Goal: Information Seeking & Learning: Find specific fact

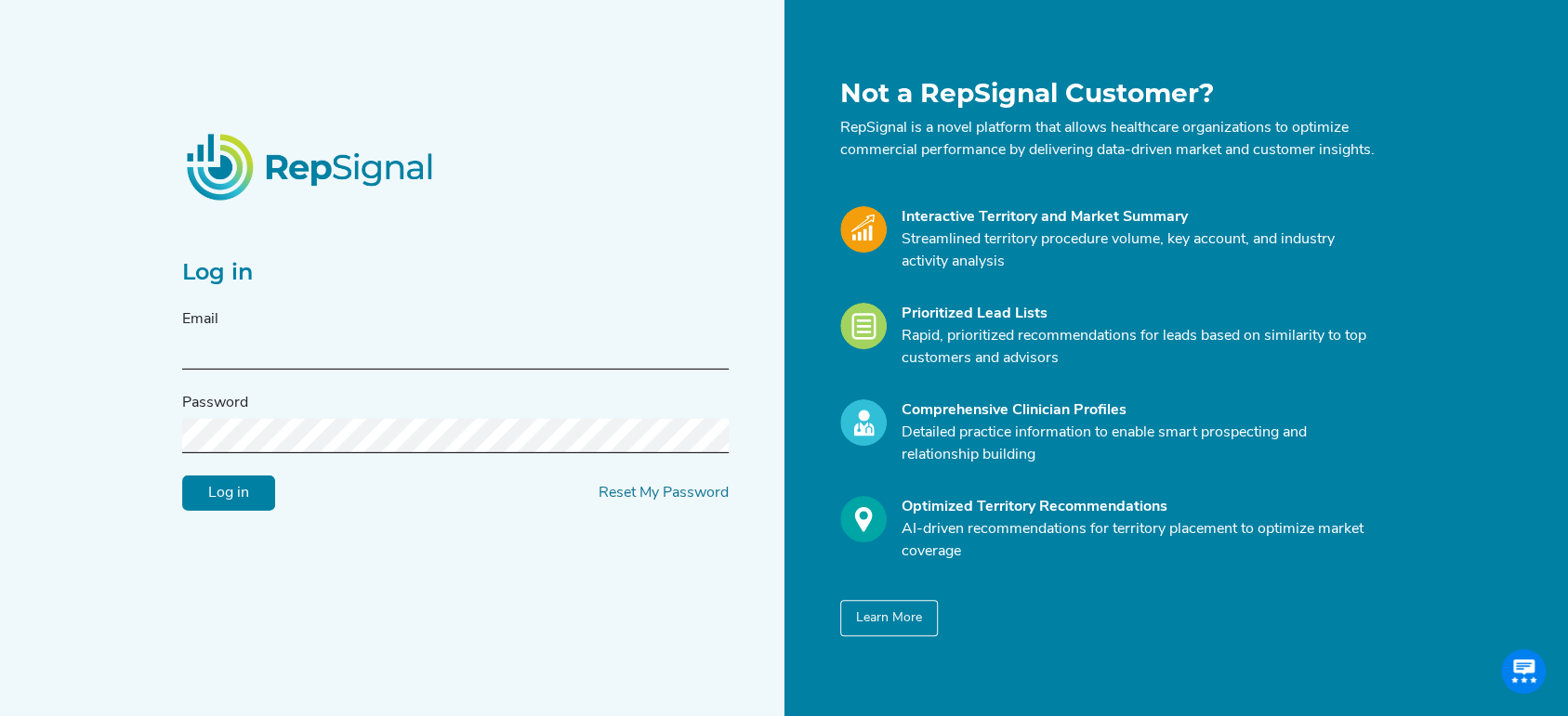
type input "[PERSON_NAME][EMAIL_ADDRESS][DOMAIN_NAME]"
click at [232, 491] on input "Log in" at bounding box center [228, 493] width 93 height 35
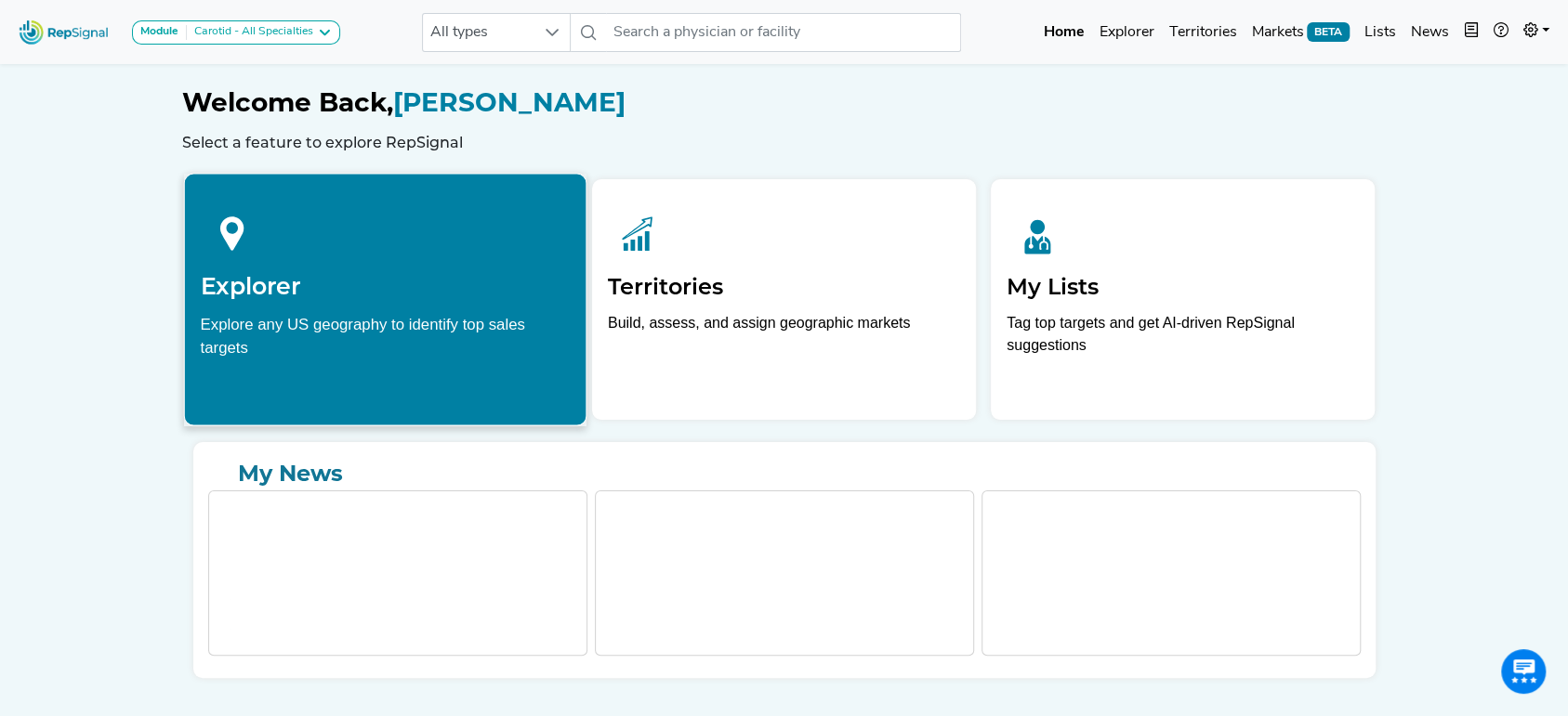
click at [296, 313] on div "Explore any US geography to identify top sales targets" at bounding box center [384, 335] width 370 height 47
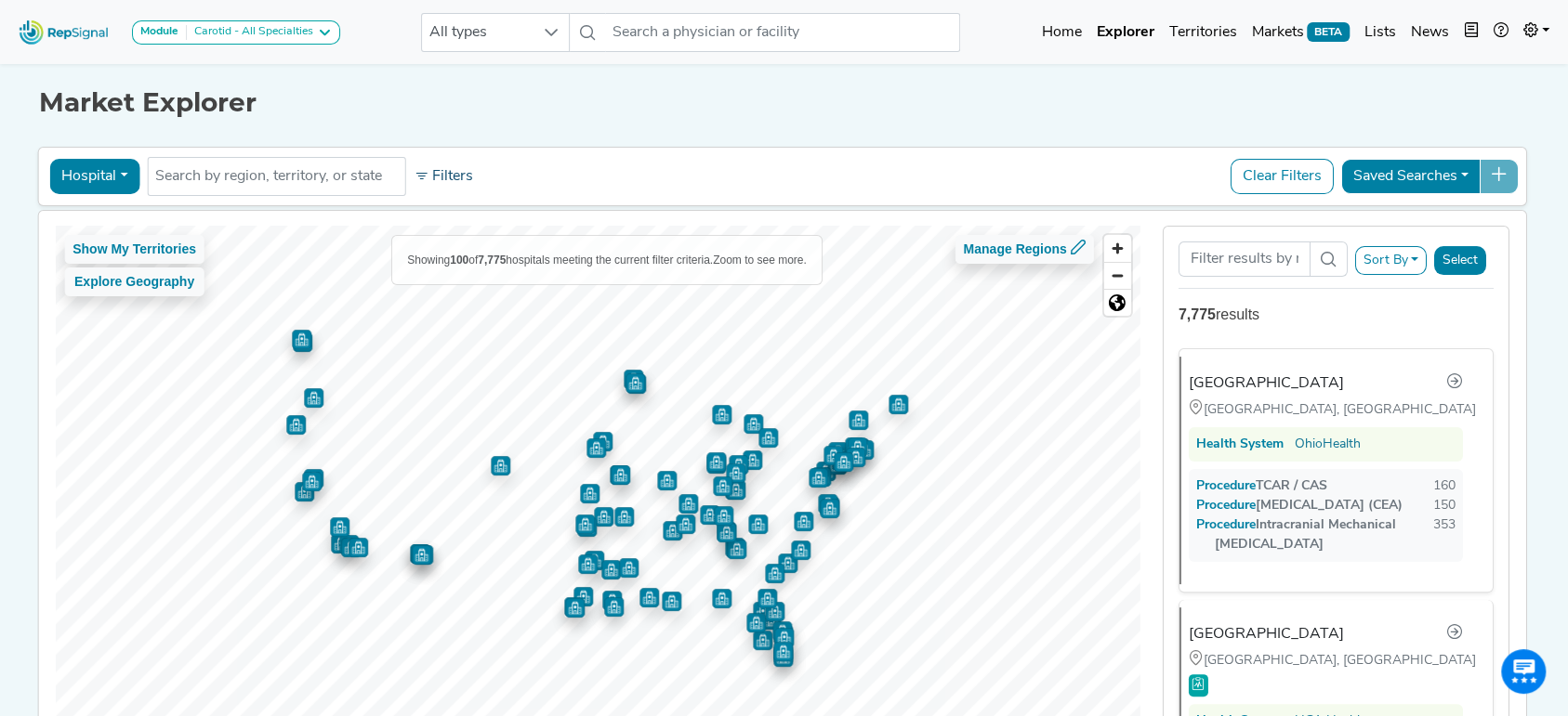
click at [420, 175] on button "Filters" at bounding box center [443, 176] width 69 height 31
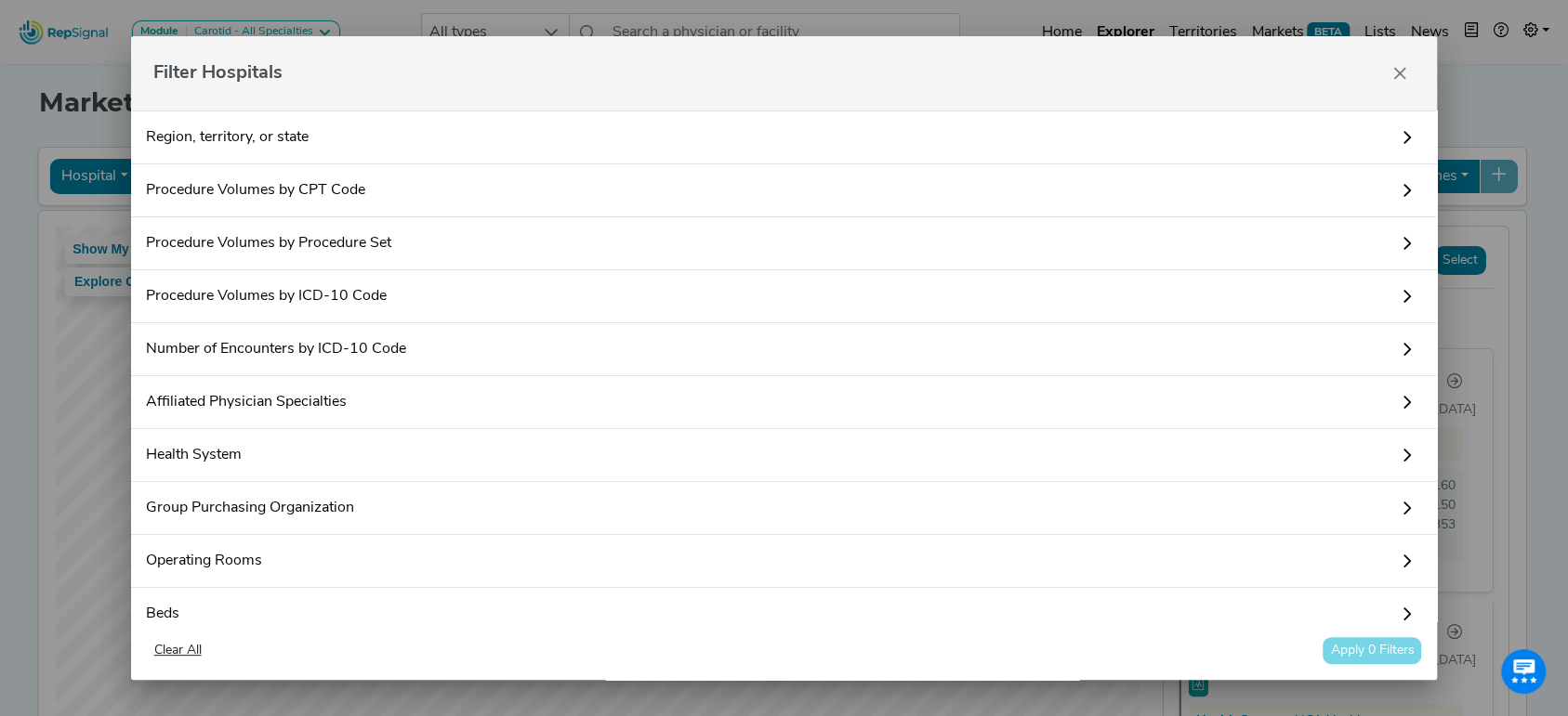
click at [435, 203] on link "Procedure Volumes by CPT Code" at bounding box center [784, 191] width 1306 height 53
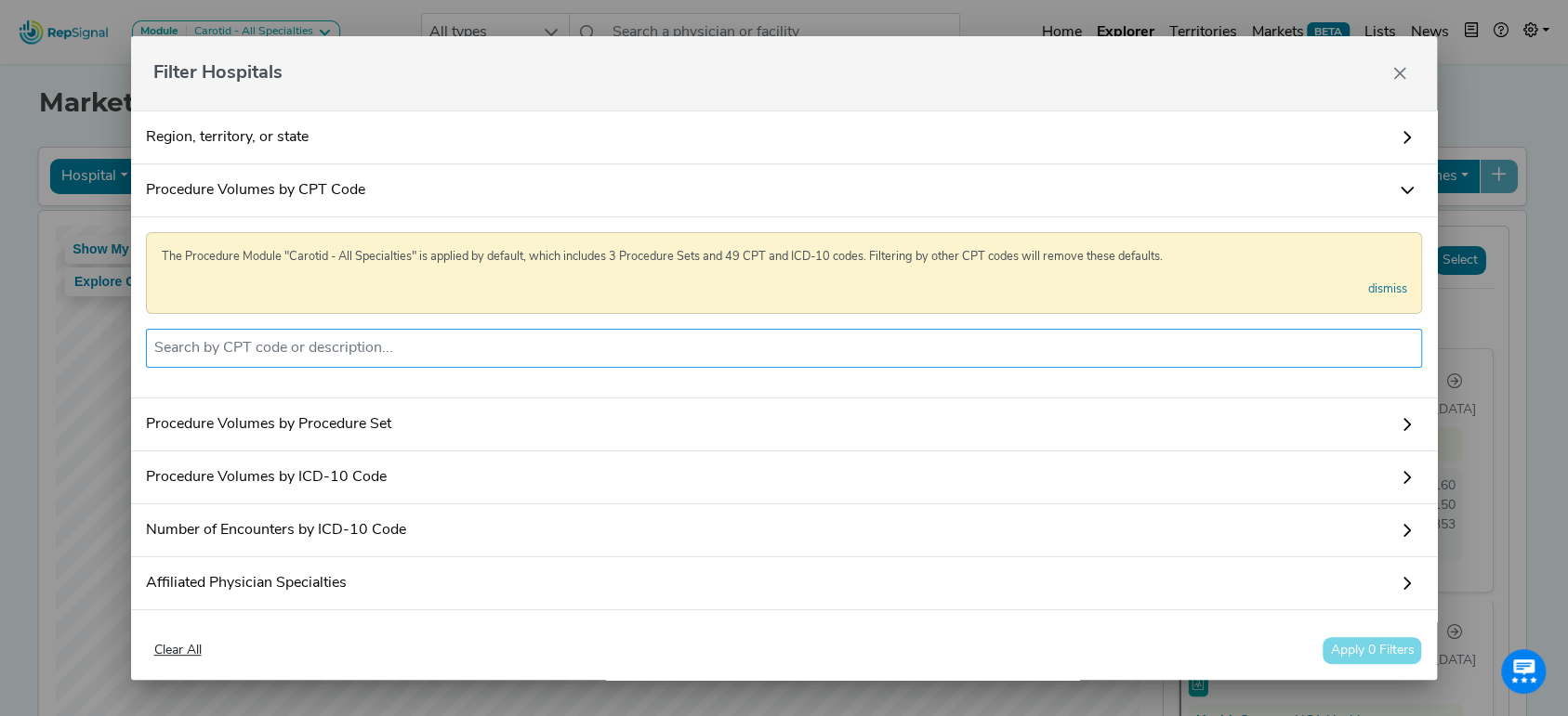
click at [445, 355] on input "text" at bounding box center [784, 348] width 1260 height 22
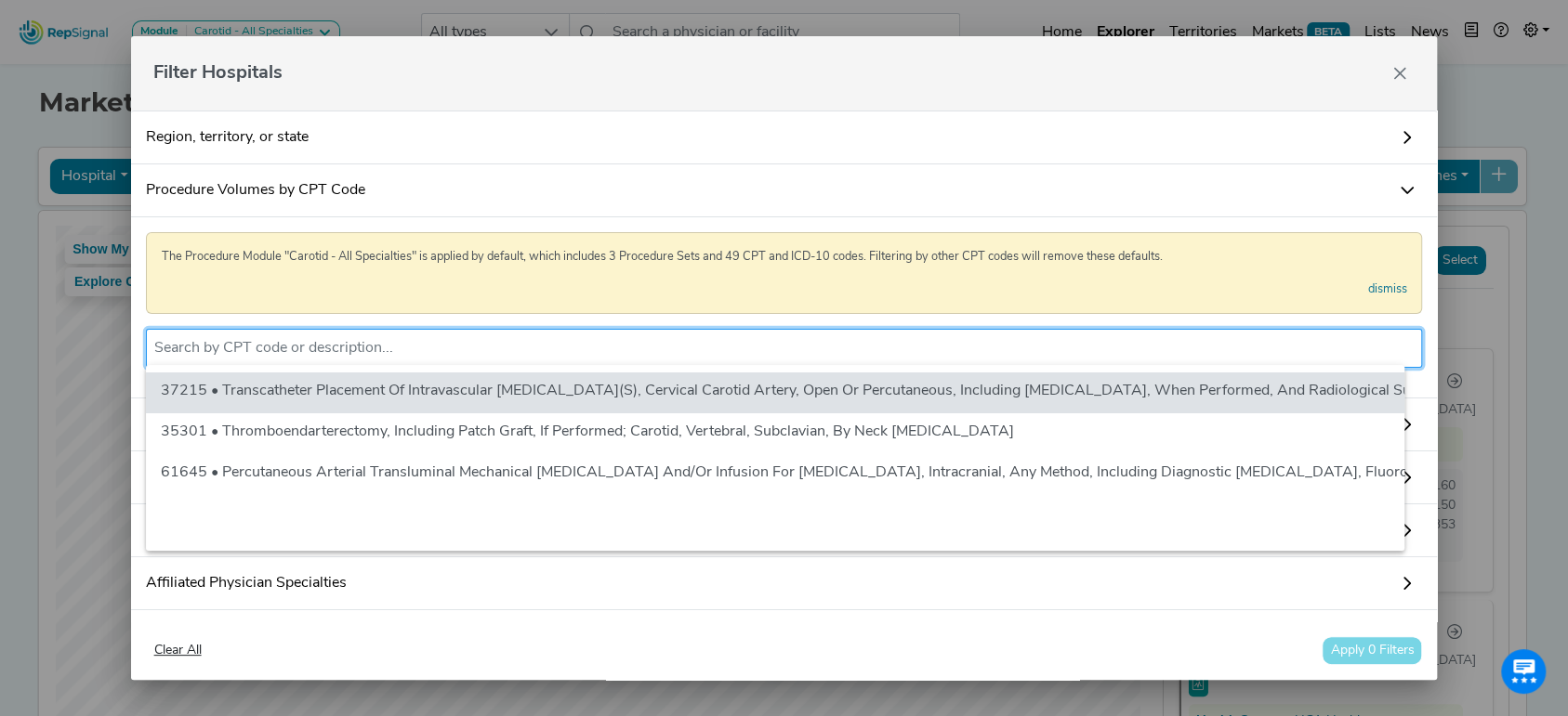
scroll to position [0, 19]
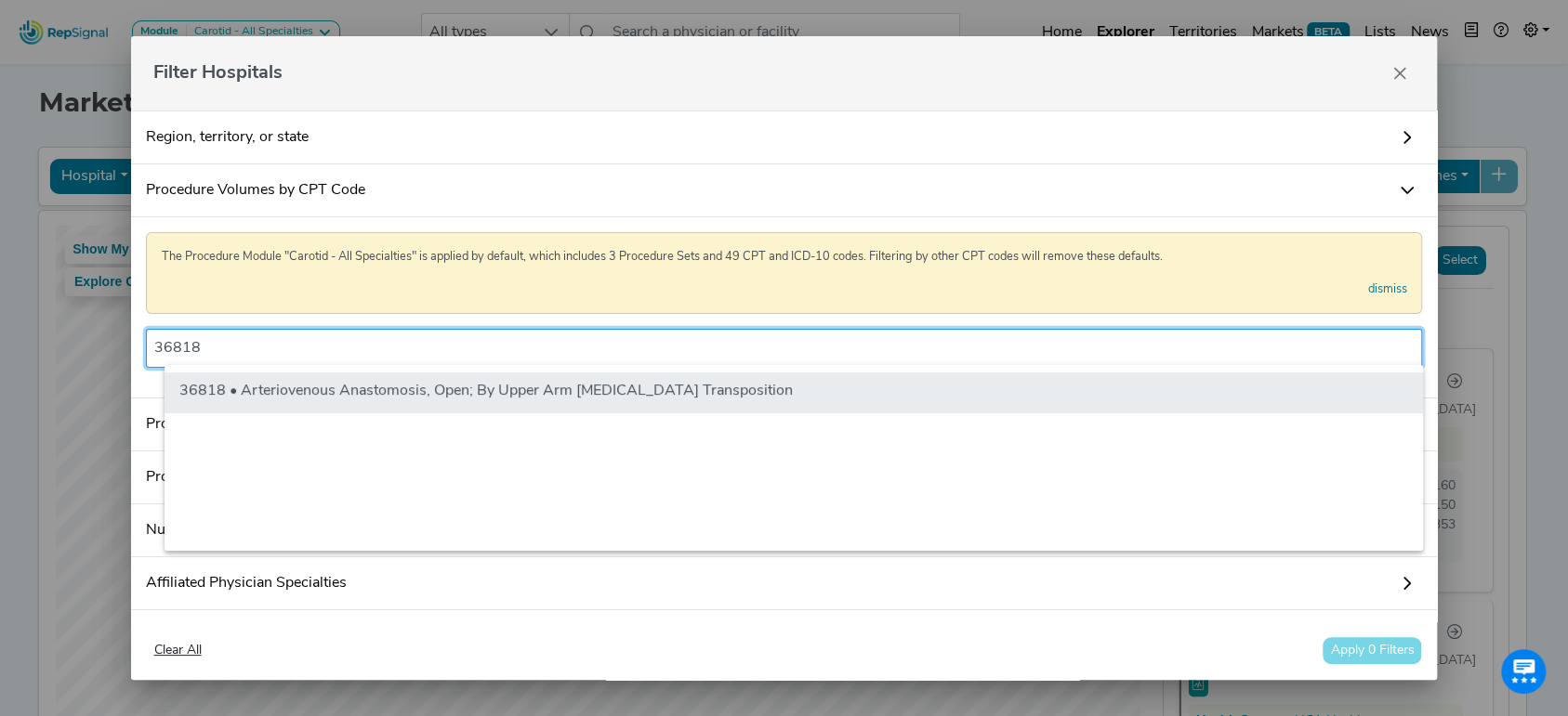
type input "36818"
click at [522, 402] on li "36818 • Arteriovenous Anastomosis, Open; By Upper Arm [MEDICAL_DATA] Transposit…" at bounding box center [794, 393] width 1258 height 41
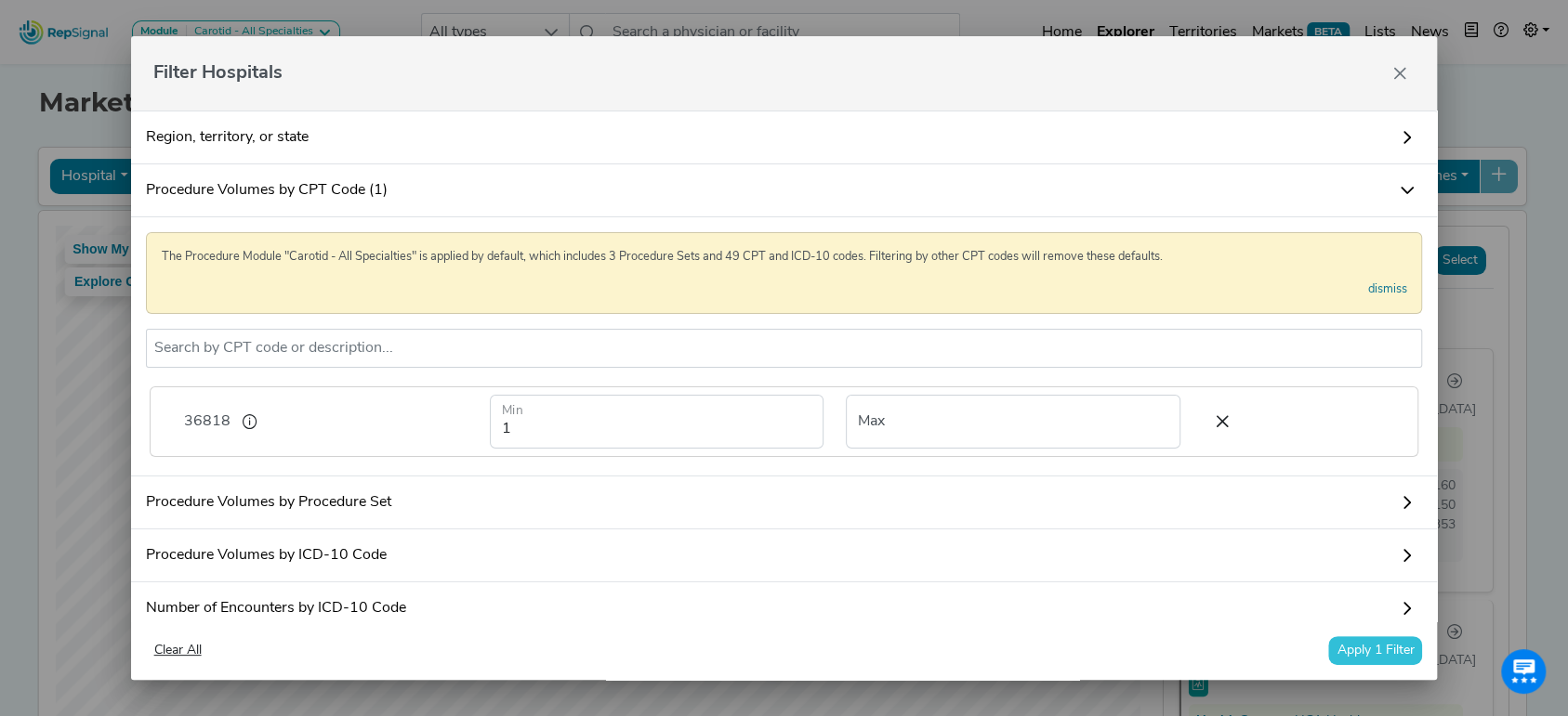
click at [1381, 643] on button "Apply 1 Filter" at bounding box center [1375, 650] width 94 height 29
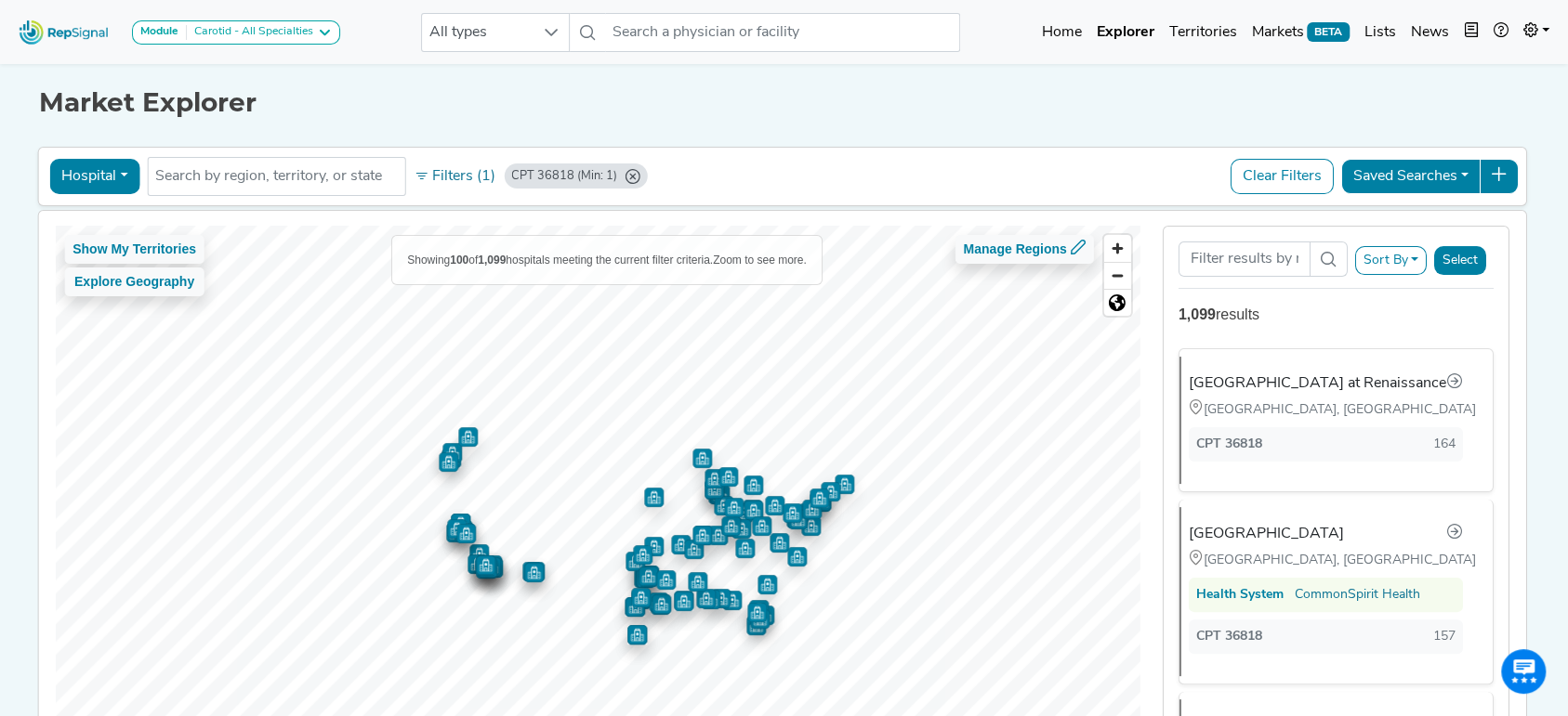
click at [88, 175] on button "Hospital" at bounding box center [94, 176] width 90 height 35
click at [55, 284] on link "ASC" at bounding box center [124, 293] width 147 height 29
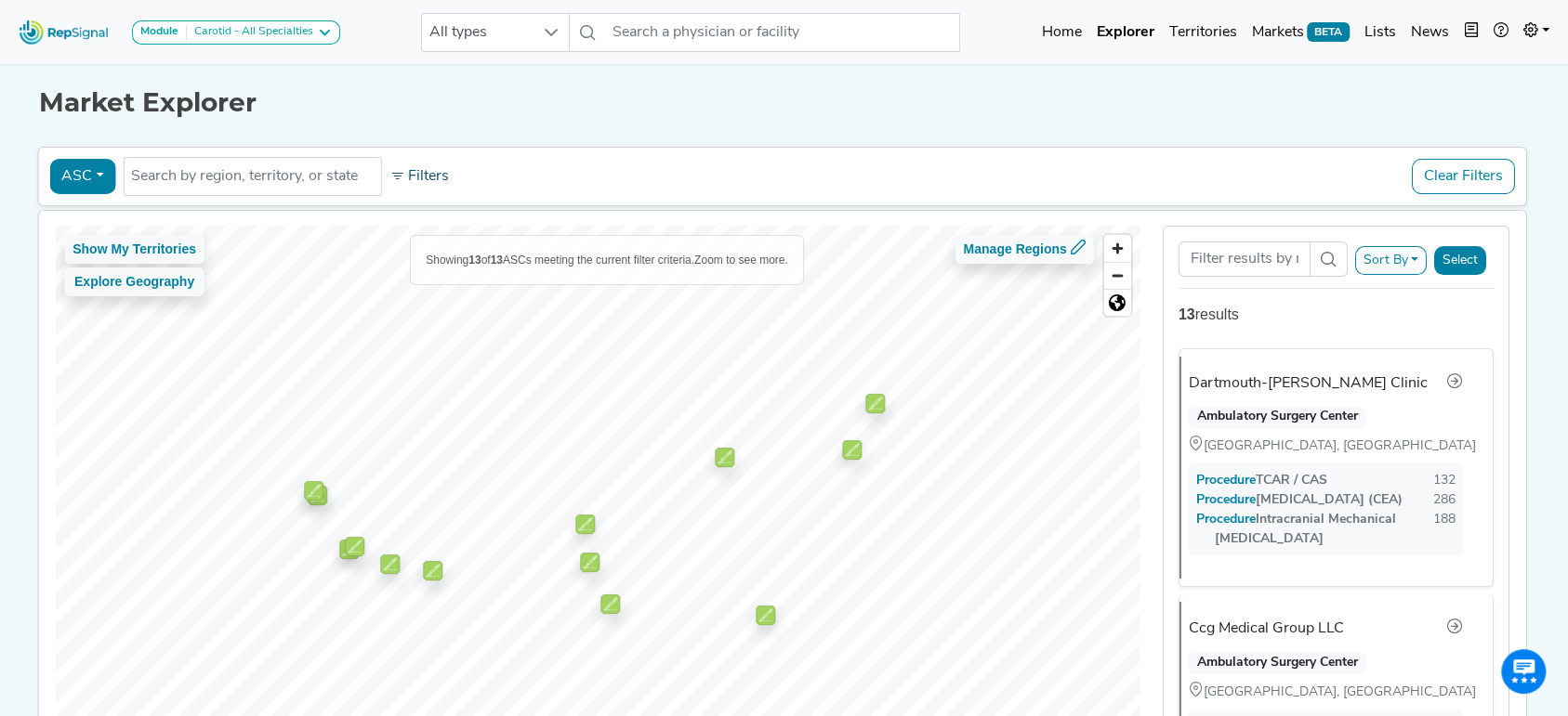
click at [407, 171] on button "Filters" at bounding box center [419, 176] width 69 height 31
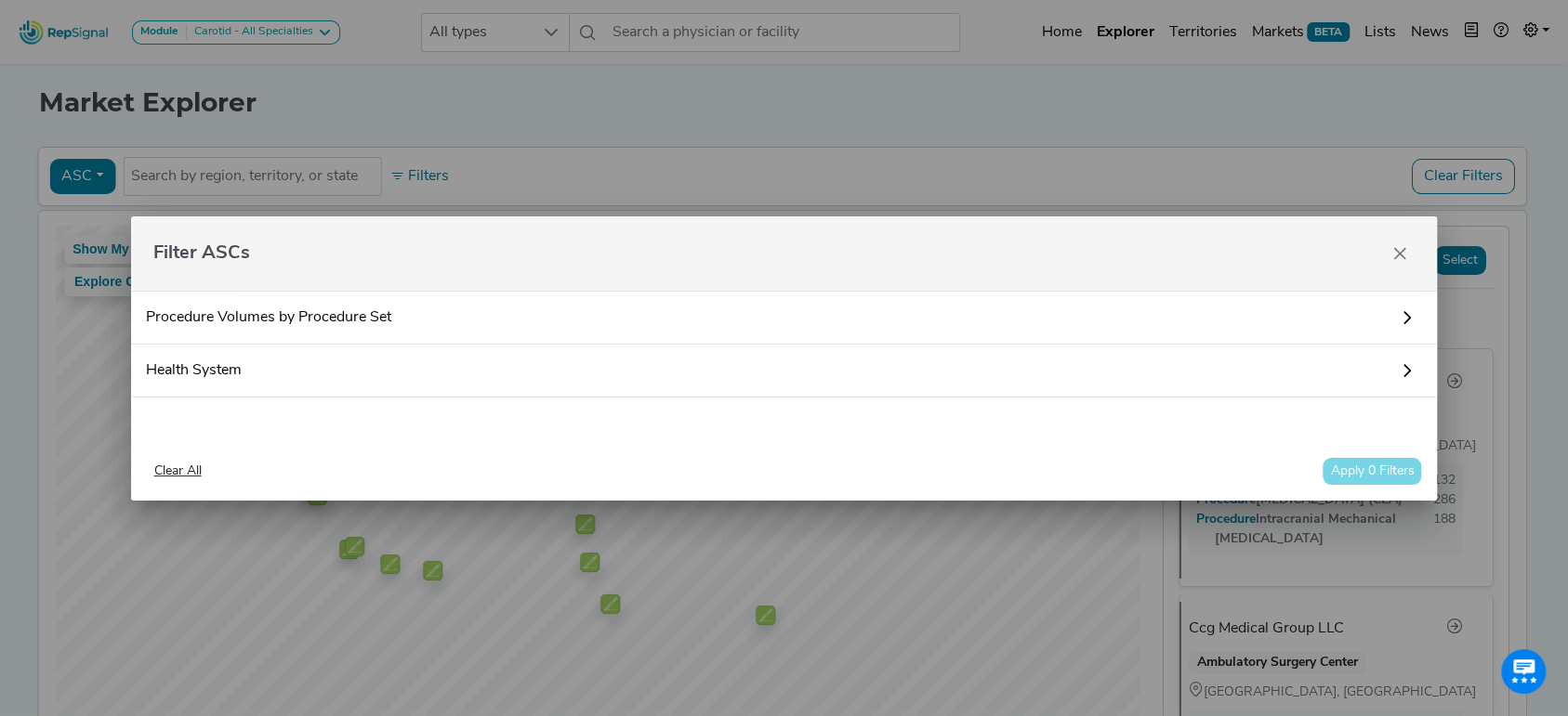
click at [419, 307] on link "Procedure Volumes by Procedure Set" at bounding box center [784, 318] width 1306 height 54
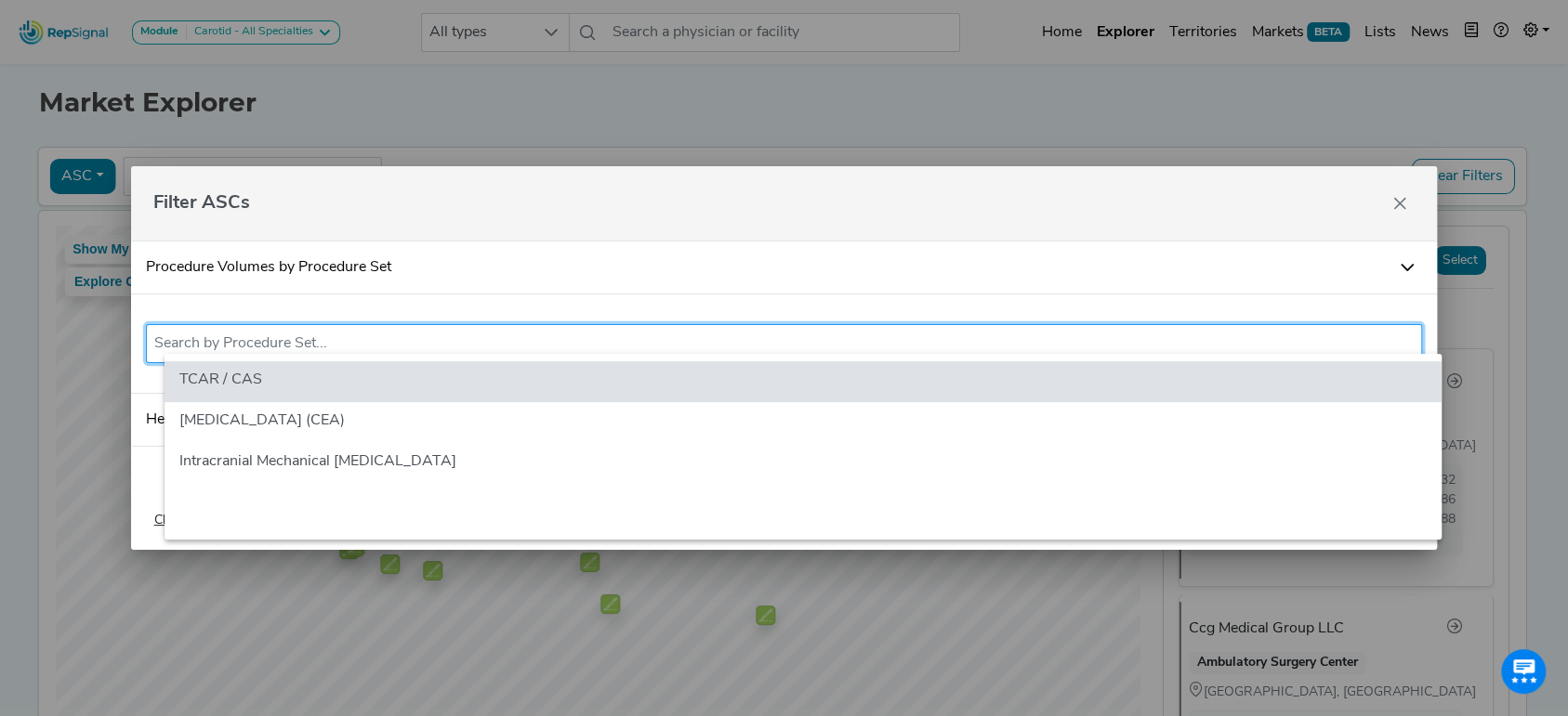
click at [420, 333] on input "text" at bounding box center [784, 343] width 1260 height 22
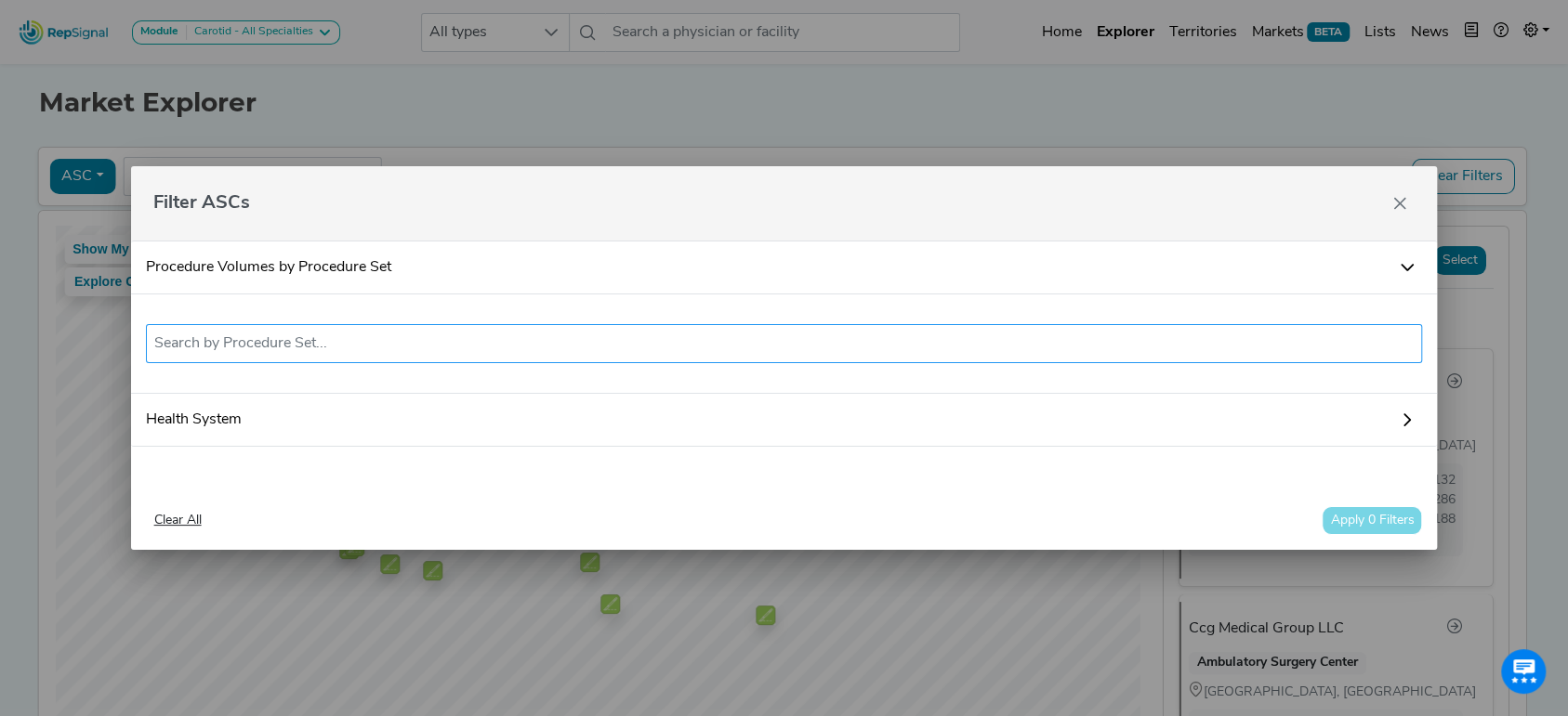
click at [420, 337] on input "text" at bounding box center [784, 343] width 1260 height 22
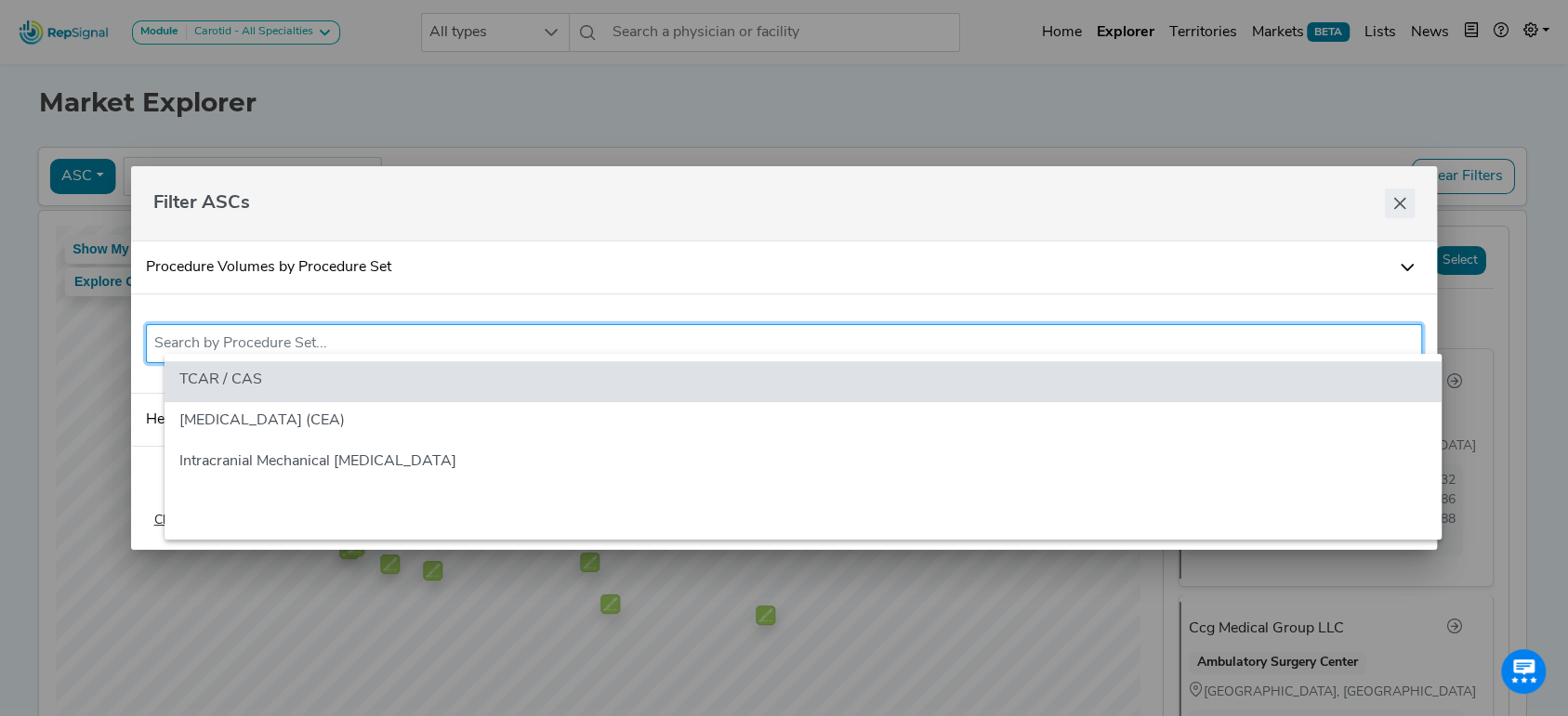
click at [1407, 197] on button "Close" at bounding box center [1399, 203] width 29 height 29
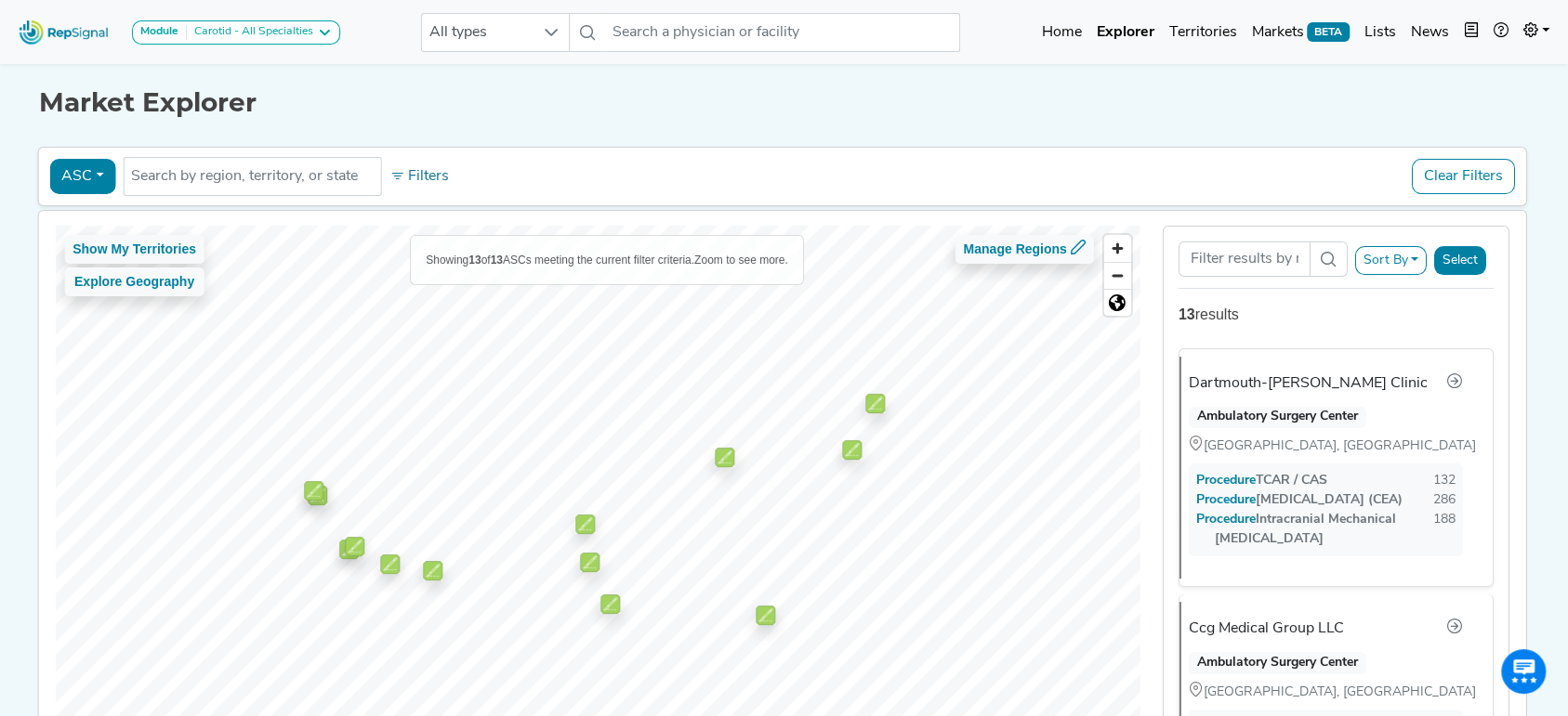
click at [56, 181] on button "ASC" at bounding box center [82, 176] width 66 height 35
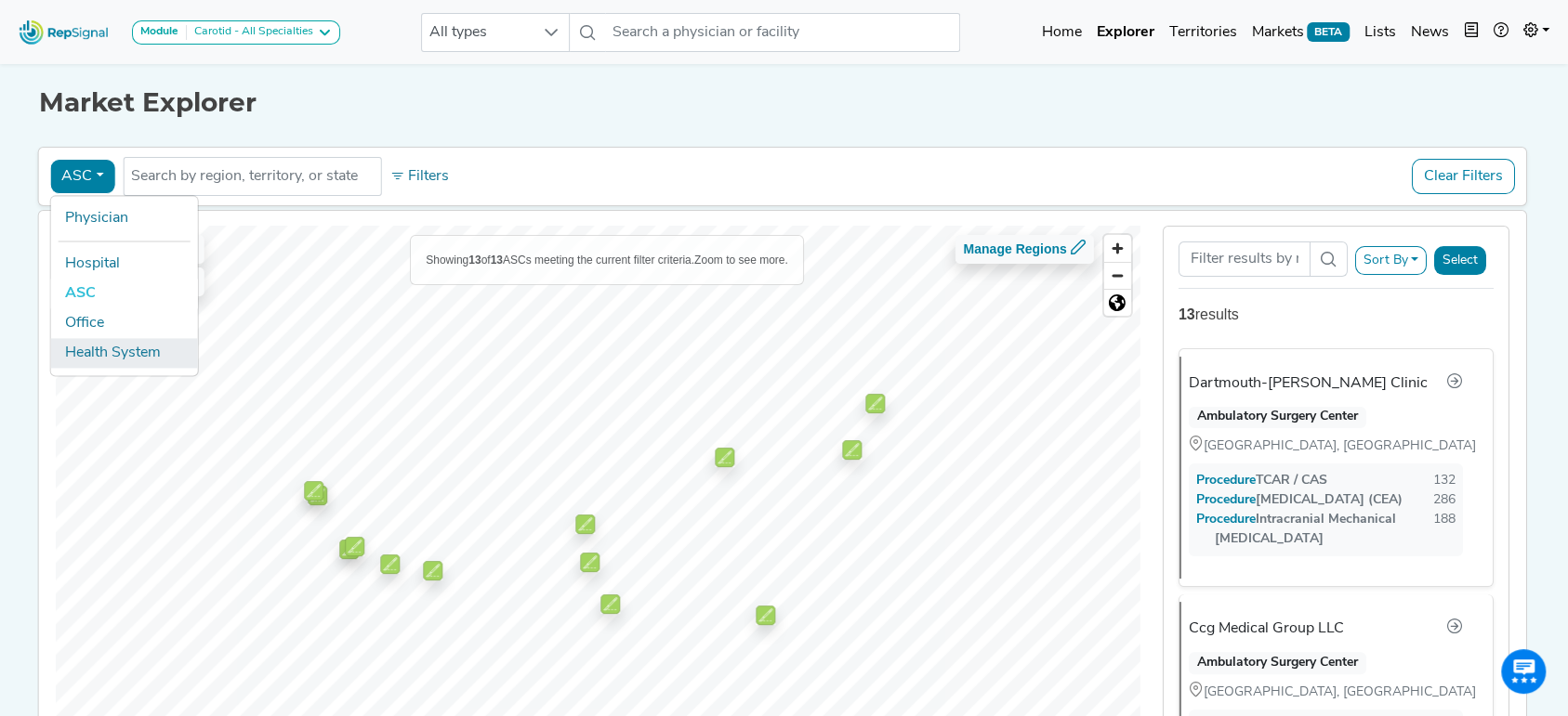
click at [99, 366] on link "Health System" at bounding box center [124, 353] width 147 height 29
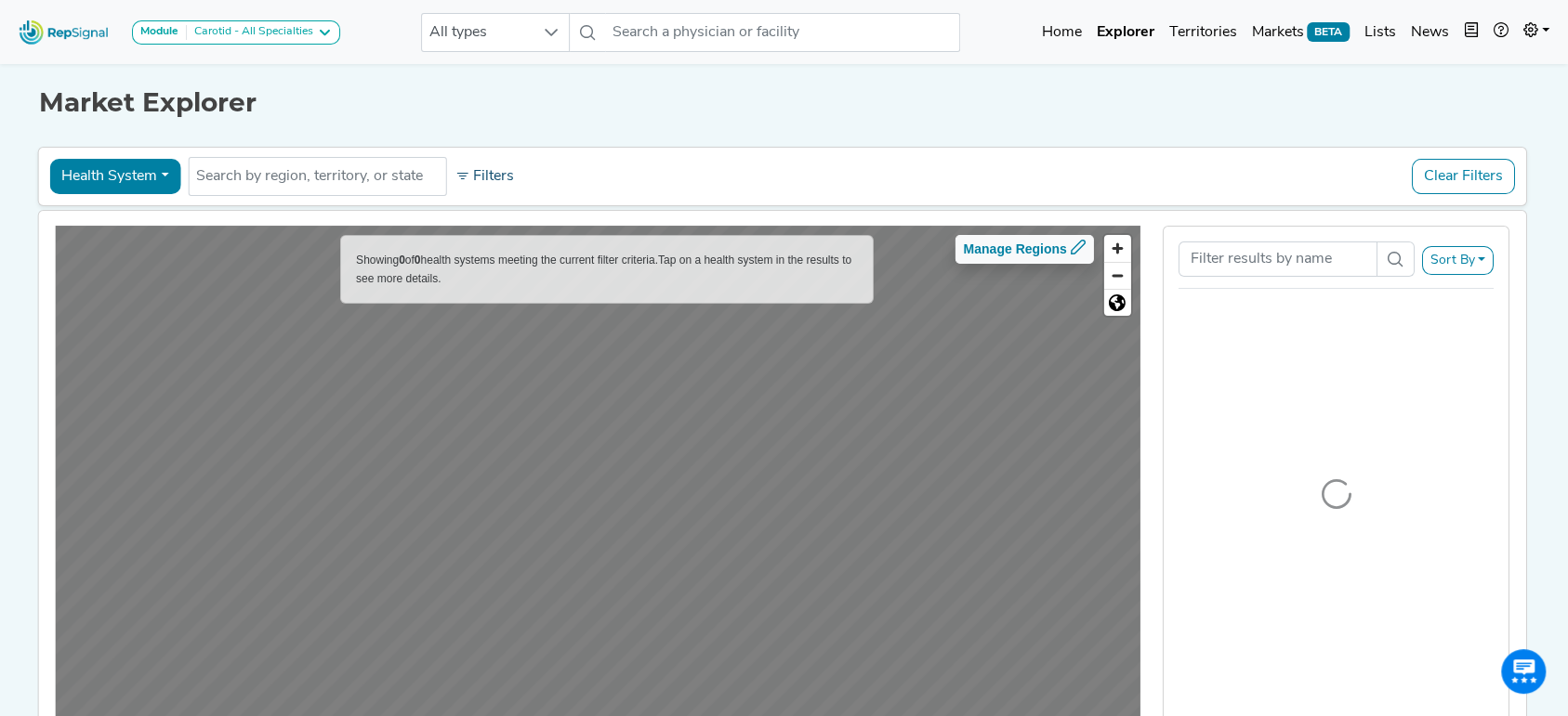
click at [481, 176] on button "Filters" at bounding box center [484, 176] width 69 height 31
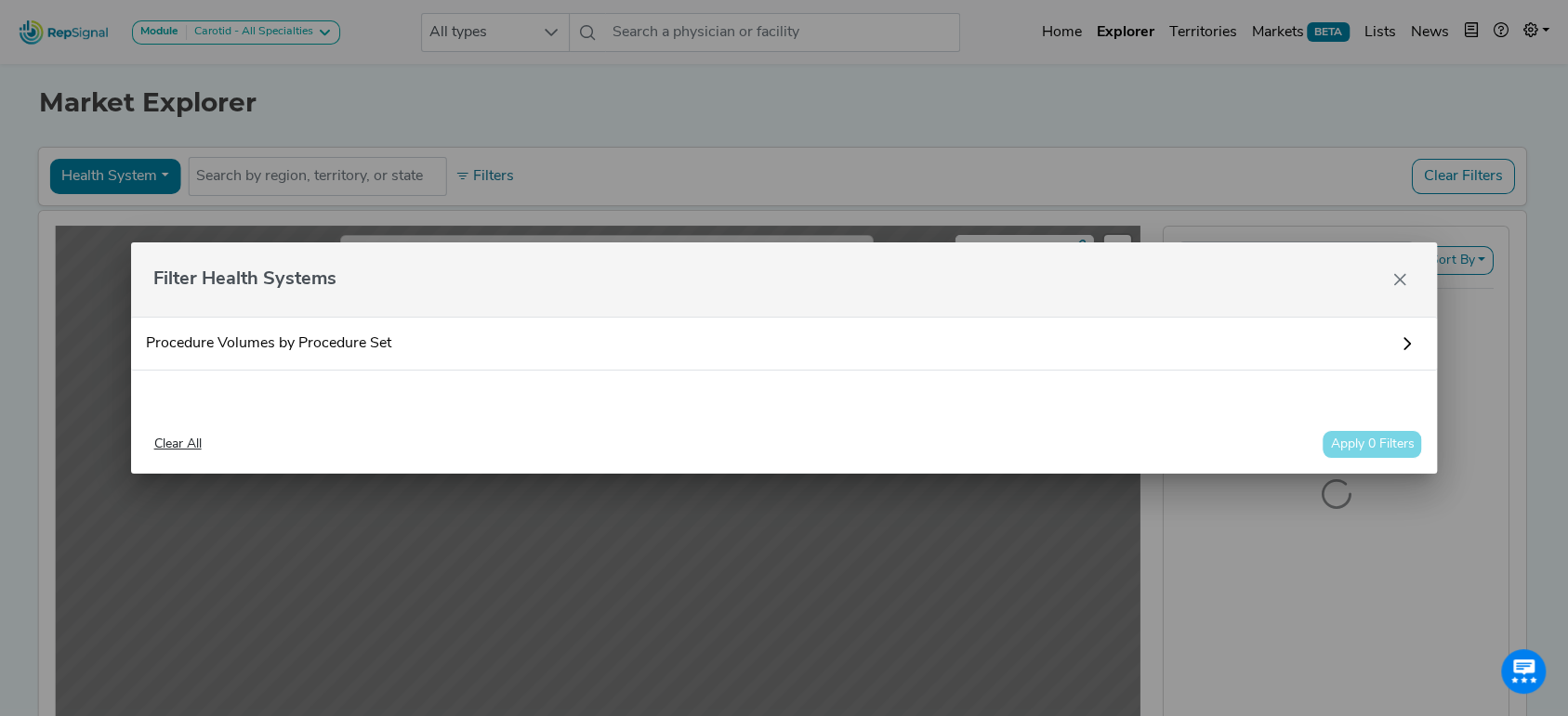
click at [525, 329] on link "Procedure Volumes by Procedure Set" at bounding box center [784, 343] width 1306 height 54
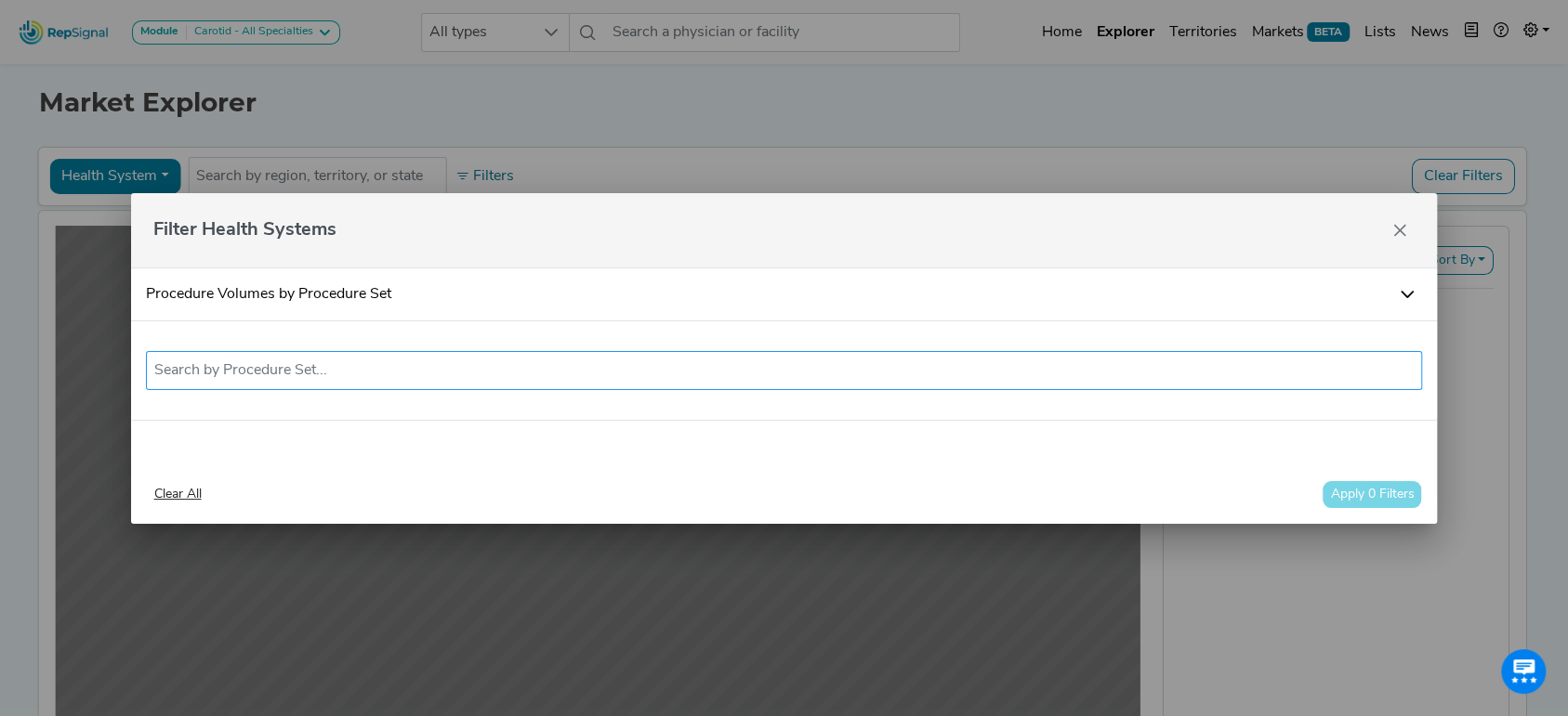
click at [538, 366] on input "text" at bounding box center [784, 370] width 1260 height 22
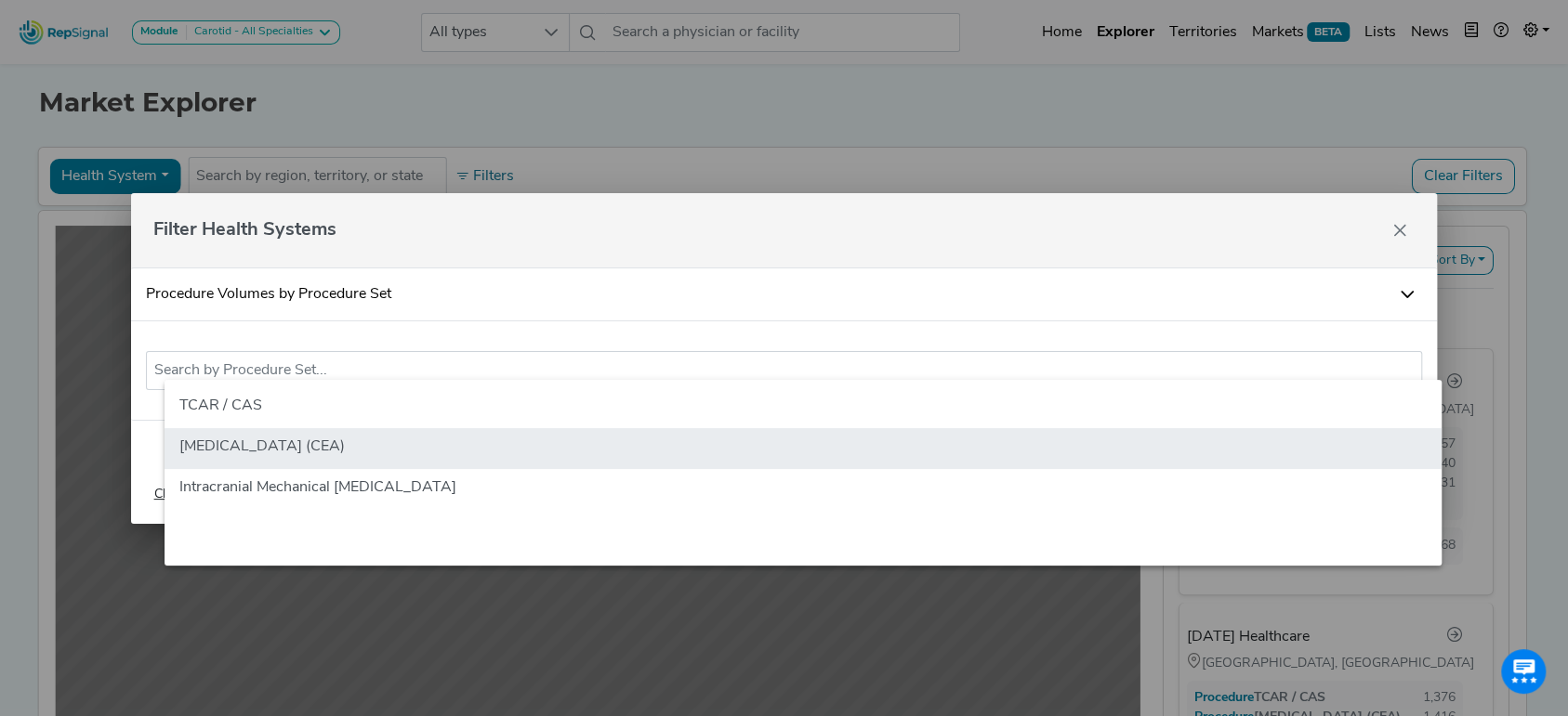
click at [421, 458] on li "[MEDICAL_DATA] (CEA)" at bounding box center [803, 448] width 1277 height 41
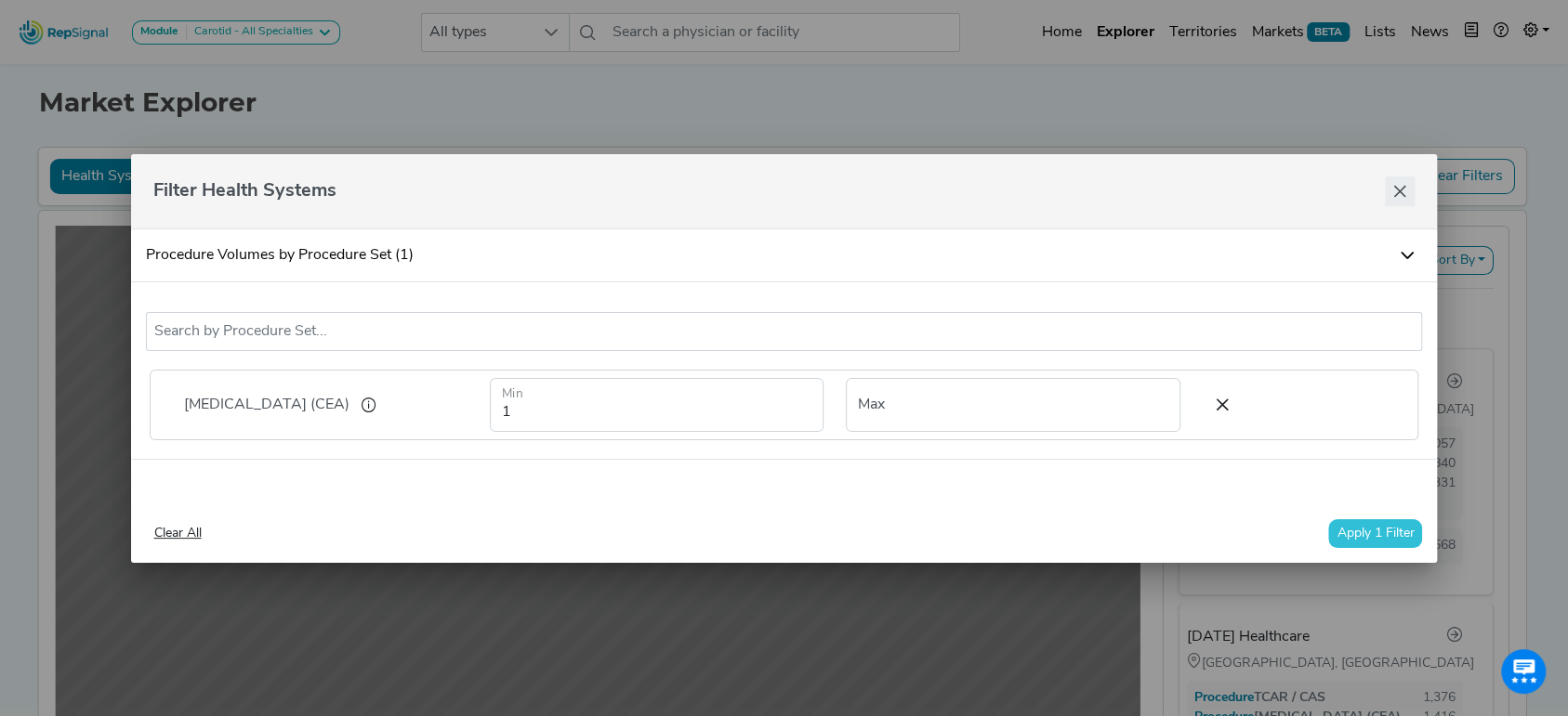
click at [1407, 186] on button "Close" at bounding box center [1399, 191] width 29 height 29
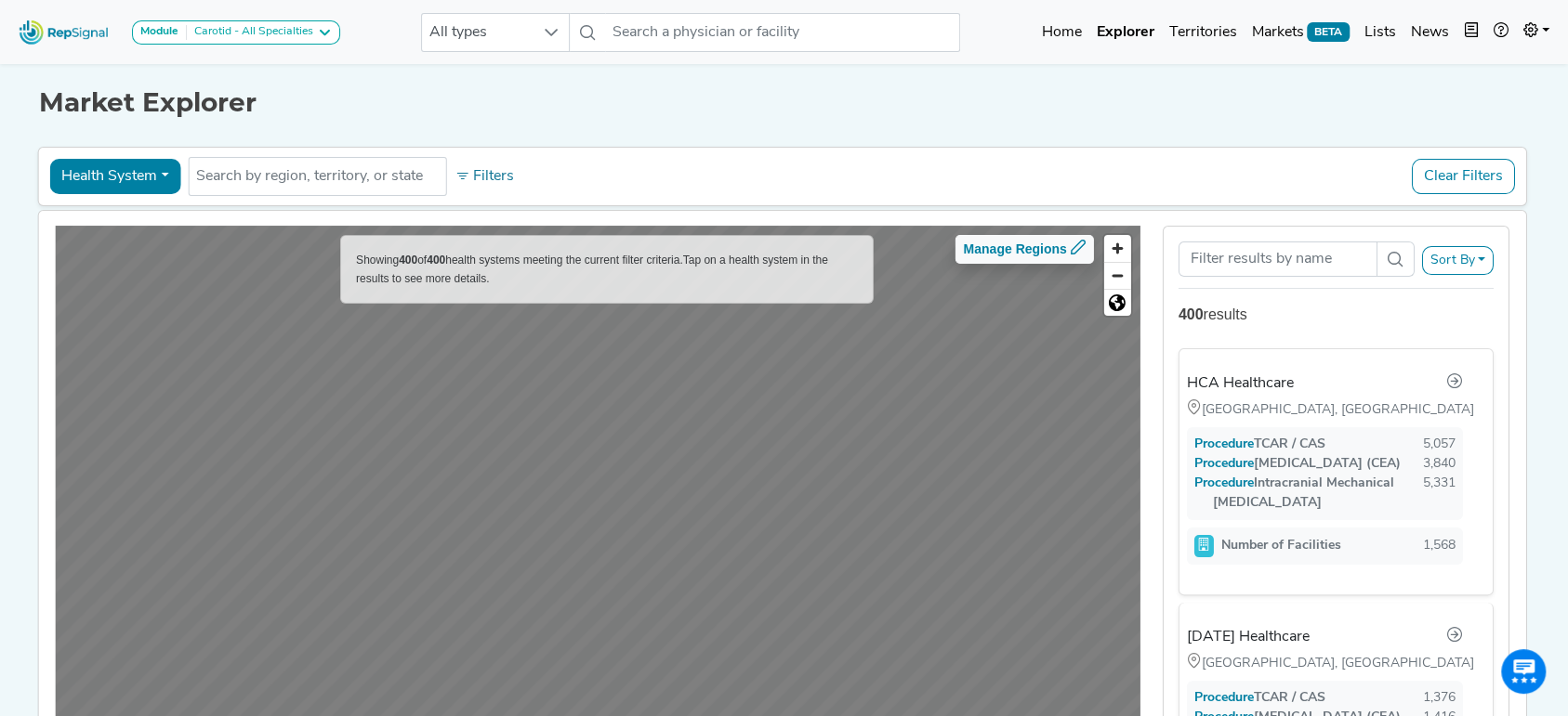
click at [120, 175] on button "Health System" at bounding box center [115, 176] width 131 height 35
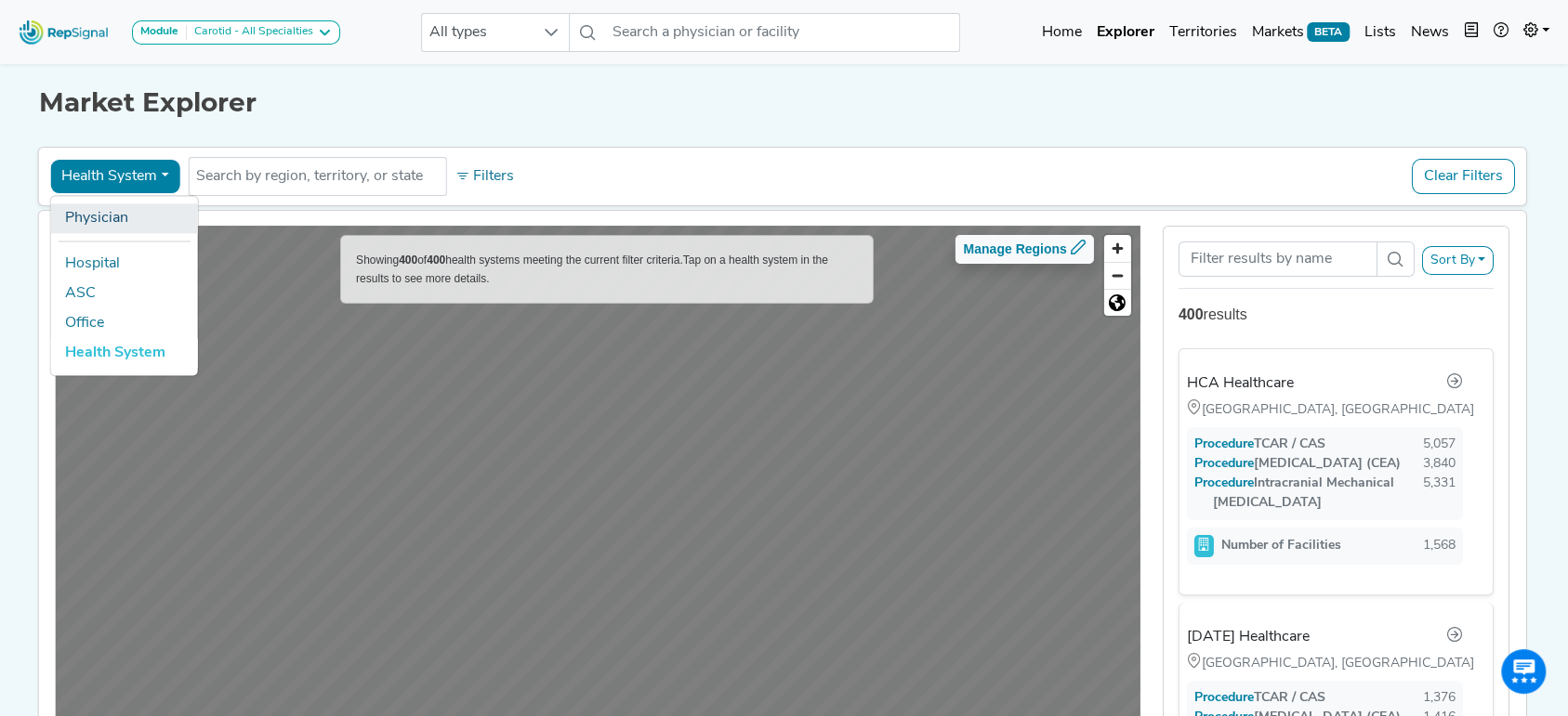
click at [124, 209] on link "Physician" at bounding box center [124, 218] width 147 height 29
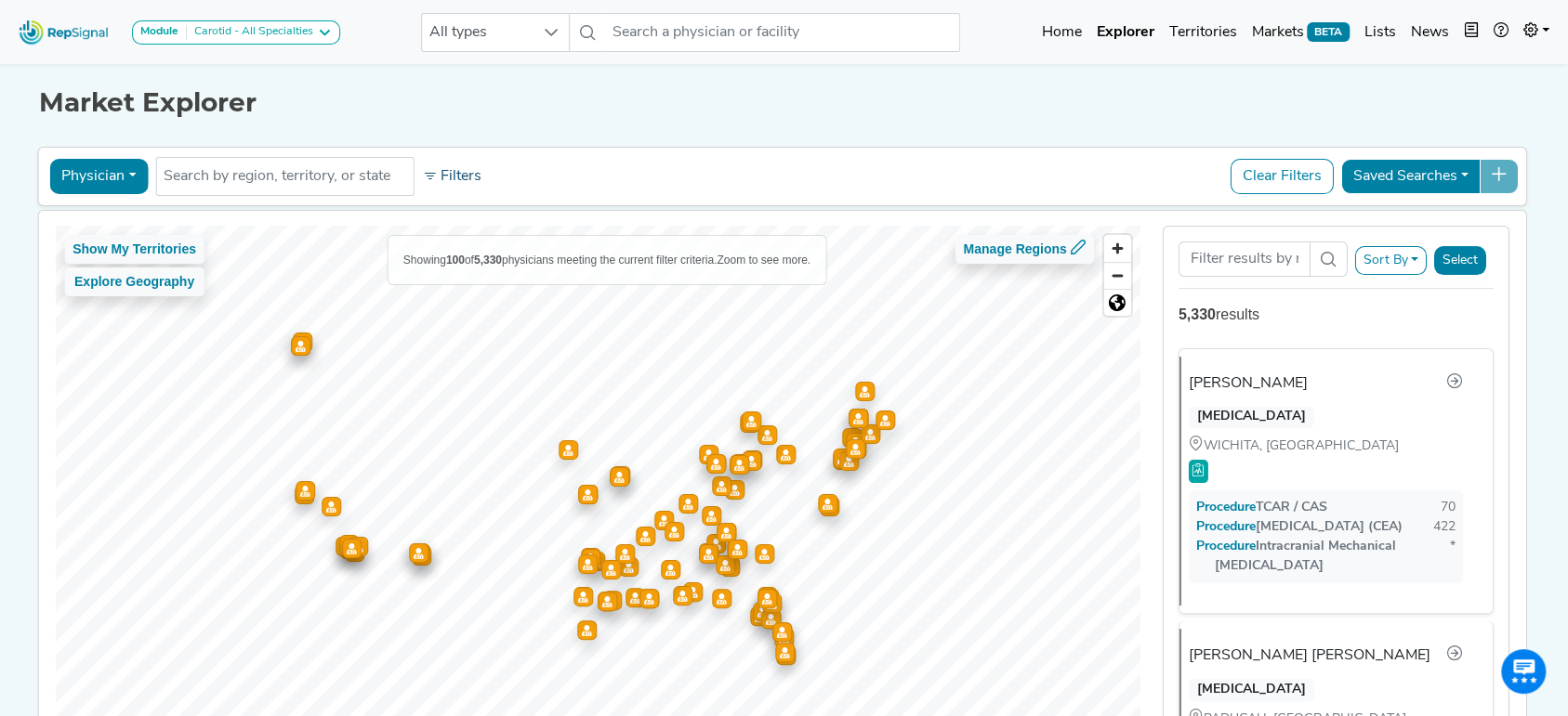
click at [423, 175] on button "Filters" at bounding box center [452, 176] width 69 height 31
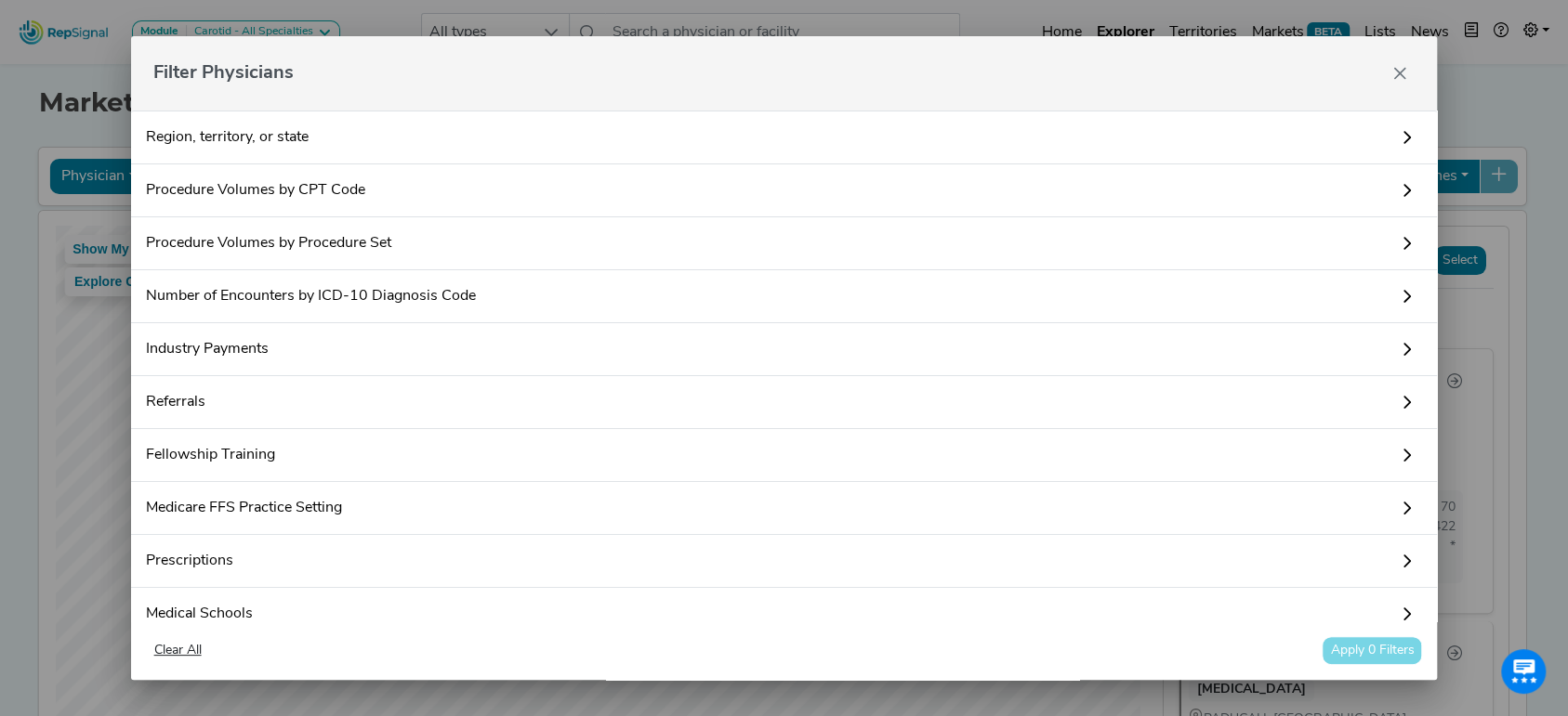
click at [429, 191] on link "Procedure Volumes by CPT Code" at bounding box center [784, 191] width 1306 height 53
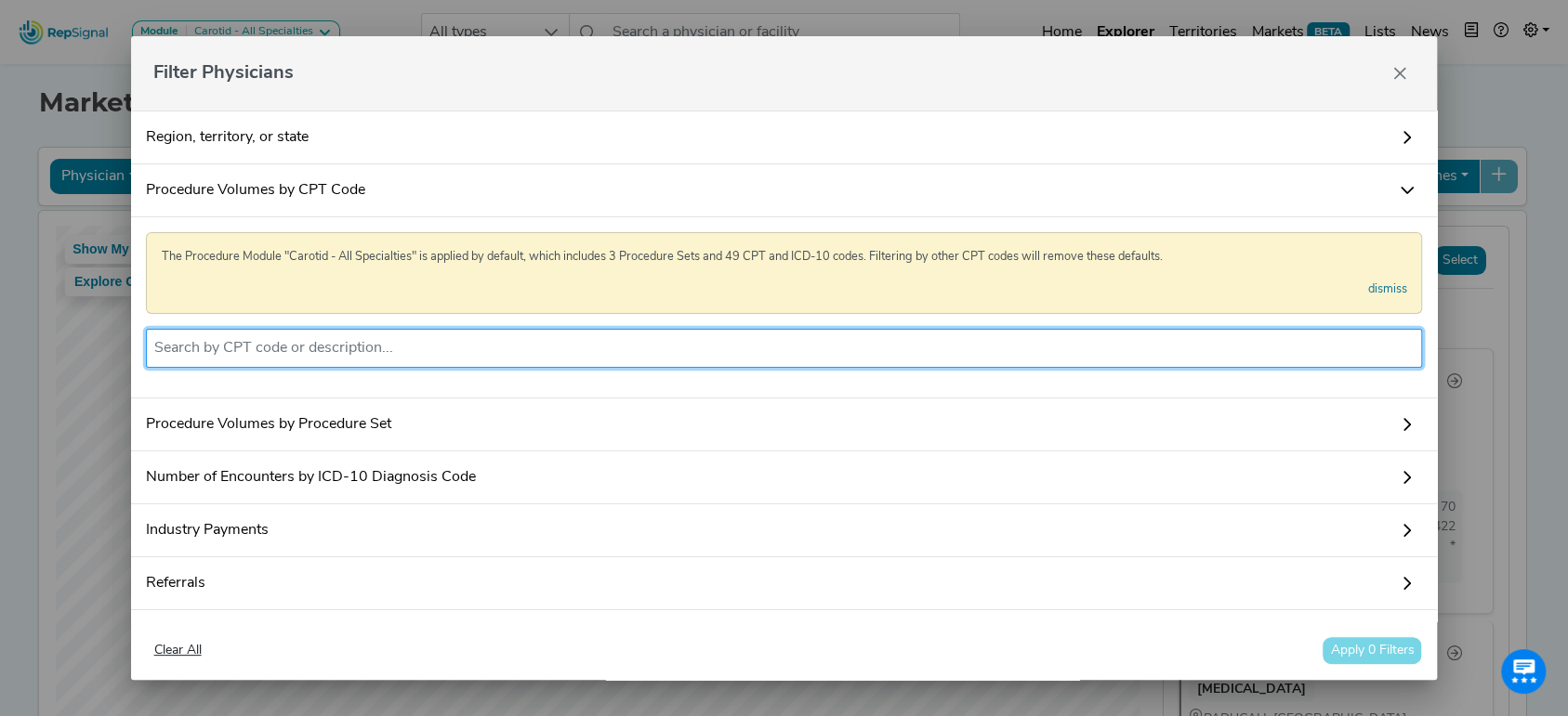
click at [495, 334] on li at bounding box center [784, 348] width 1260 height 29
click at [502, 349] on input "text" at bounding box center [784, 348] width 1260 height 22
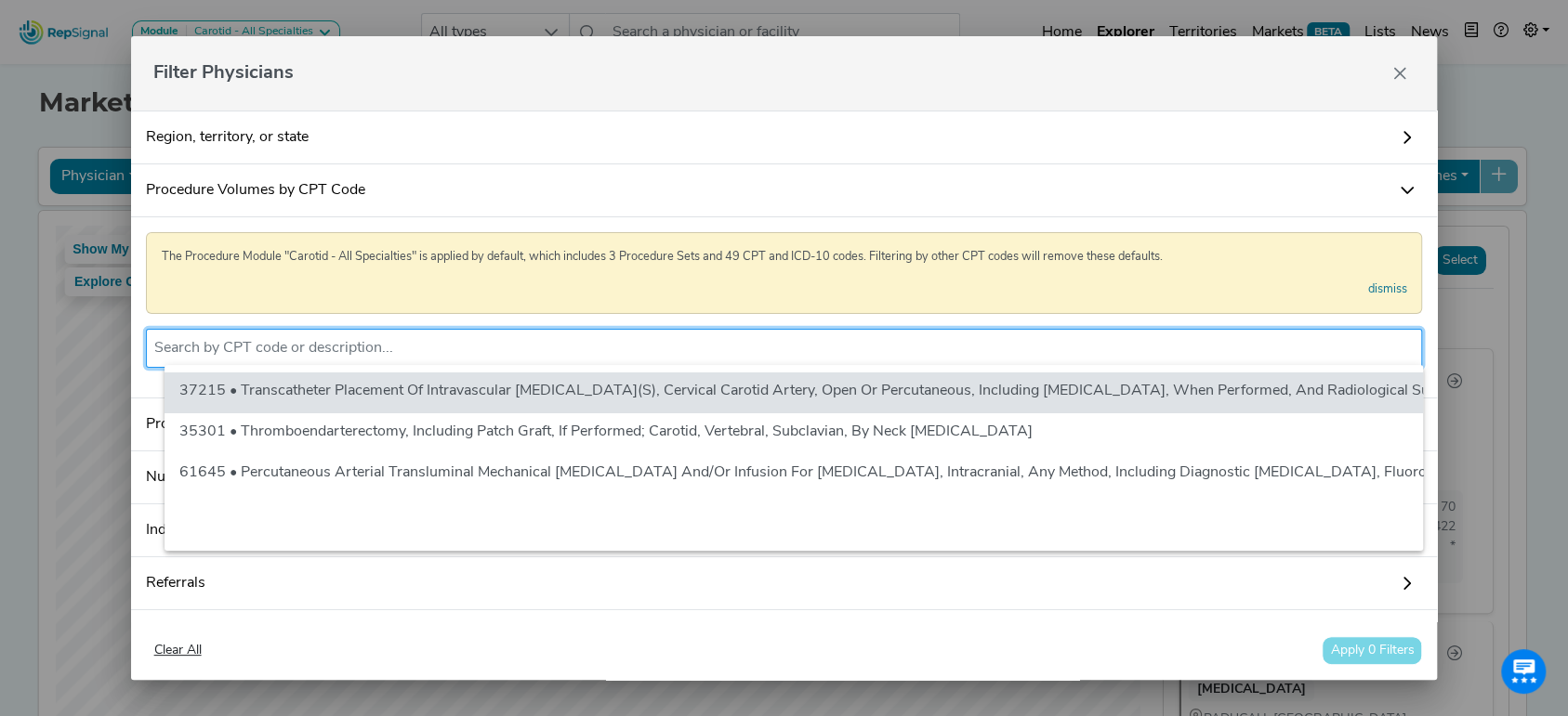
click at [502, 349] on input "text" at bounding box center [784, 348] width 1260 height 22
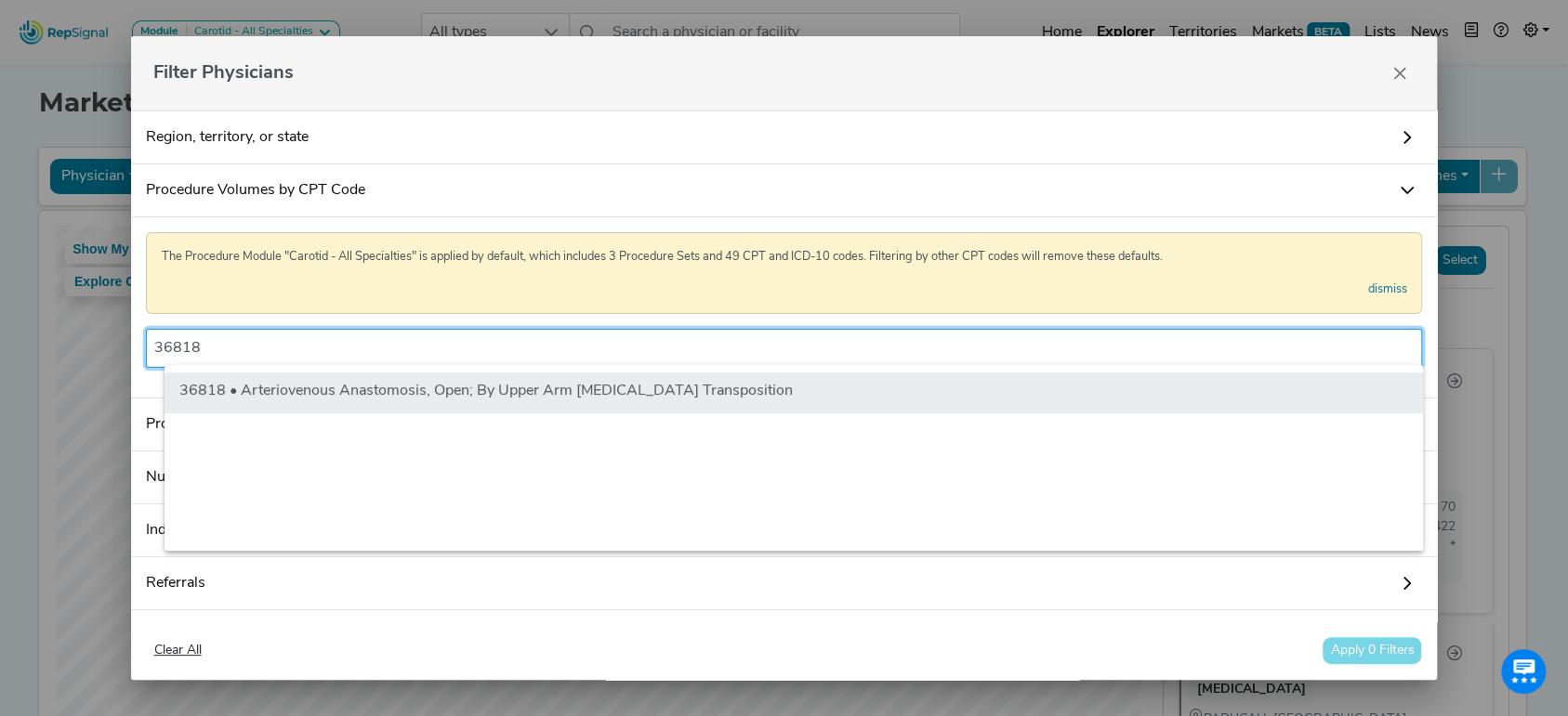
type input "36818"
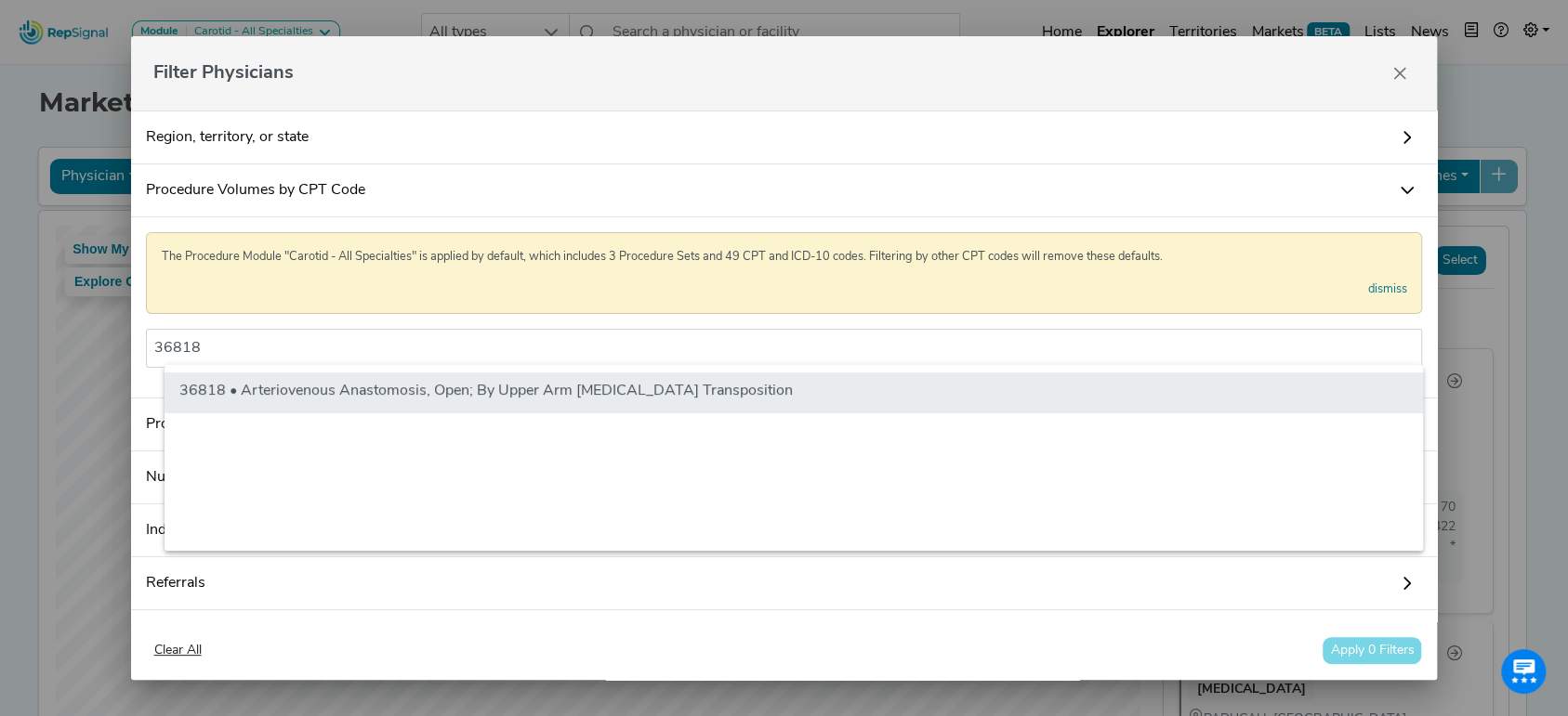
click at [636, 404] on li "36818 • Arteriovenous Anastomosis, Open; By Upper Arm [MEDICAL_DATA] Transposit…" at bounding box center [794, 393] width 1258 height 41
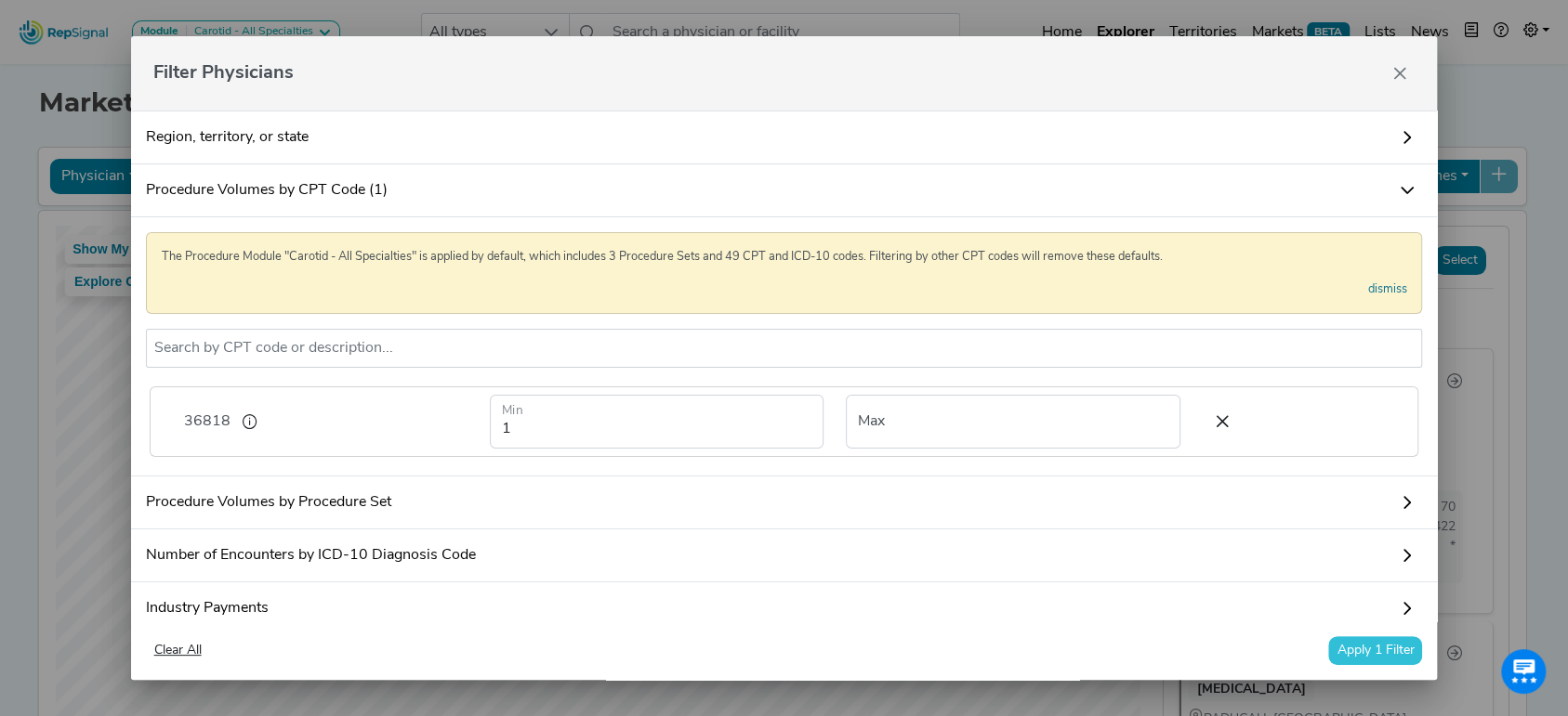
click at [1402, 655] on button "Apply 1 Filter" at bounding box center [1375, 650] width 94 height 29
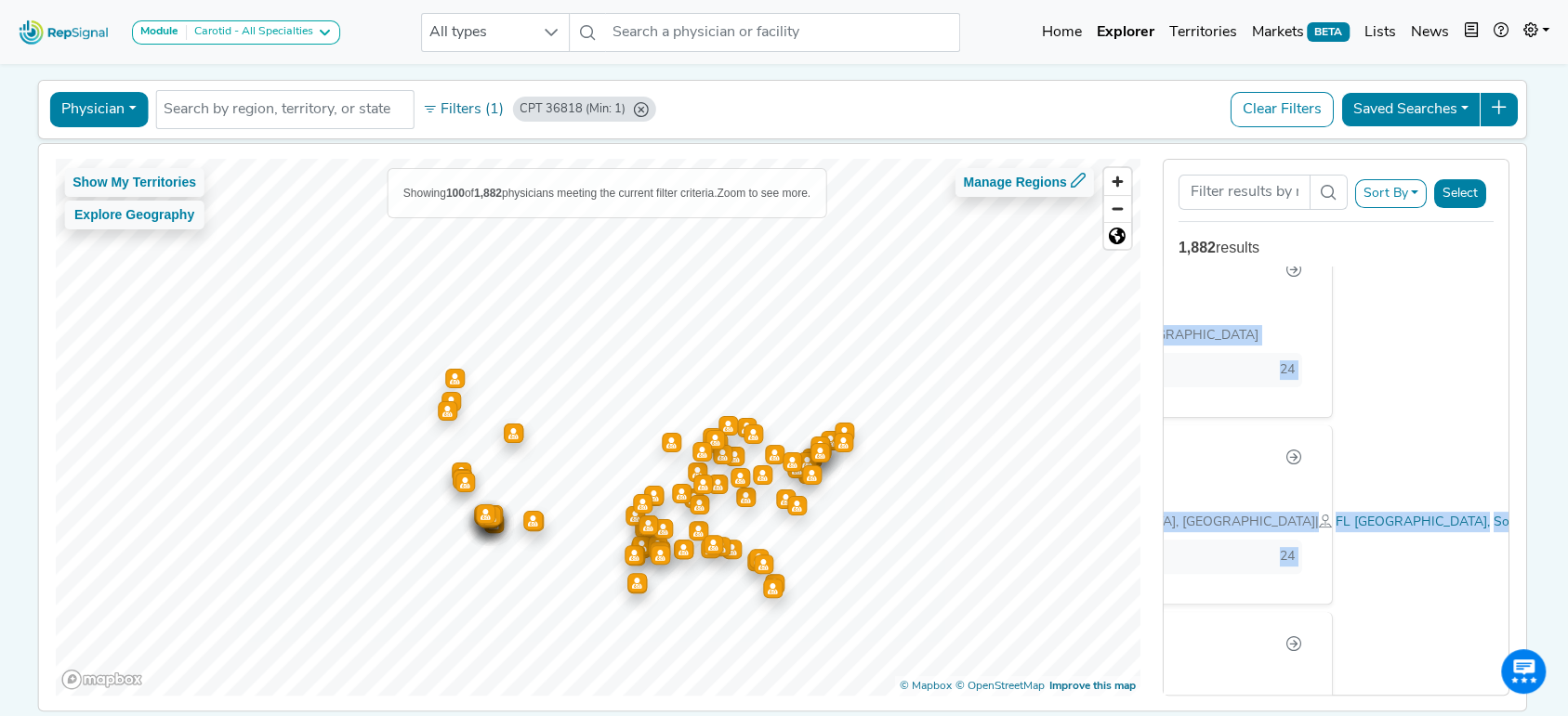
scroll to position [156, 19]
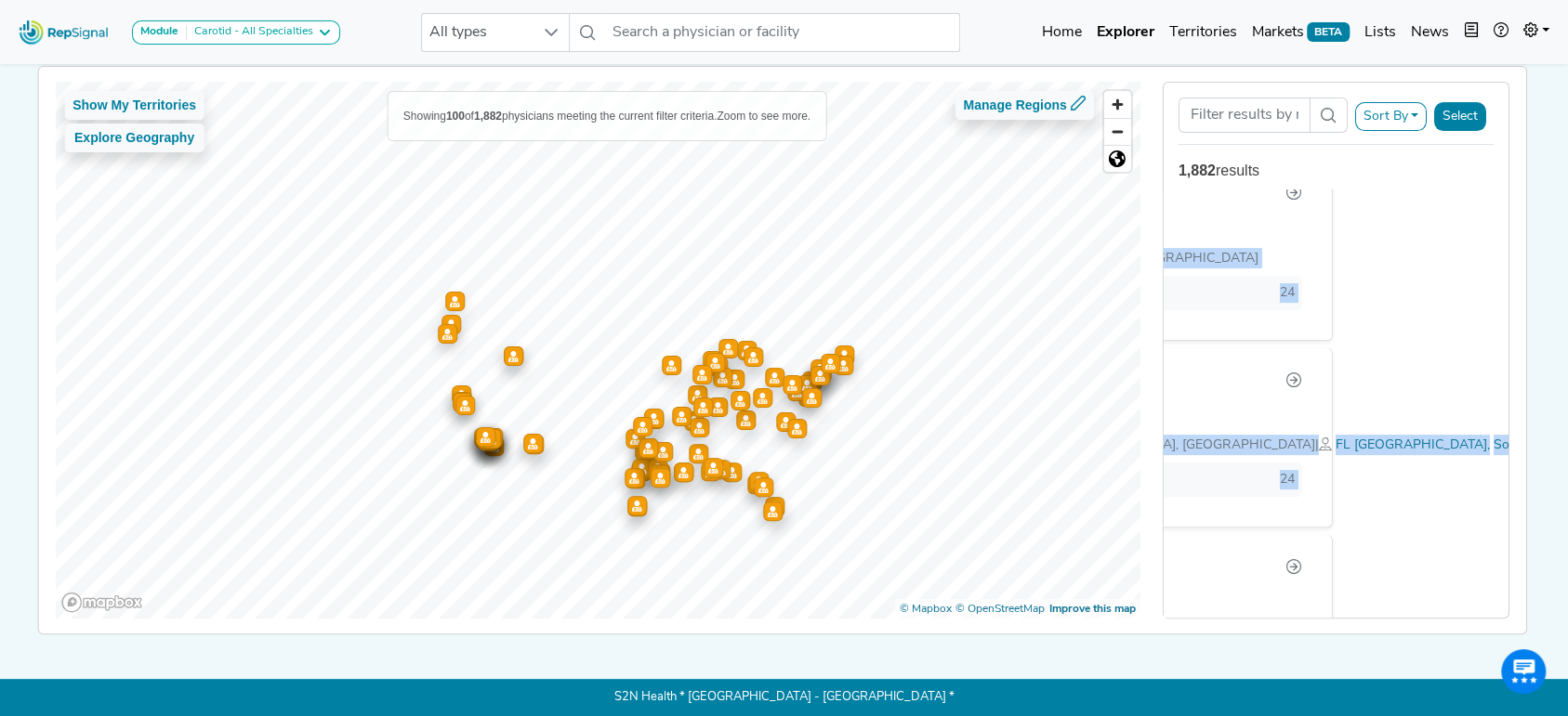
drag, startPoint x: 1154, startPoint y: 380, endPoint x: 1279, endPoint y: 554, distance: 214.2
click at [1275, 551] on div "[PERSON_NAME] [MEDICAL_DATA] [GEOGRAPHIC_DATA], [GEOGRAPHIC_DATA] CPT 36818 218…" at bounding box center [1336, 403] width 344 height 428
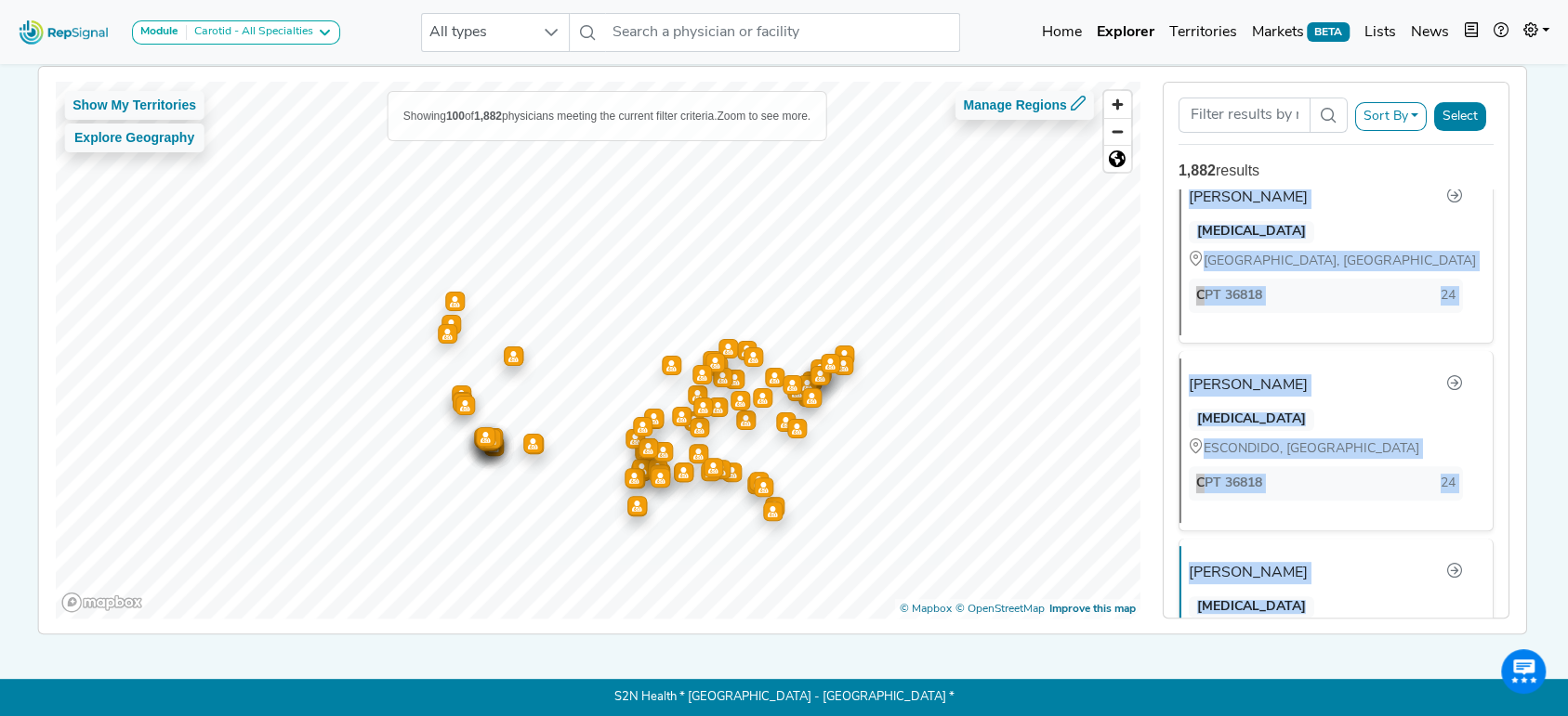
scroll to position [18460, 0]
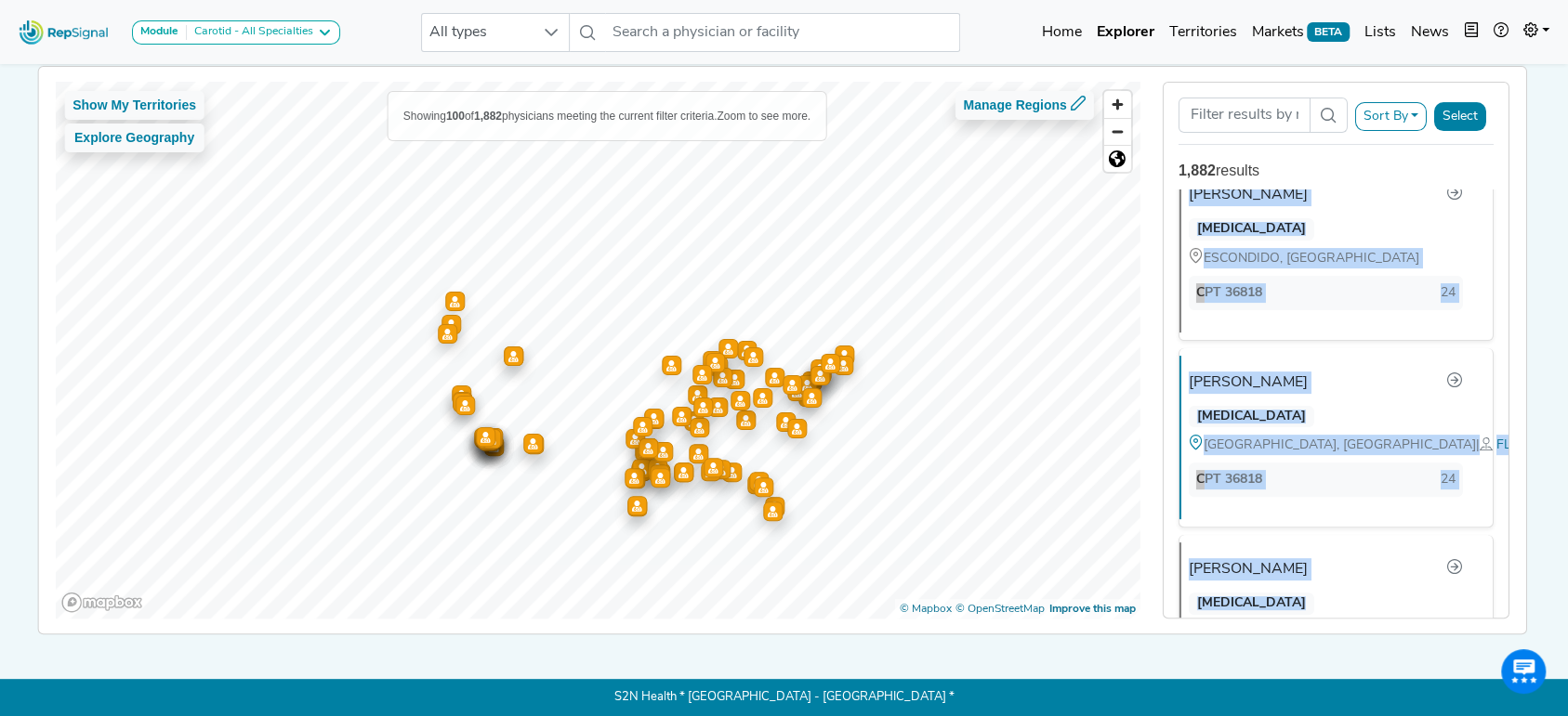
copy ul "[PERSON_NAME] [MEDICAL_DATA] [GEOGRAPHIC_DATA], [GEOGRAPHIC_DATA] CPT 36818 218…"
click at [186, 35] on div "Carotid - All Specialties" at bounding box center [249, 32] width 127 height 15
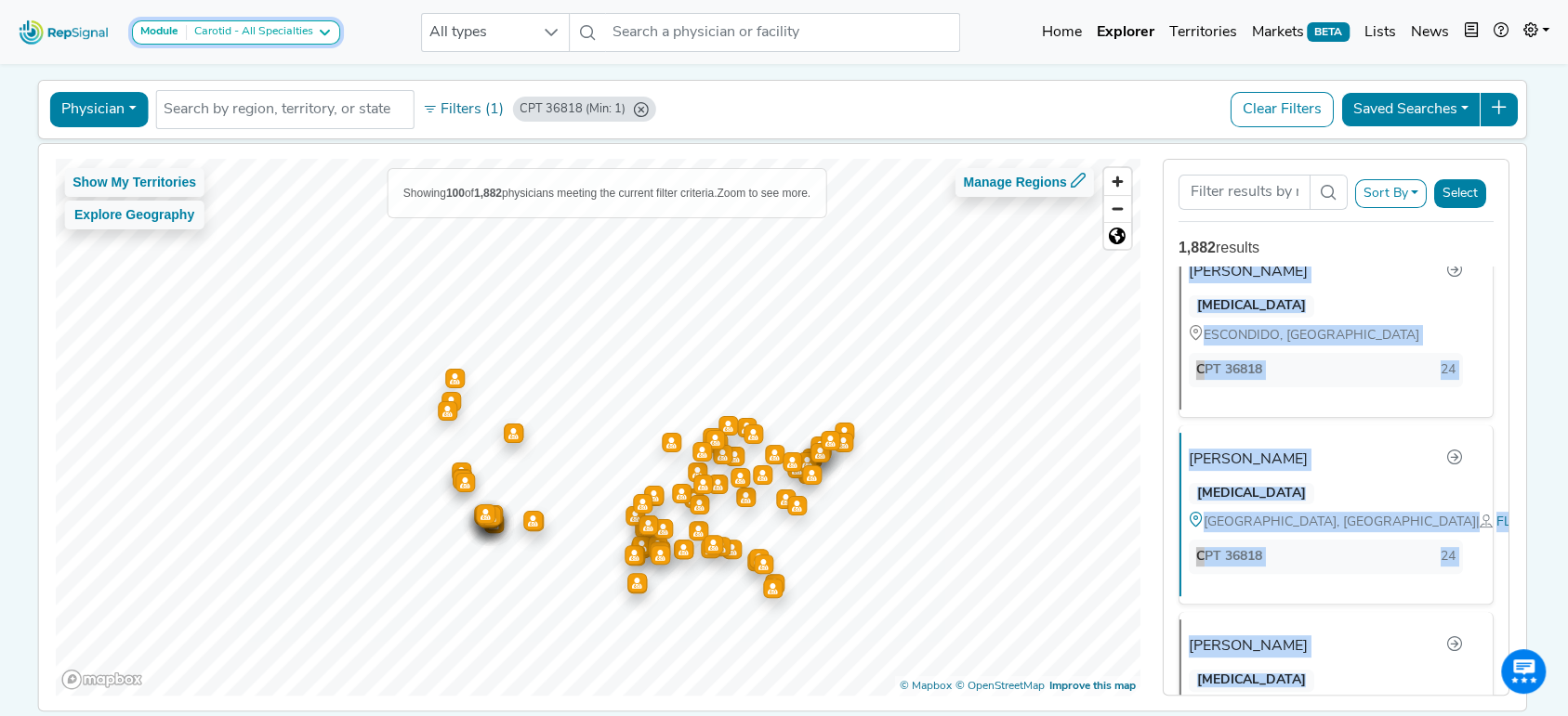
scroll to position [0, 19]
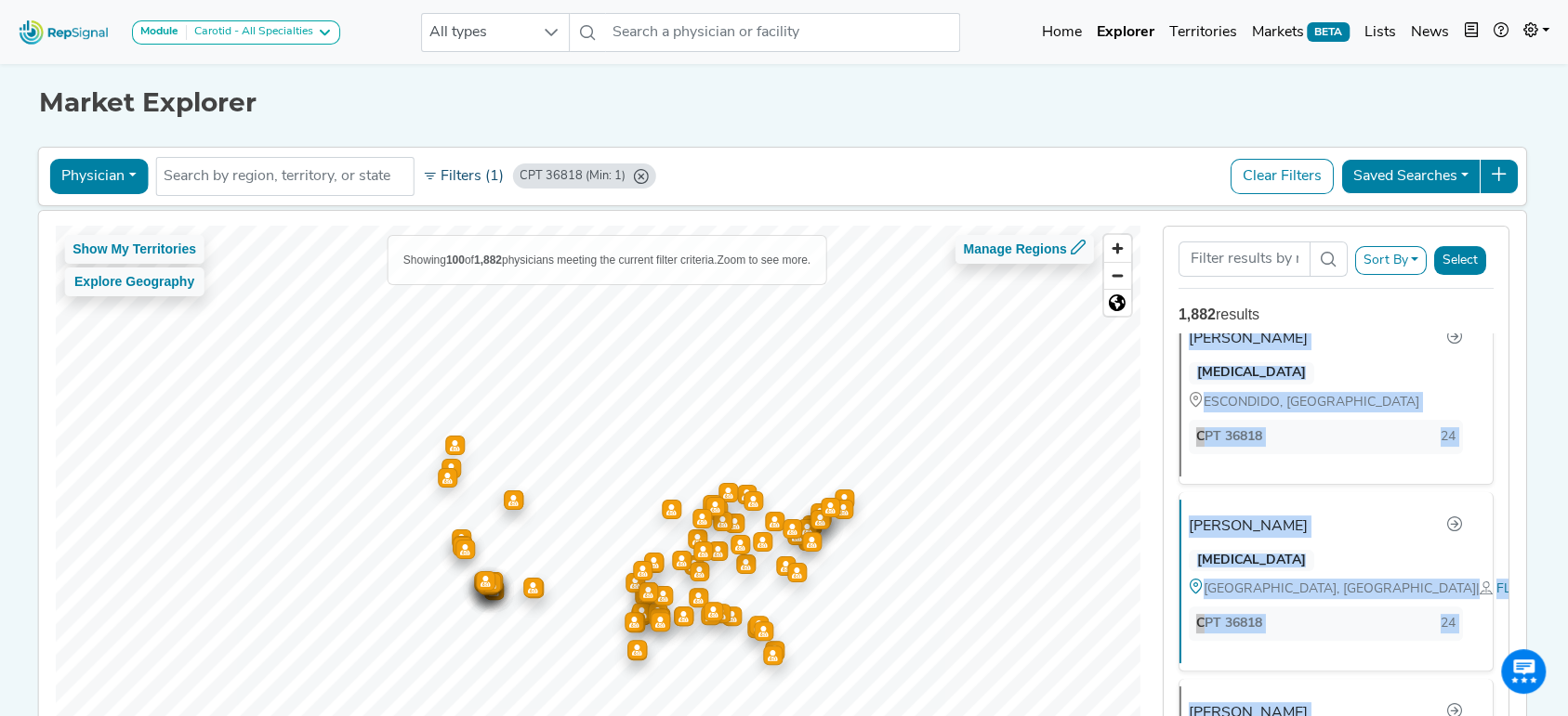
click at [441, 167] on button "Filters (1)" at bounding box center [463, 176] width 91 height 31
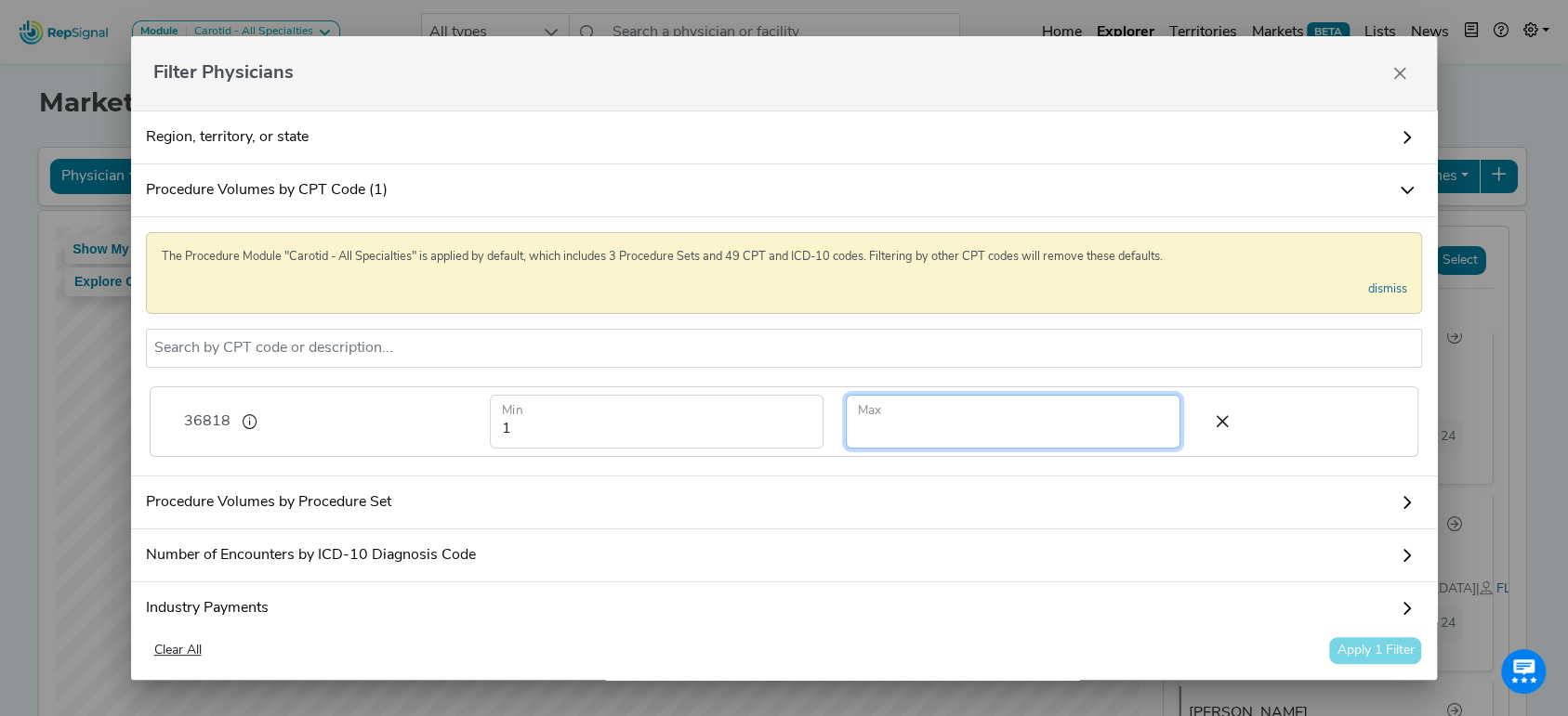
click at [904, 424] on input "number" at bounding box center [1013, 421] width 335 height 54
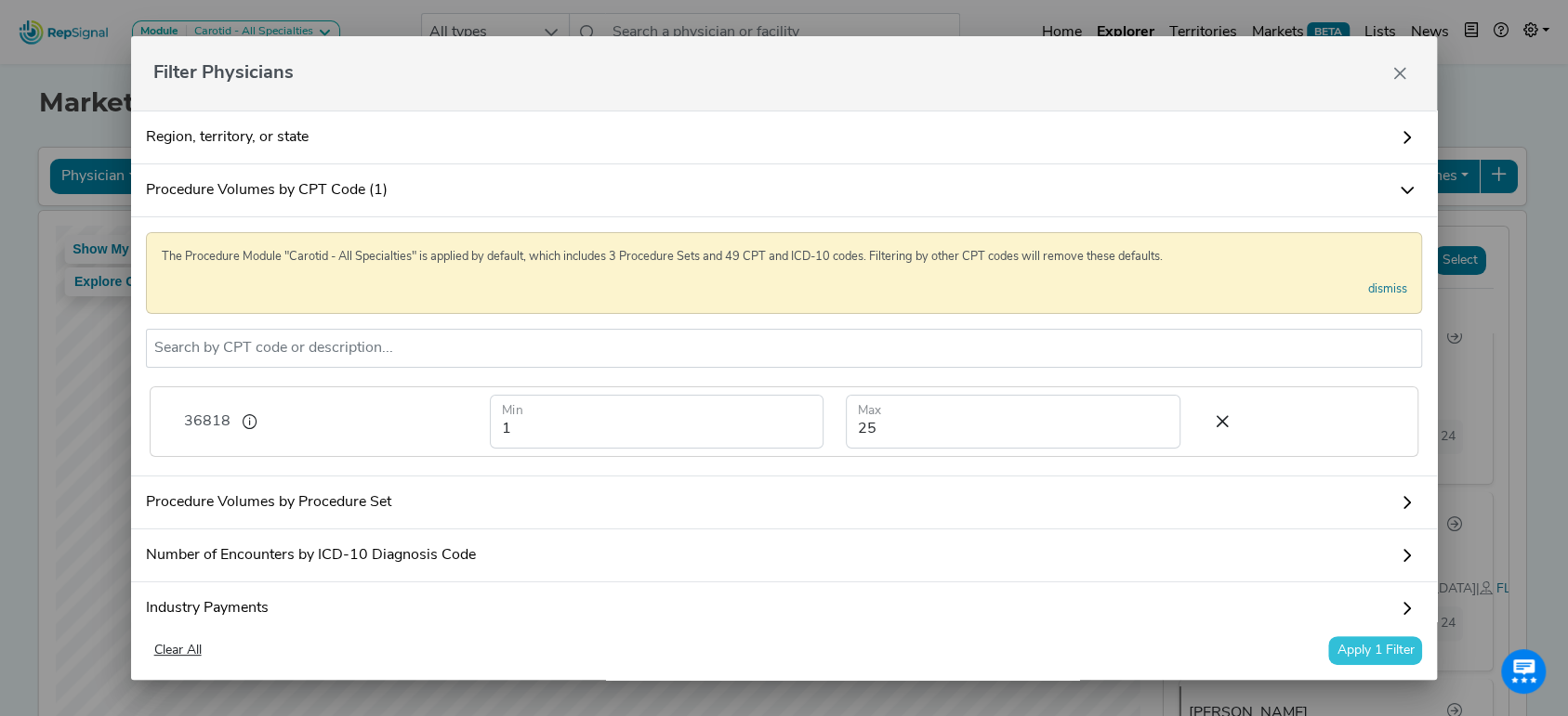
click at [1370, 647] on button "Apply 1 Filter" at bounding box center [1375, 650] width 94 height 29
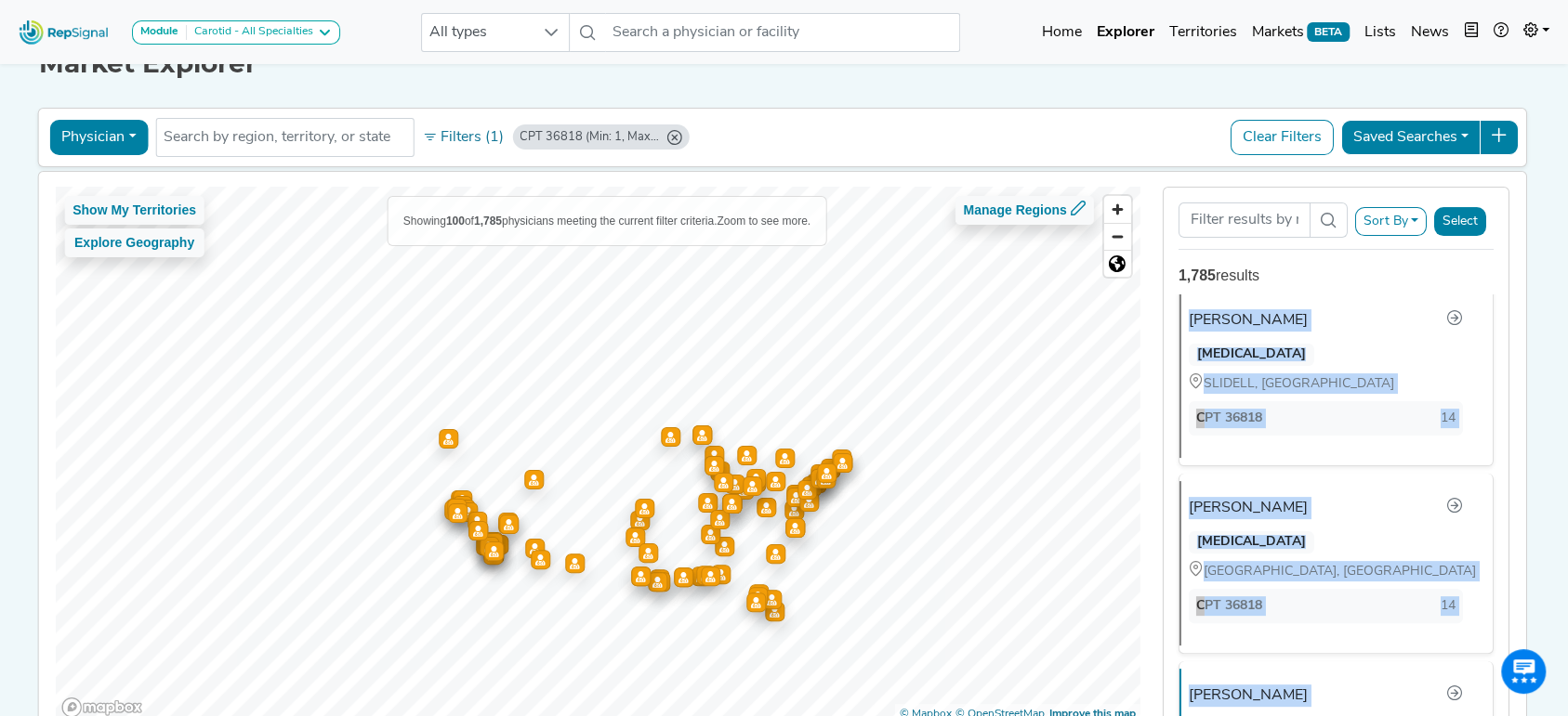
scroll to position [156, 19]
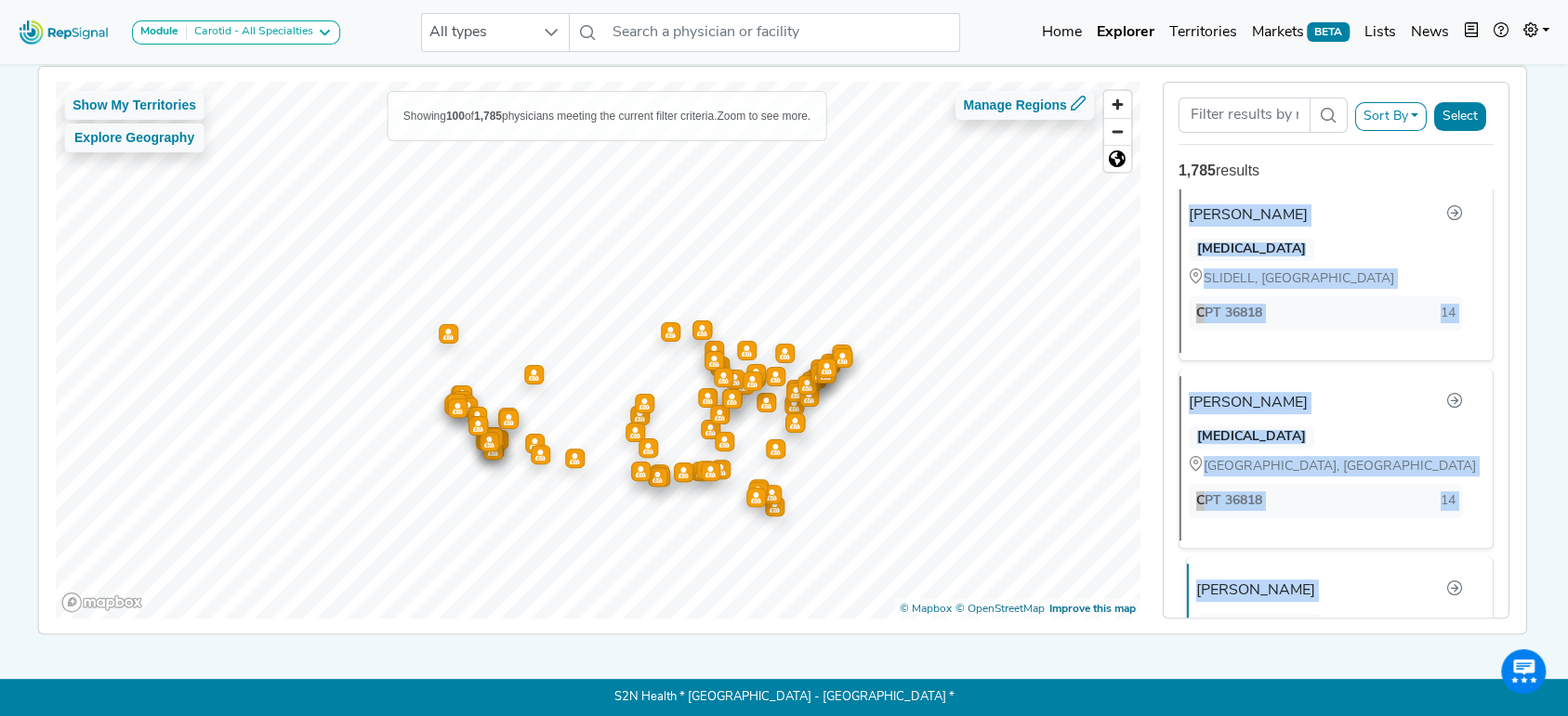
drag, startPoint x: 1154, startPoint y: 346, endPoint x: 1434, endPoint y: 549, distance: 345.8
click at [1434, 549] on div "[PERSON_NAME] [MEDICAL_DATA] [GEOGRAPHIC_DATA], [GEOGRAPHIC_DATA] CPT 36818 24 …" at bounding box center [1336, 403] width 344 height 428
copy ul "[PERSON_NAME] [MEDICAL_DATA] [GEOGRAPHIC_DATA], [GEOGRAPHIC_DATA] CPT 36818 24 …"
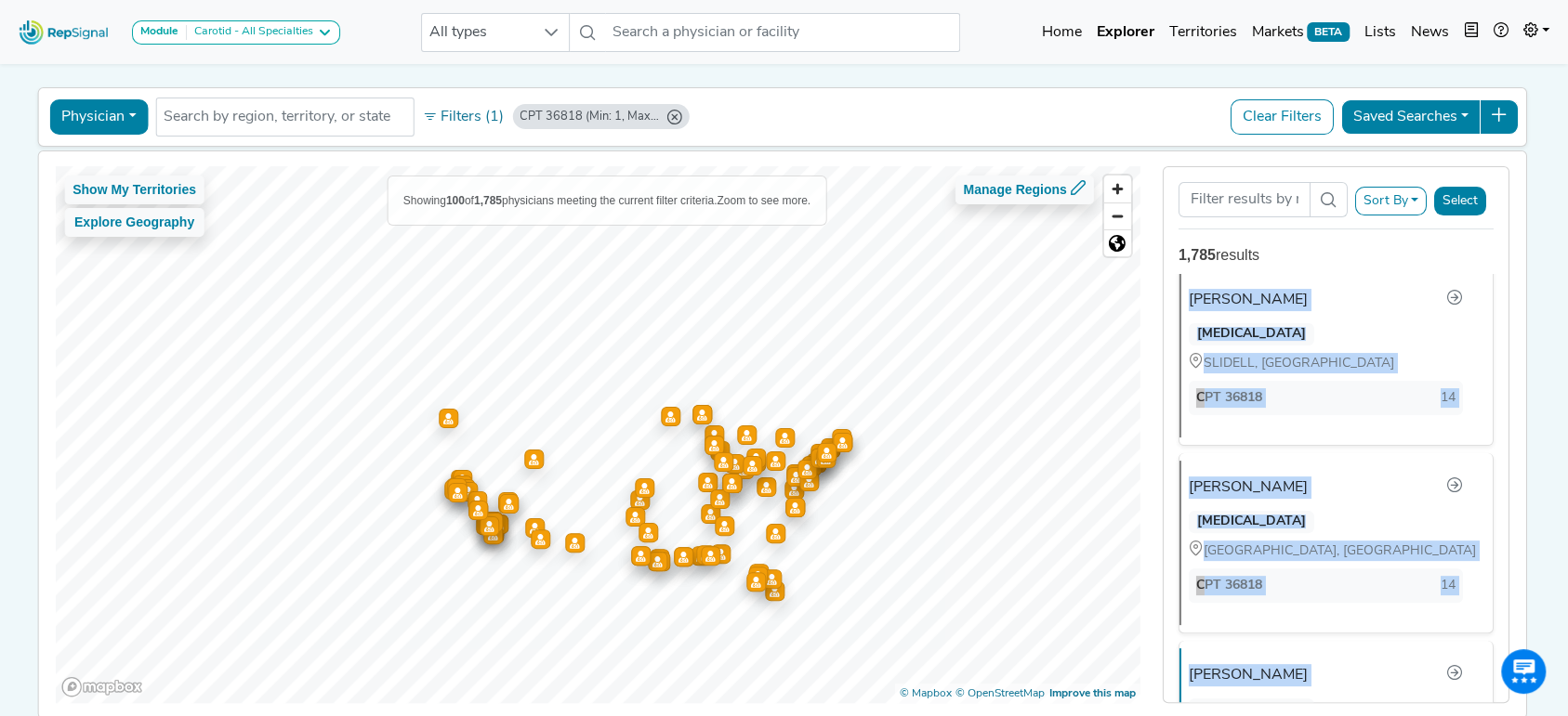
scroll to position [58, 19]
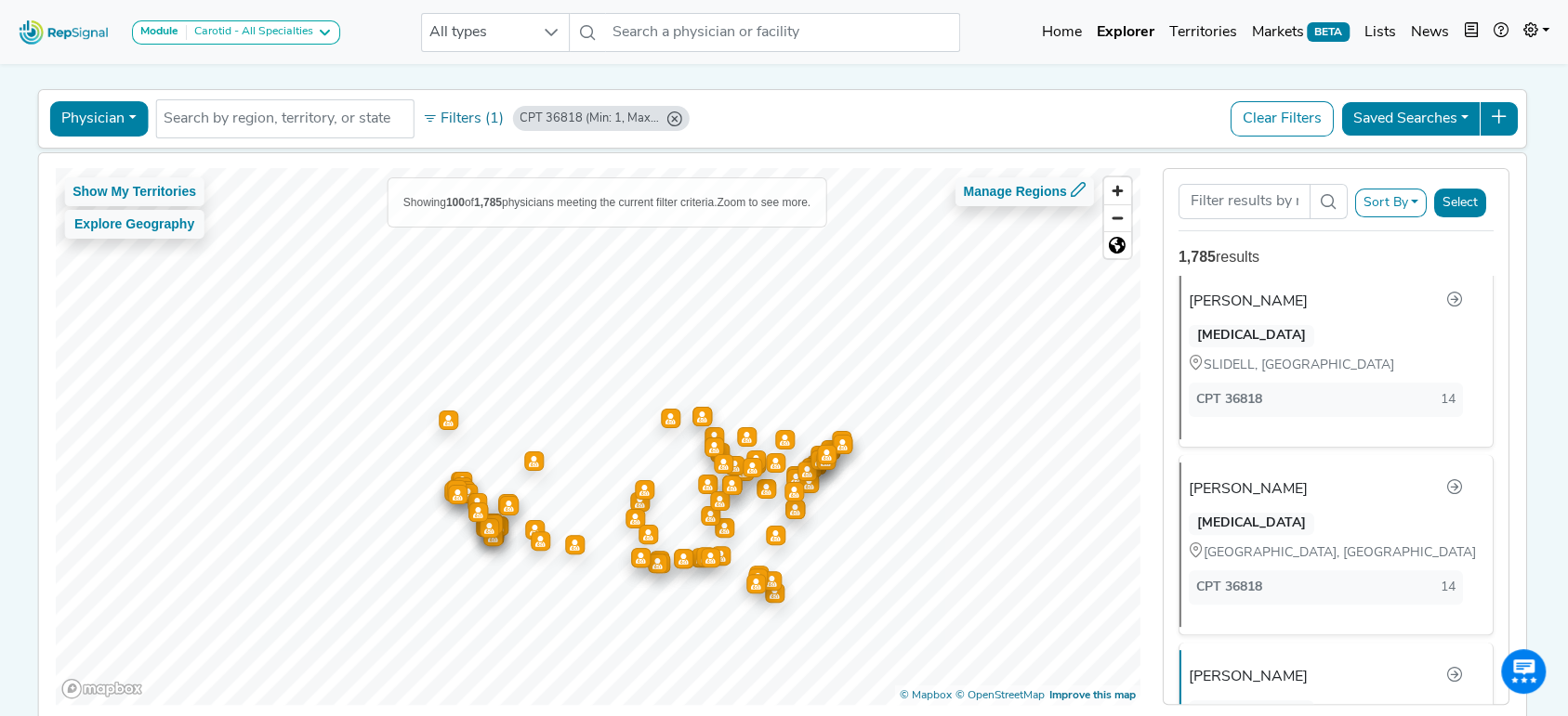
click at [556, 121] on div "CPT 36818 (Min: 1, Max: 25)" at bounding box center [589, 118] width 140 height 18
click at [425, 116] on button "Filters (1)" at bounding box center [463, 118] width 91 height 31
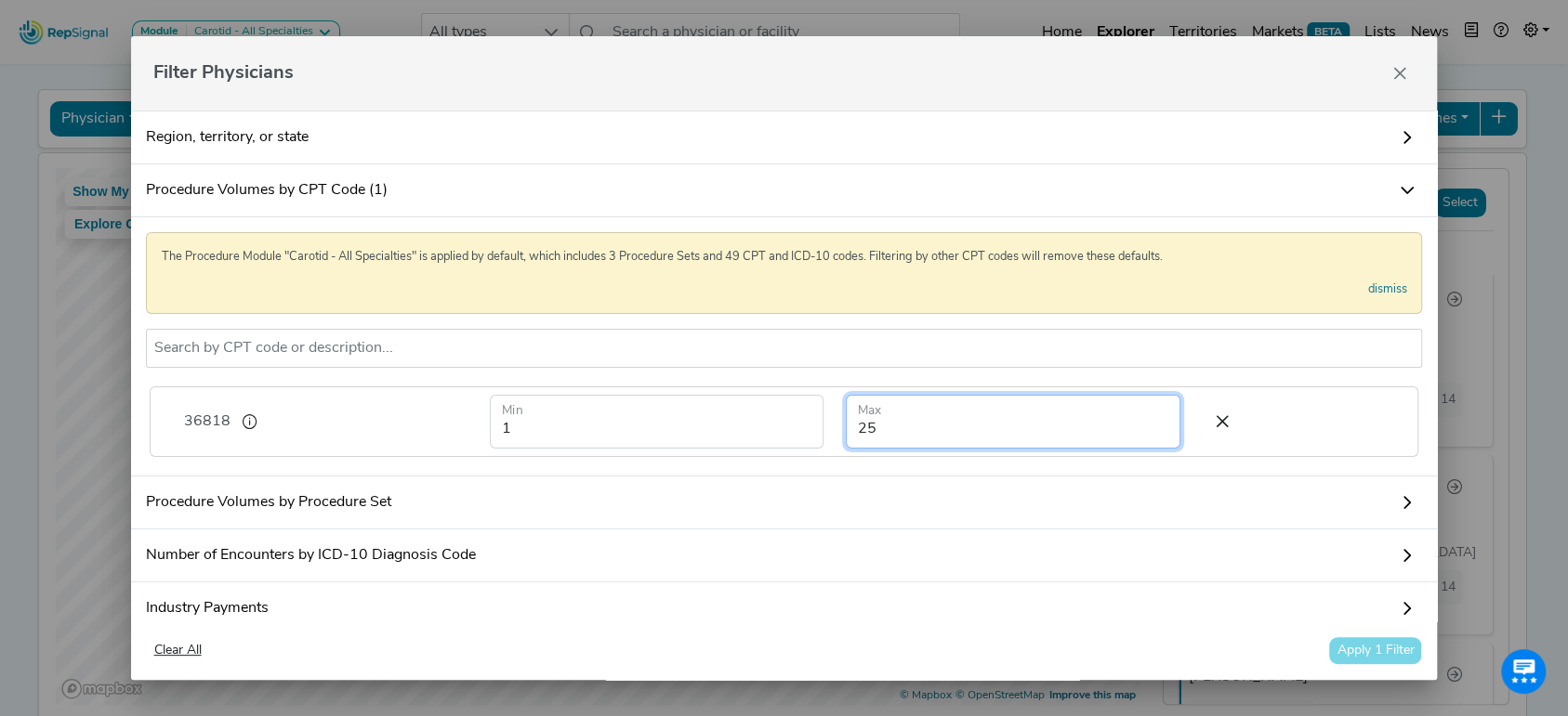
click at [918, 424] on input "25" at bounding box center [1013, 421] width 335 height 54
type input "2"
click at [1352, 646] on button "Apply 1 Filter" at bounding box center [1375, 650] width 94 height 29
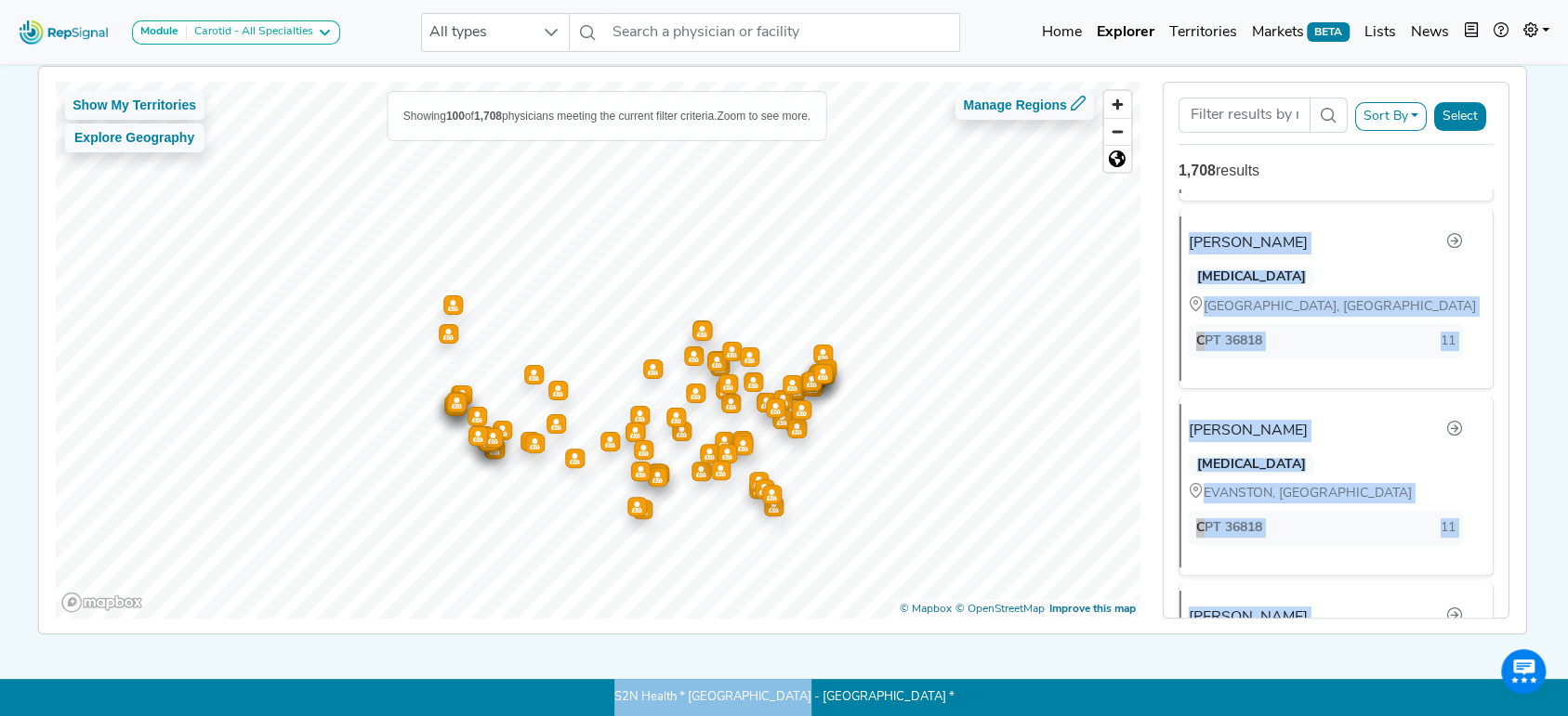
scroll to position [18355, 0]
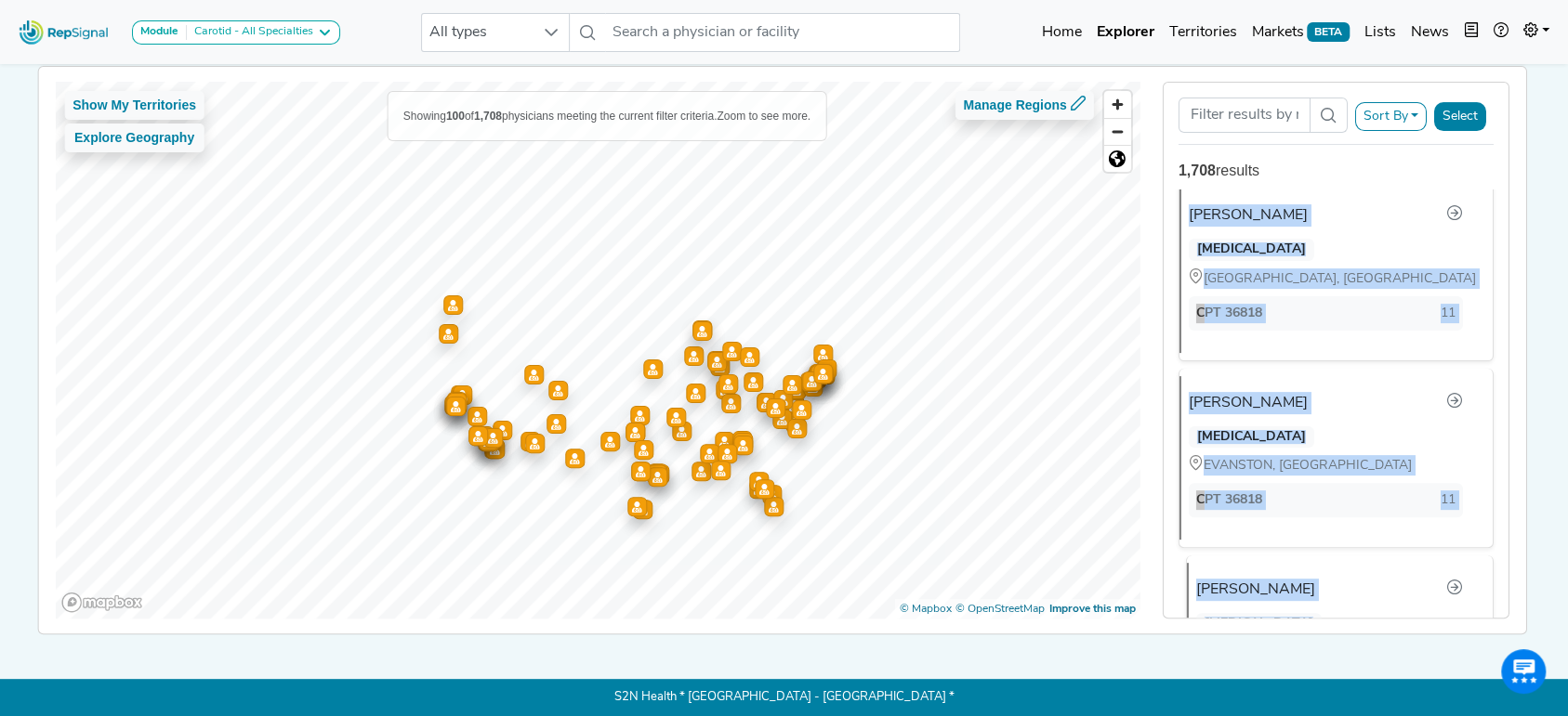
drag, startPoint x: 1158, startPoint y: 307, endPoint x: 1453, endPoint y: 540, distance: 375.9
click at [1453, 540] on div "[PERSON_NAME] [MEDICAL_DATA] [GEOGRAPHIC_DATA], [GEOGRAPHIC_DATA] CPT 36818 14 …" at bounding box center [1336, 403] width 344 height 428
copy ul "[PERSON_NAME] [MEDICAL_DATA] [GEOGRAPHIC_DATA], [GEOGRAPHIC_DATA] CPT 36818 14 …"
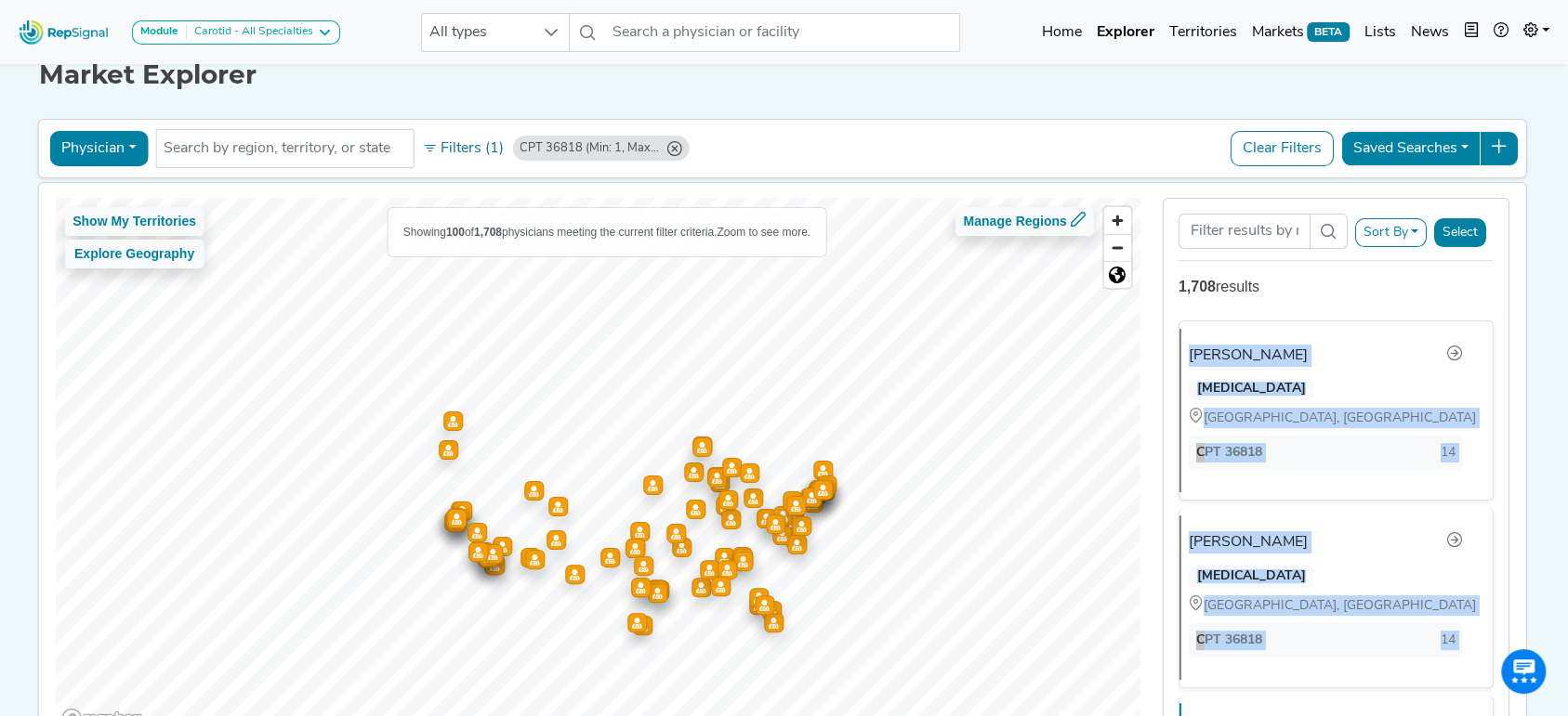
scroll to position [27, 19]
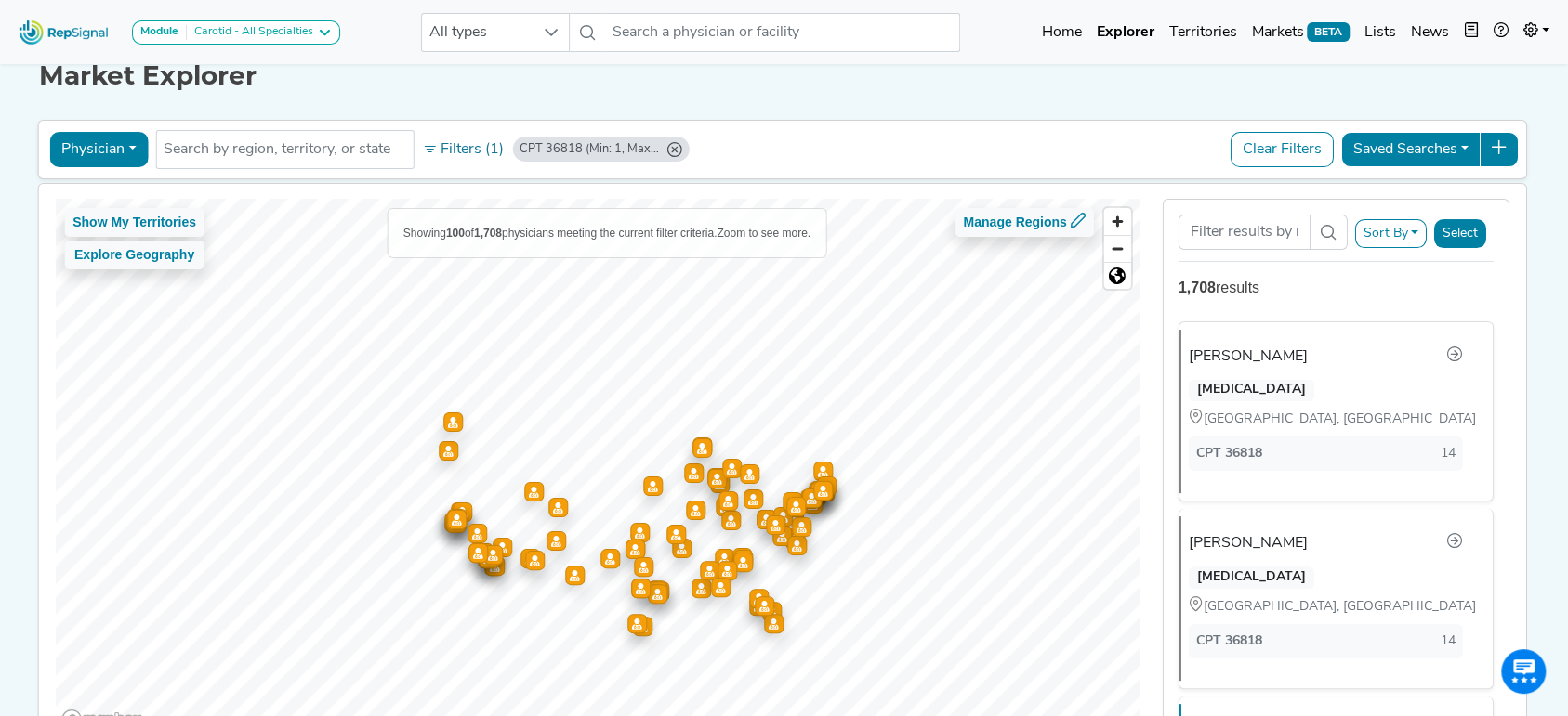
click at [616, 152] on div "CPT 36818 (Min: 1, Max: 15)" at bounding box center [589, 148] width 140 height 18
click at [425, 146] on button "Filters (1)" at bounding box center [463, 149] width 91 height 31
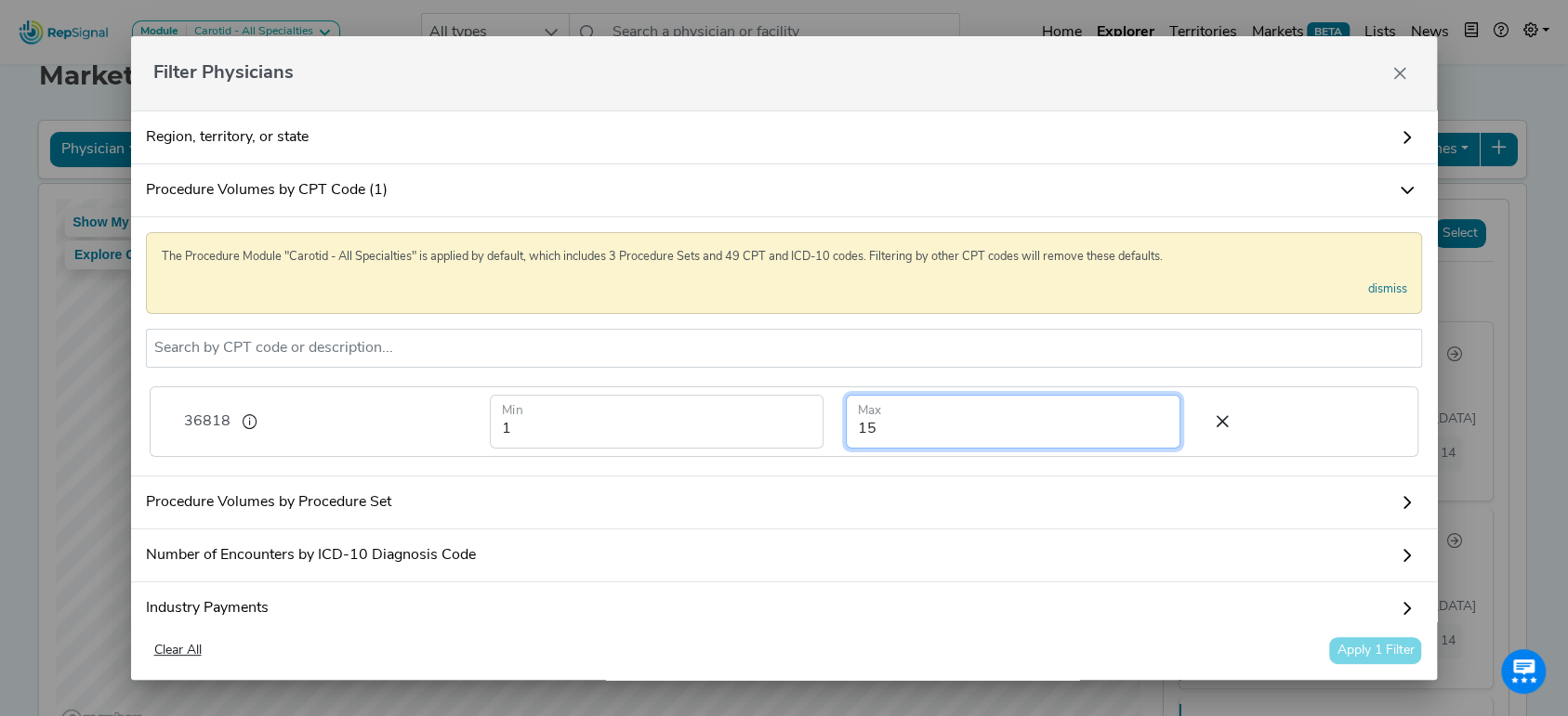
click at [918, 444] on input "15" at bounding box center [1013, 421] width 335 height 54
type input "1"
click at [1132, 419] on input "1" at bounding box center [1013, 421] width 335 height 54
type input "2"
click at [1131, 424] on input "2" at bounding box center [1013, 421] width 335 height 54
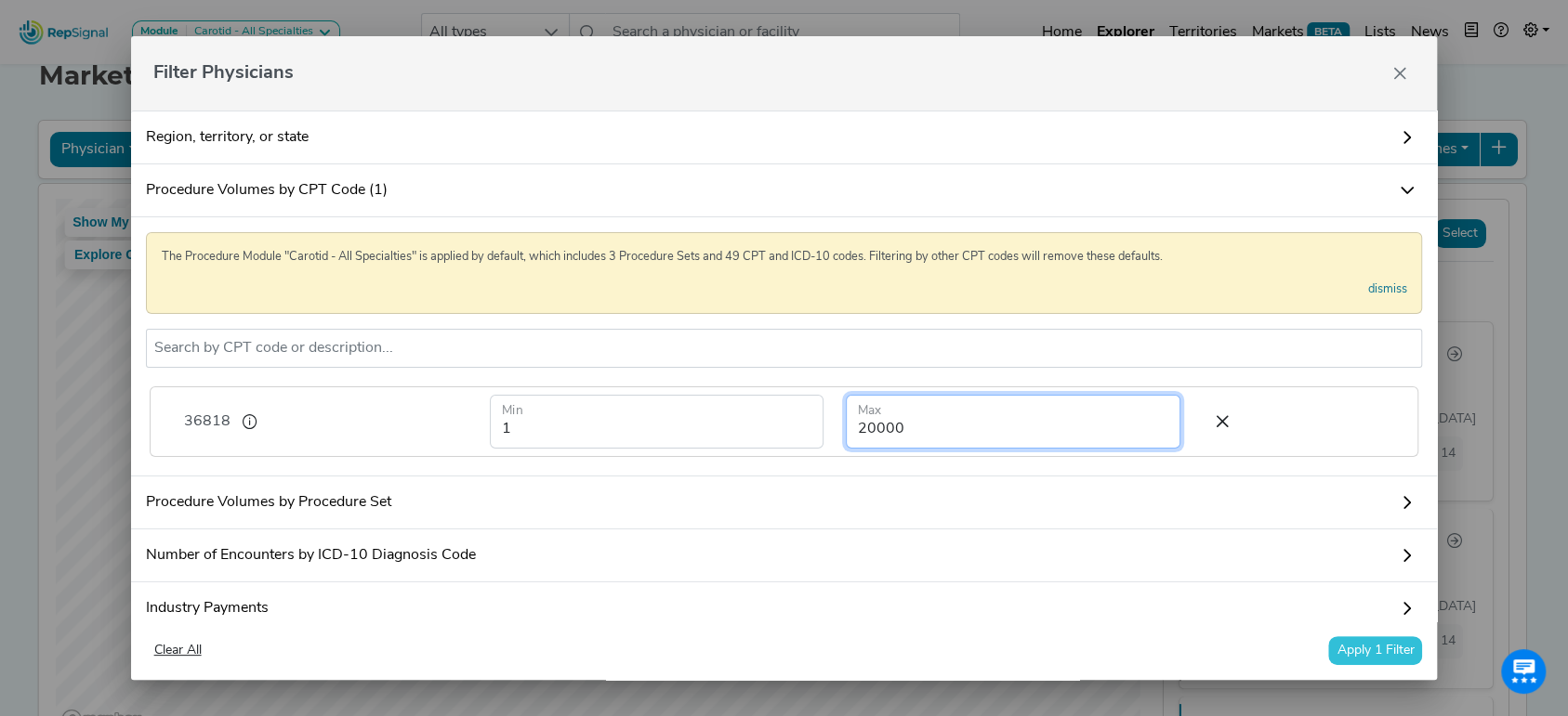
type input "20000"
click at [1363, 654] on button "Apply 1 Filter" at bounding box center [1375, 650] width 94 height 29
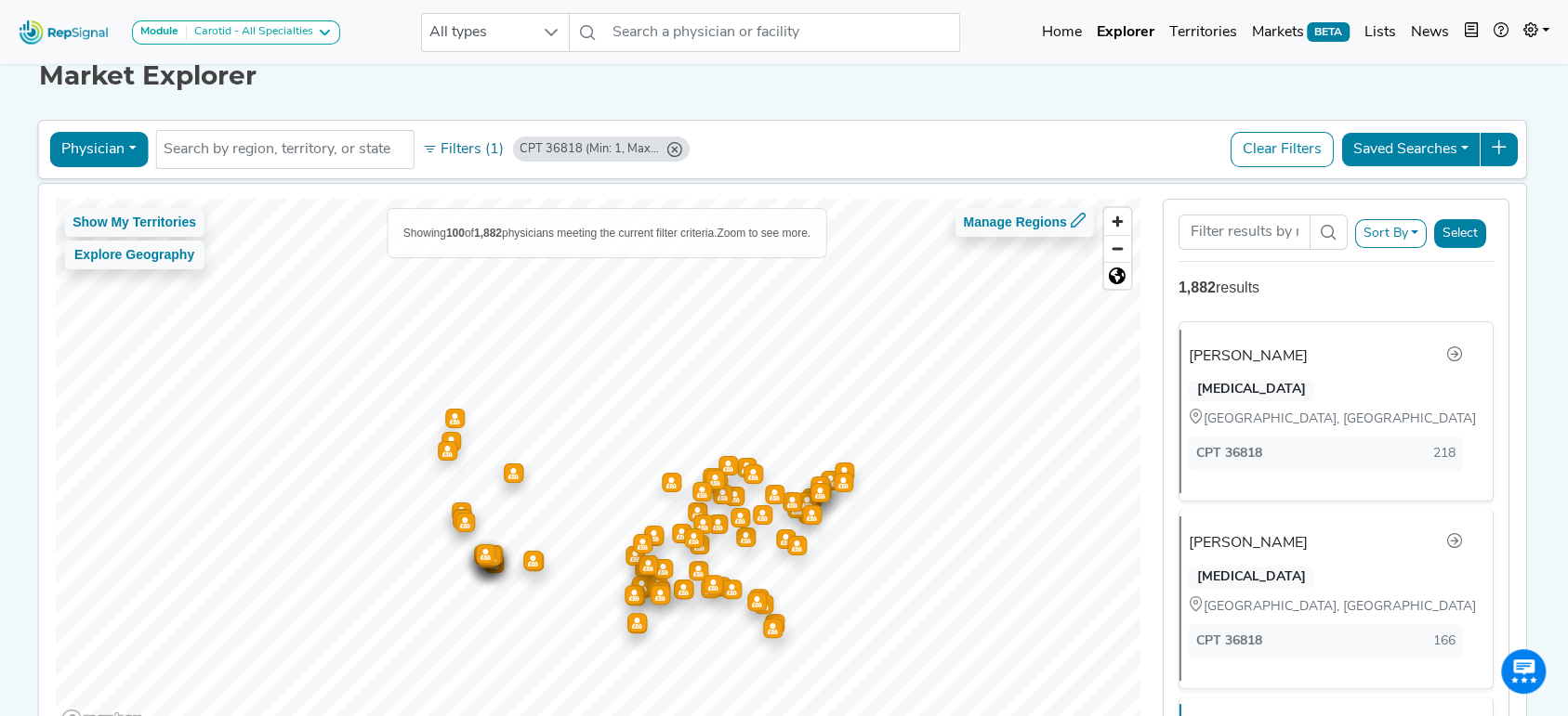
click at [666, 147] on icon "CPT 36818 (Min: 1, Max: 20000)" at bounding box center [674, 149] width 15 height 15
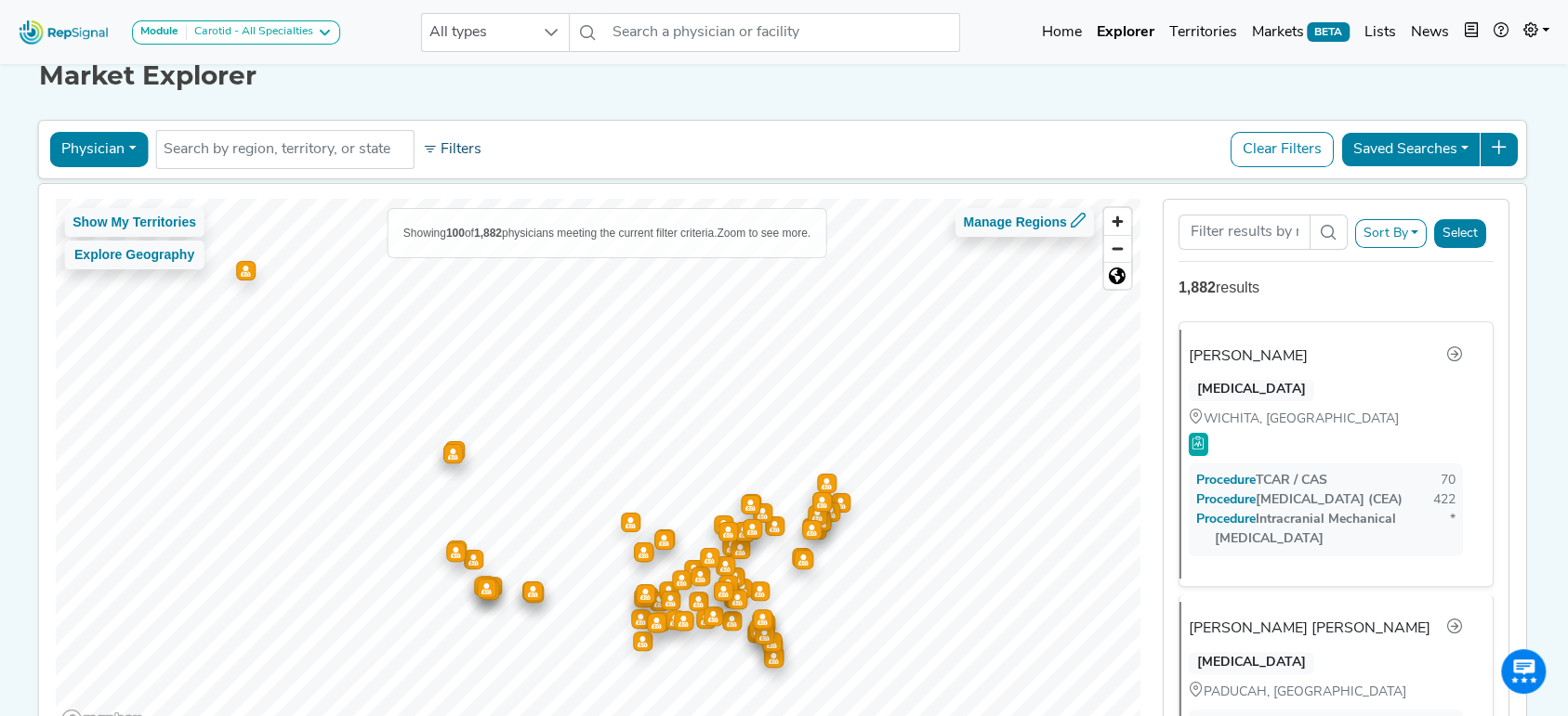
click at [437, 148] on button "Filters" at bounding box center [452, 149] width 69 height 31
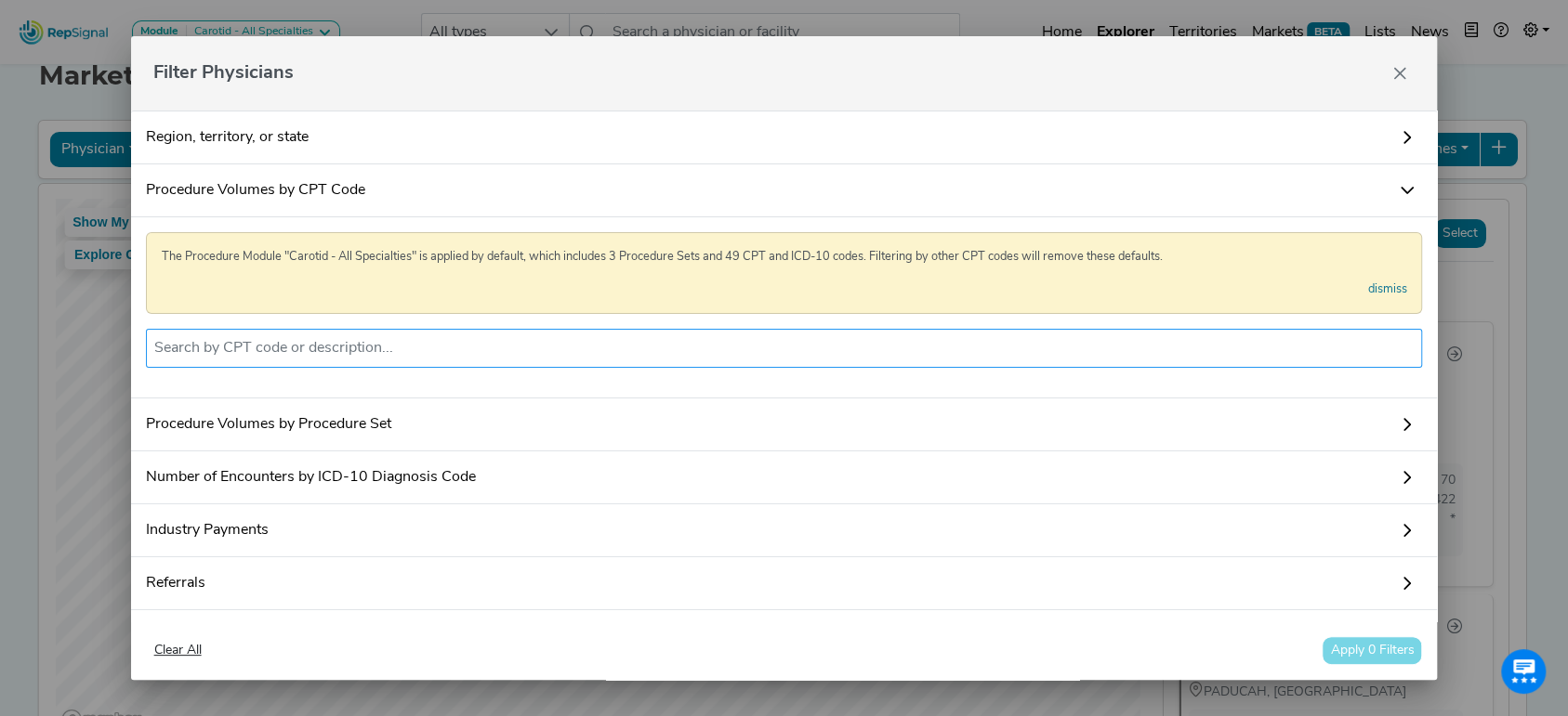
click at [411, 339] on input "text" at bounding box center [784, 348] width 1260 height 22
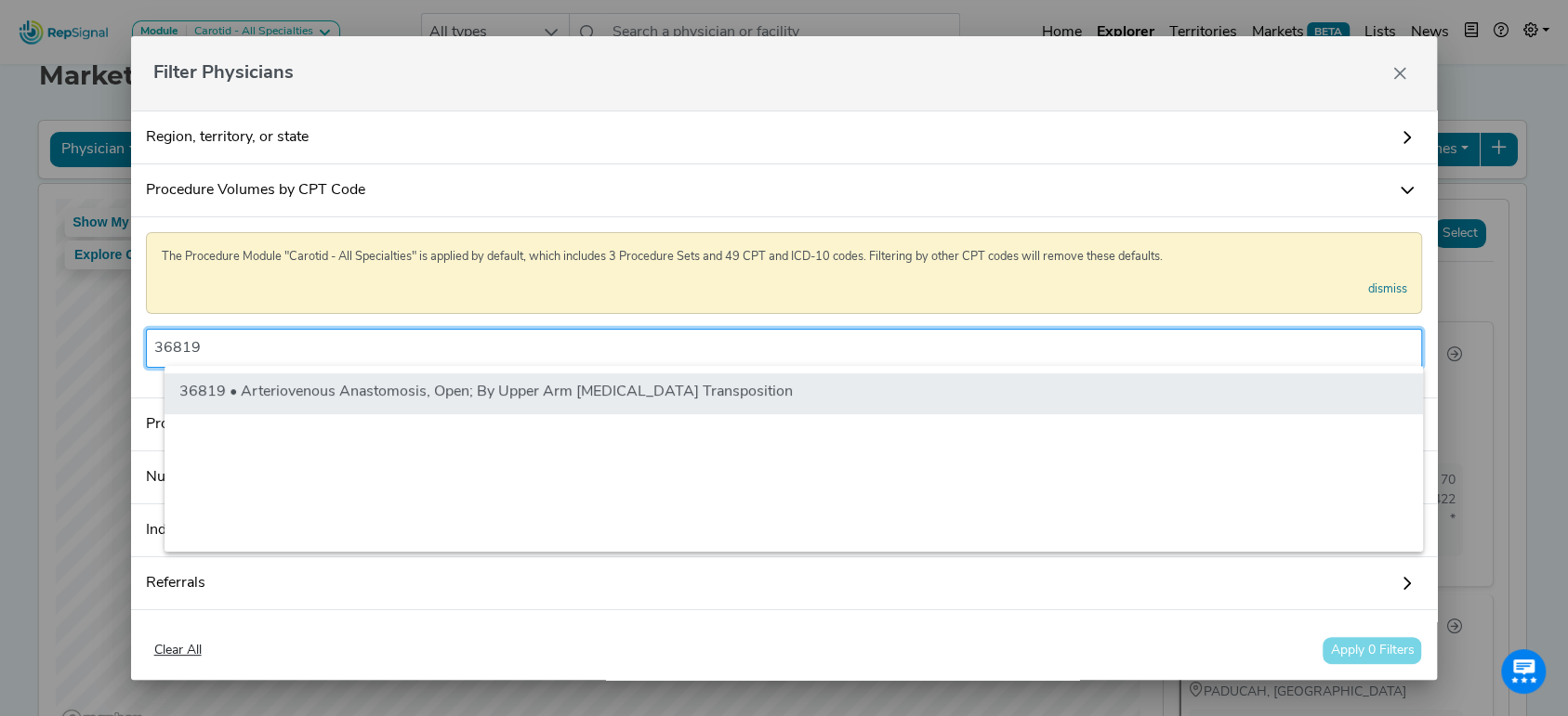
type input "36819"
click at [298, 385] on li "36819 • Arteriovenous Anastomosis, Open; By Upper Arm [MEDICAL_DATA] Transposit…" at bounding box center [794, 394] width 1258 height 41
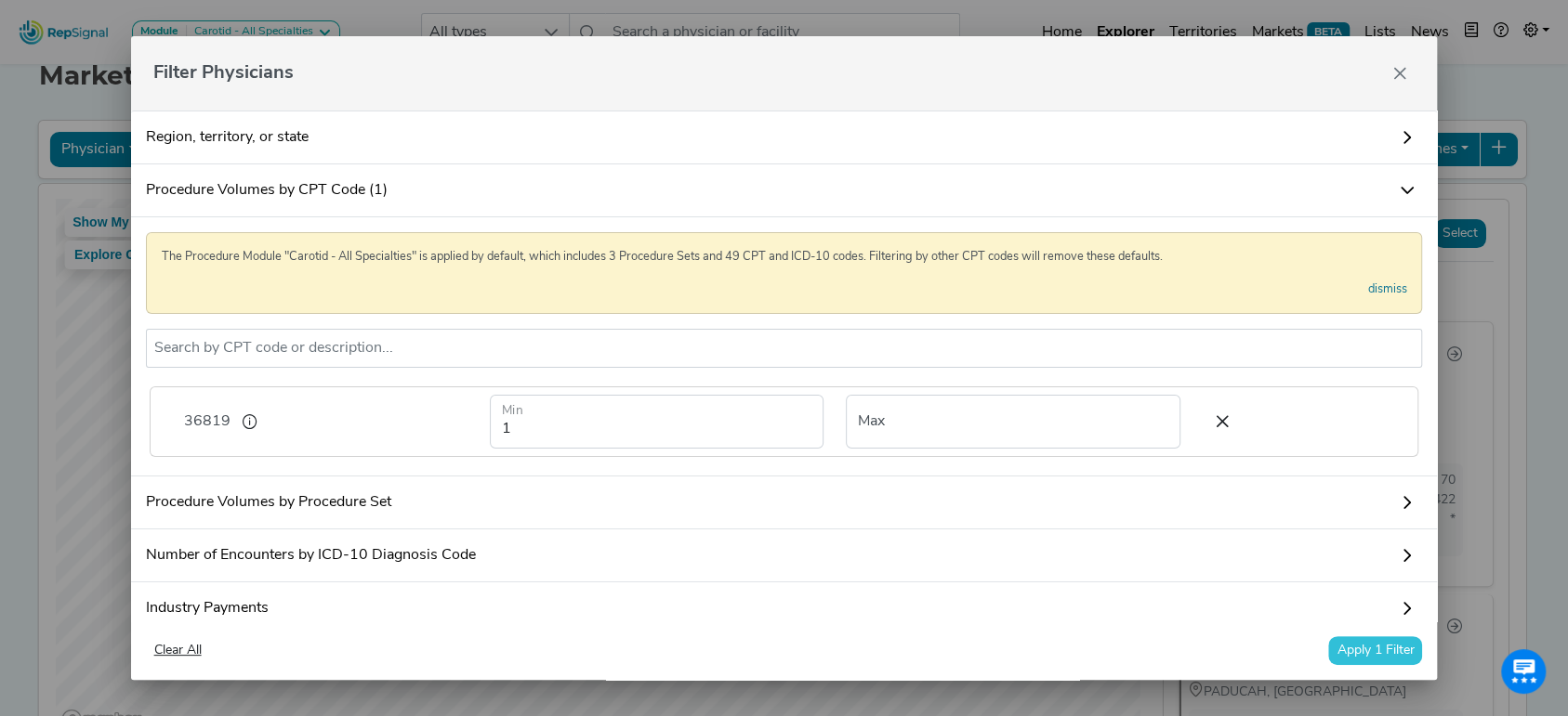
click at [1342, 648] on button "Apply 1 Filter" at bounding box center [1375, 650] width 94 height 29
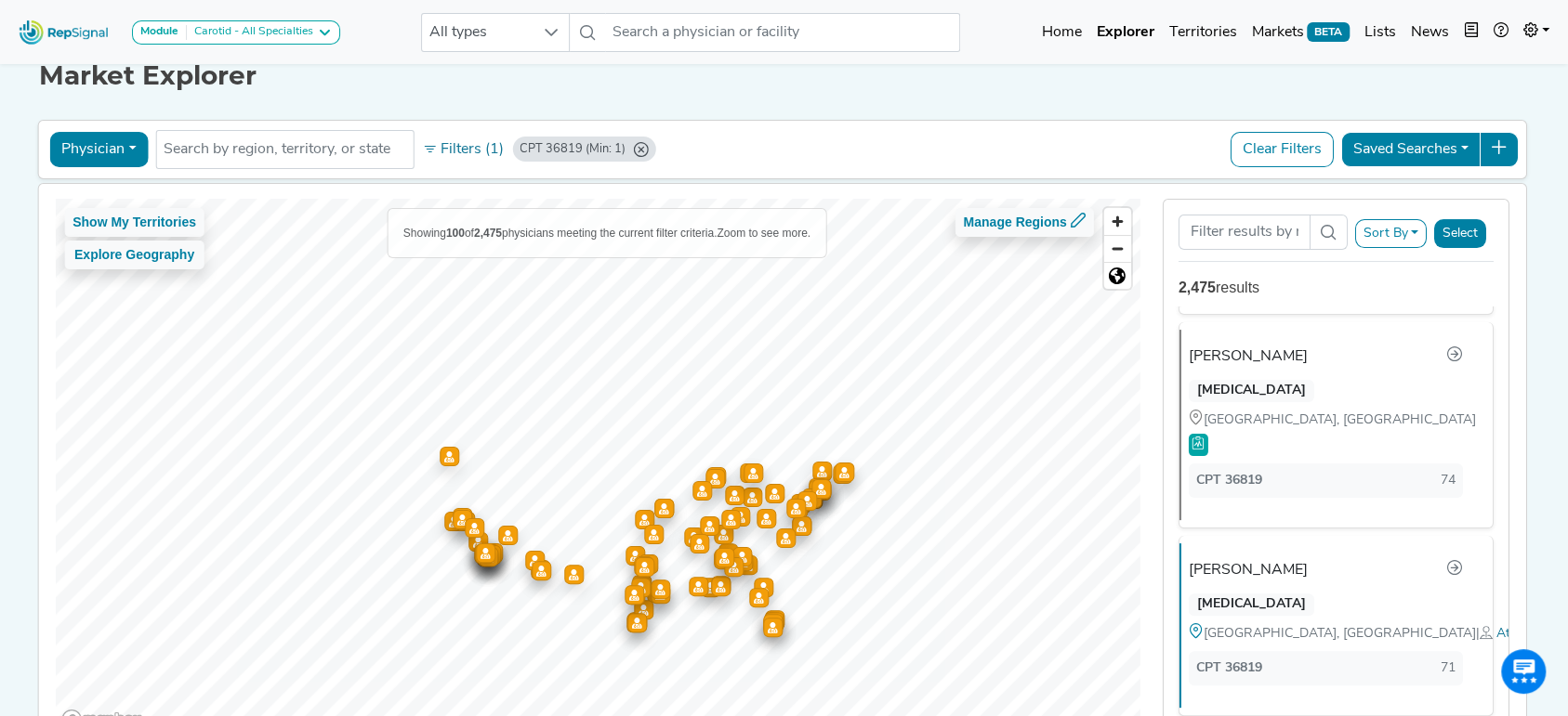
scroll to position [0, 0]
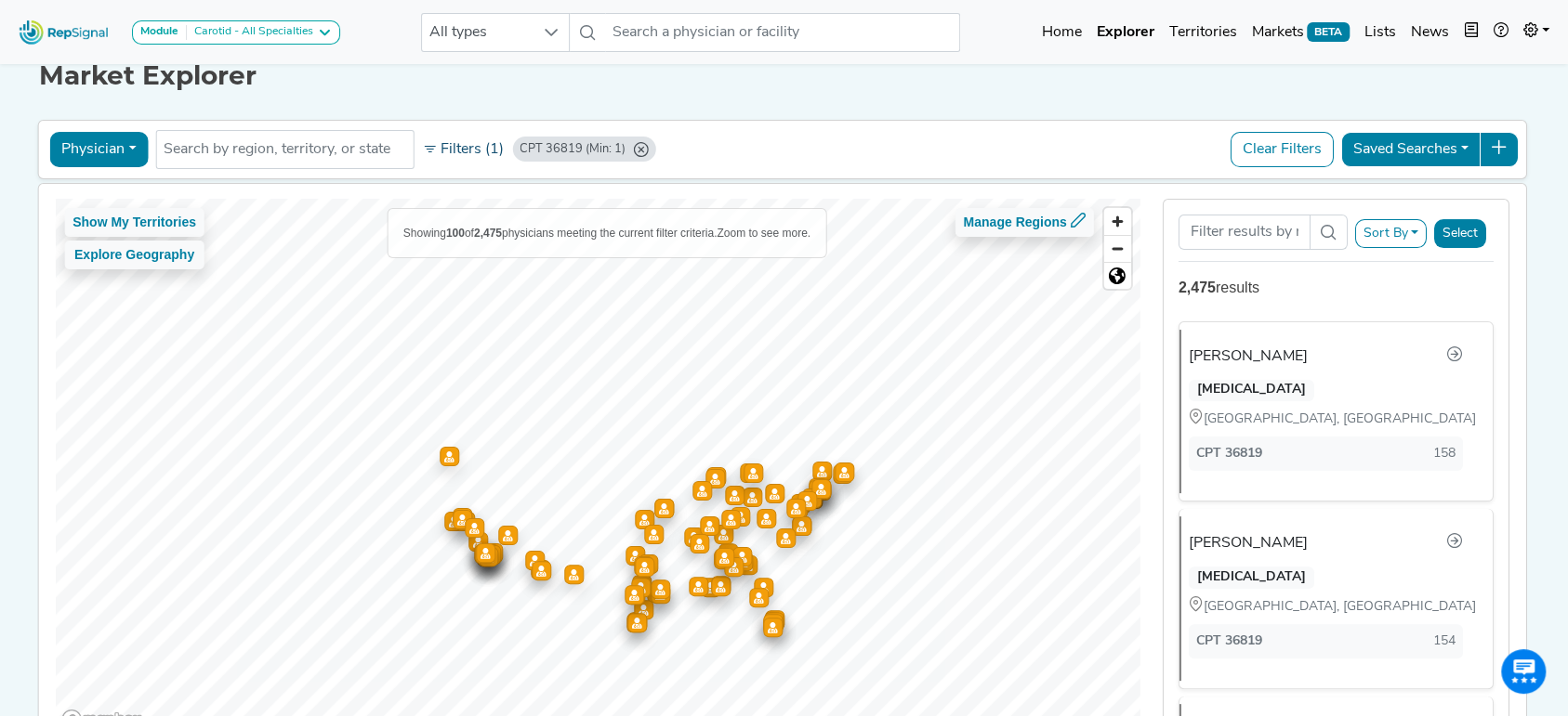
click at [455, 152] on button "Filters (1)" at bounding box center [463, 149] width 91 height 31
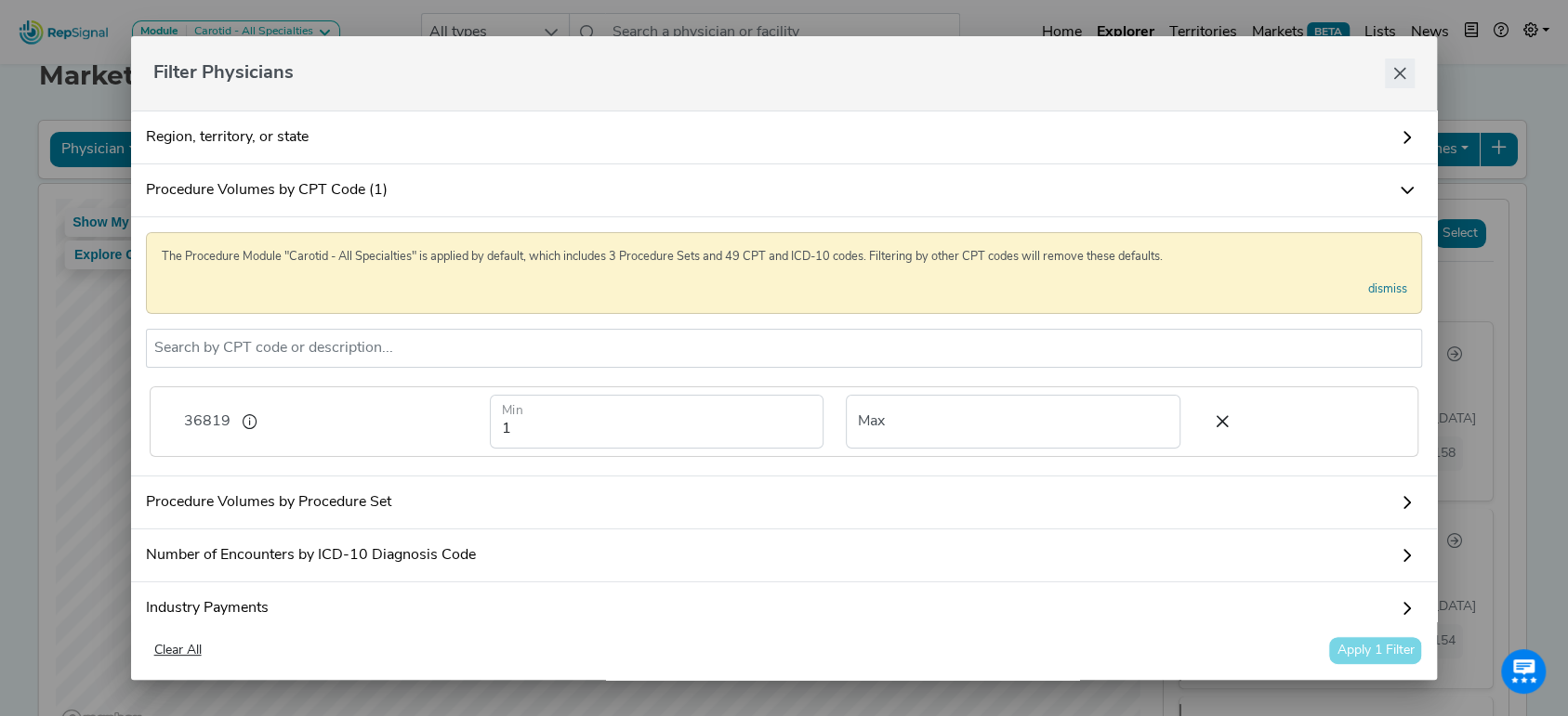
drag, startPoint x: 1399, startPoint y: 63, endPoint x: 1340, endPoint y: 126, distance: 86.3
click at [1400, 64] on button "Close" at bounding box center [1399, 73] width 29 height 29
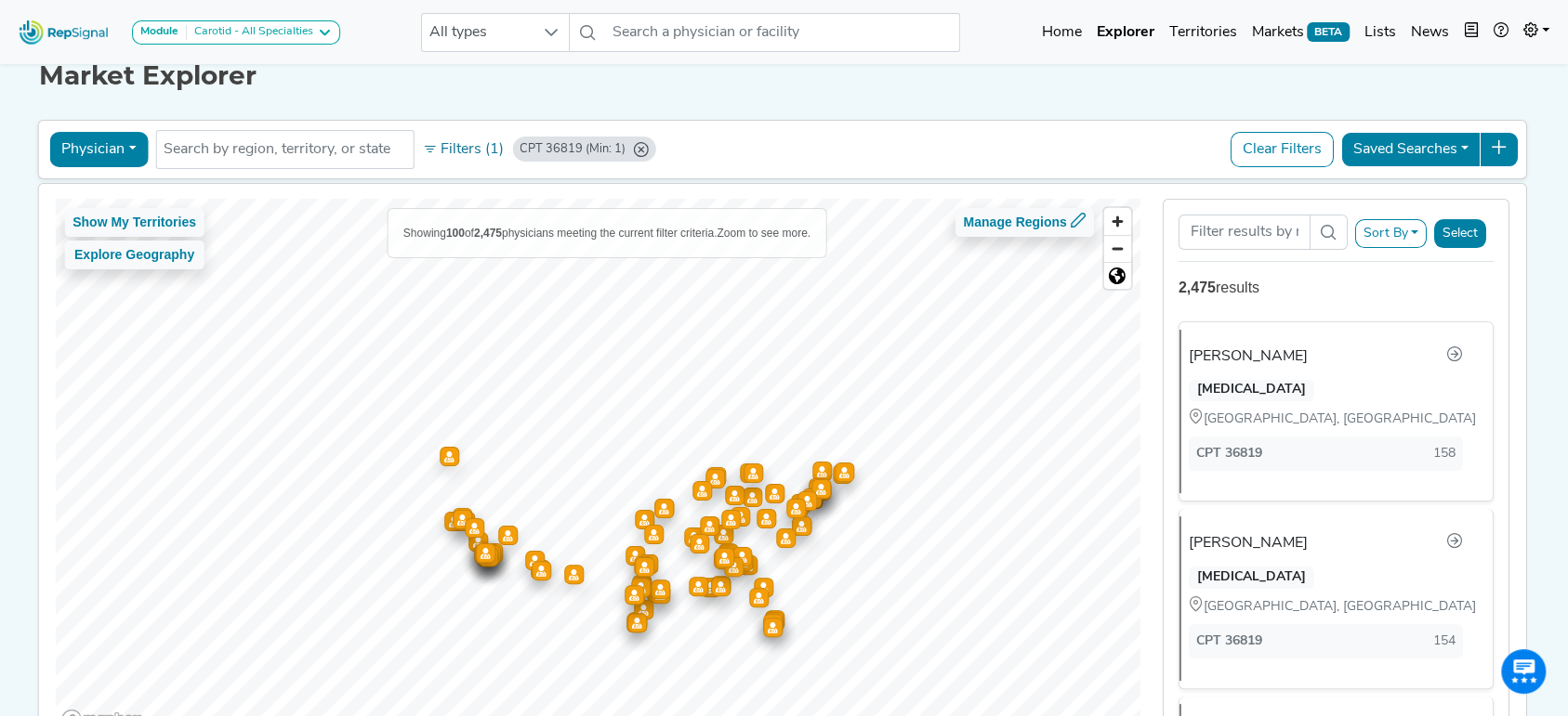
click at [633, 148] on icon "CPT 36819 (Min: 1)" at bounding box center [640, 149] width 15 height 15
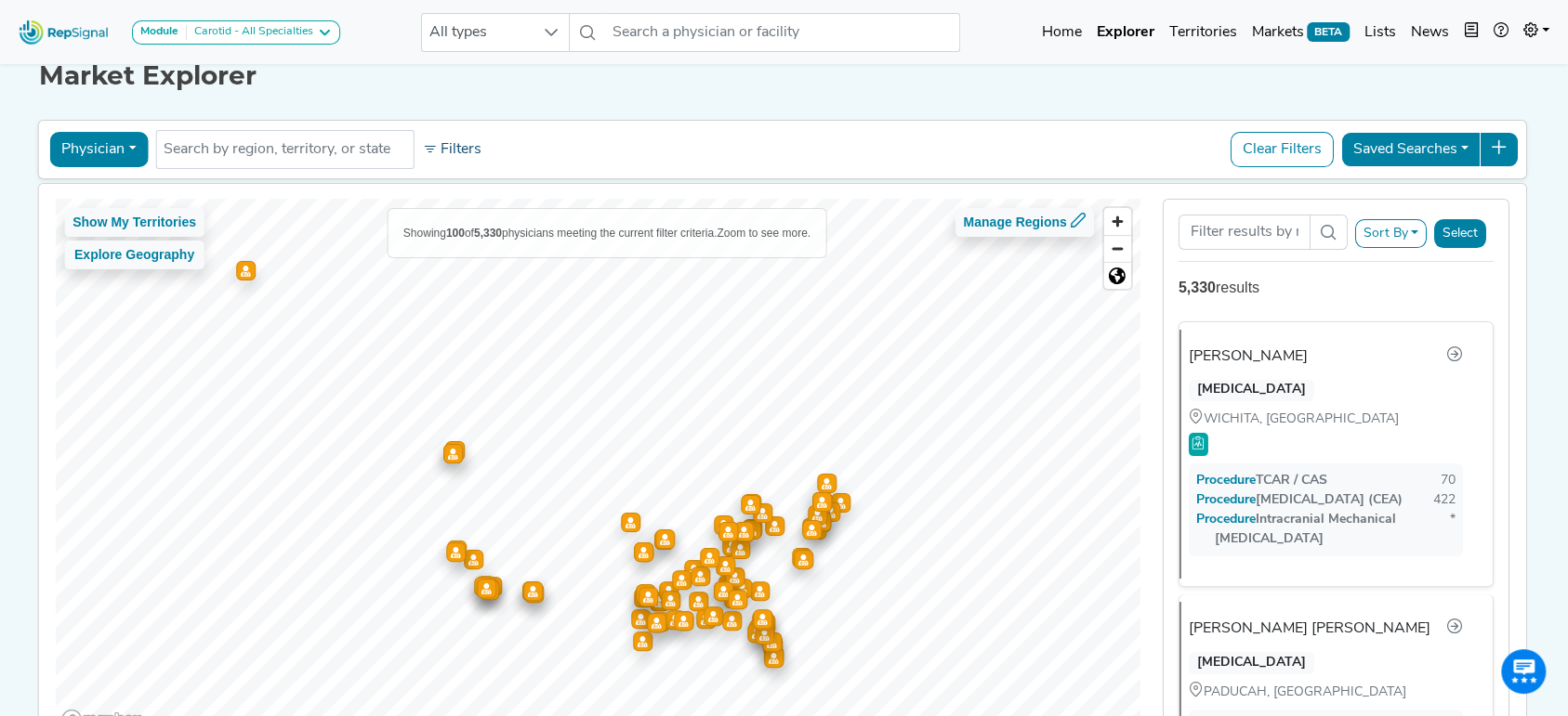
click at [419, 154] on button "Filters" at bounding box center [452, 149] width 69 height 31
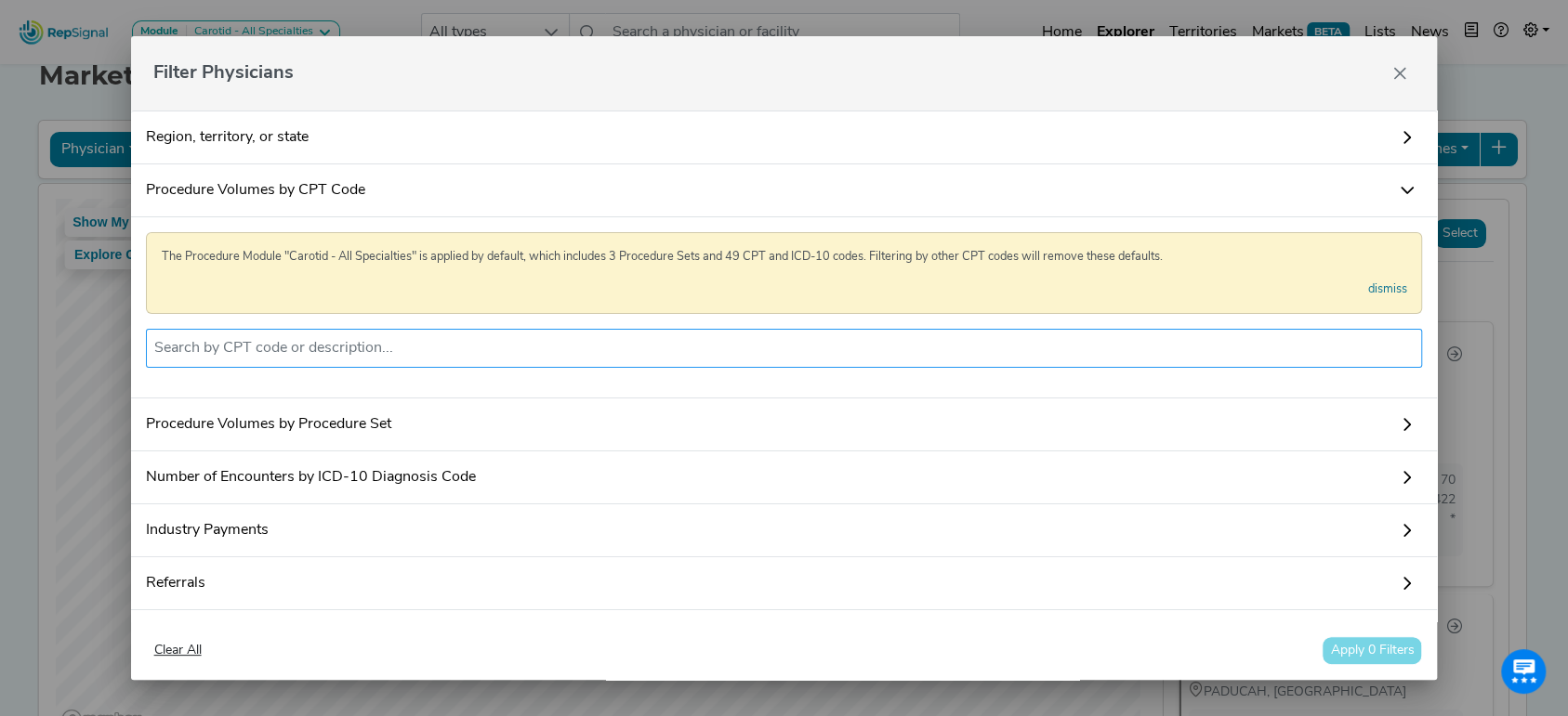
click at [489, 358] on li at bounding box center [784, 348] width 1260 height 29
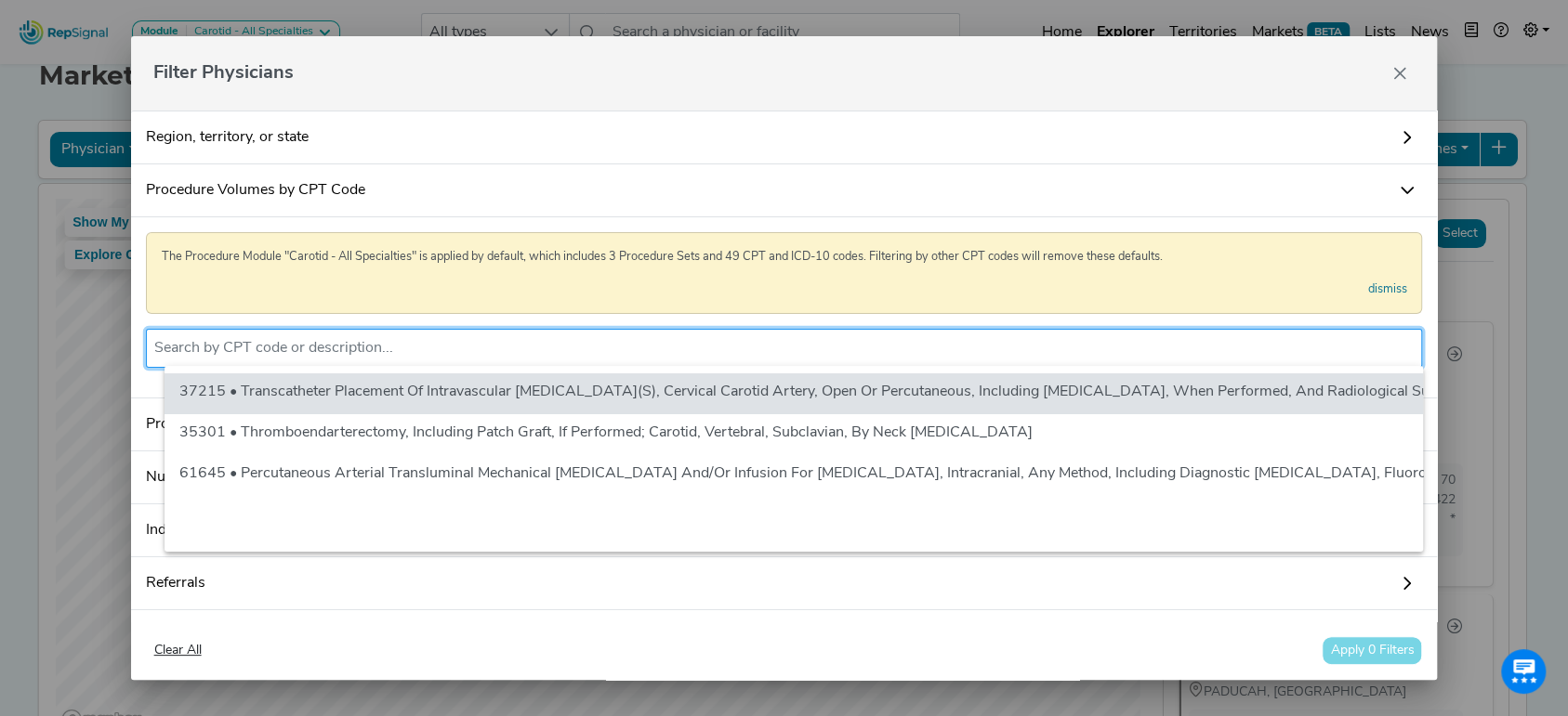
click at [967, 352] on input "text" at bounding box center [784, 348] width 1260 height 22
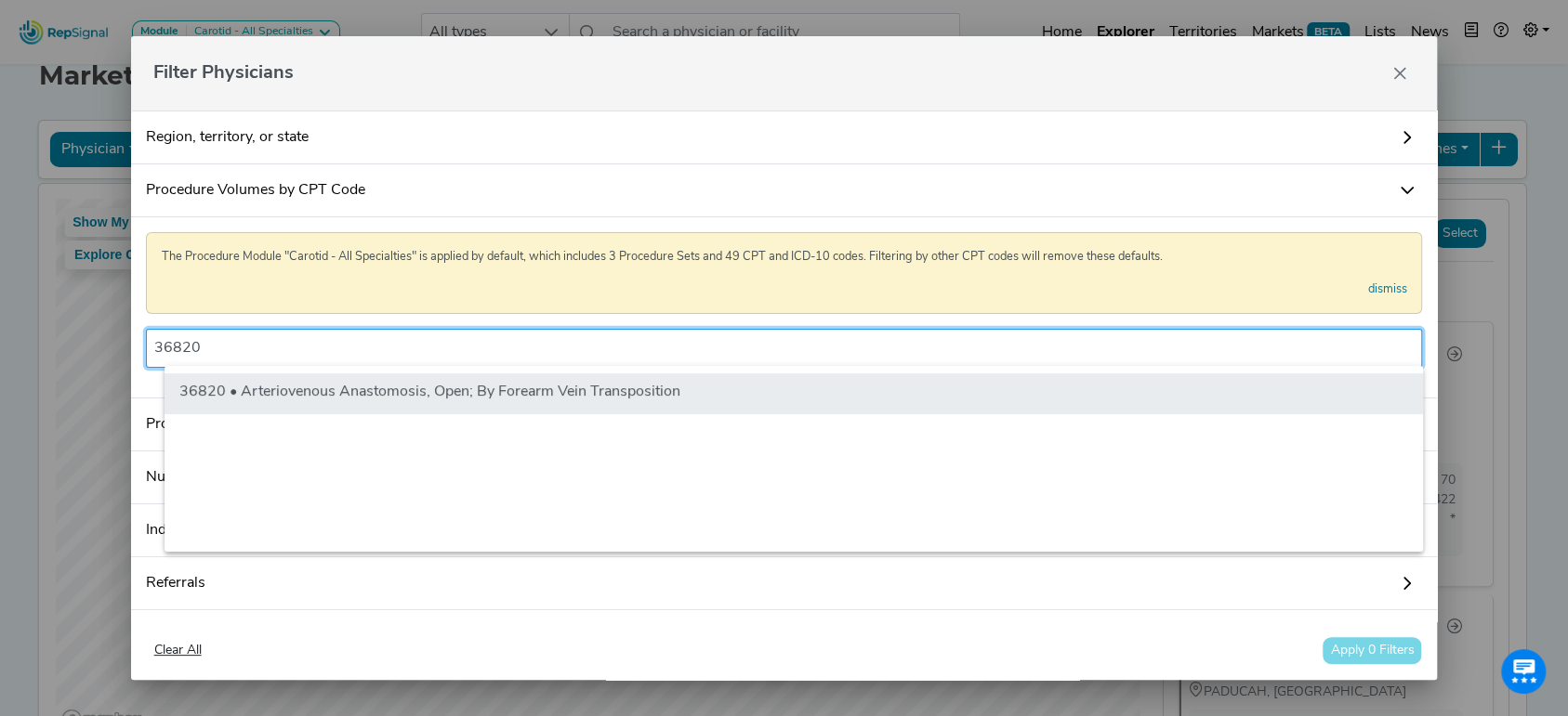
type input "36820"
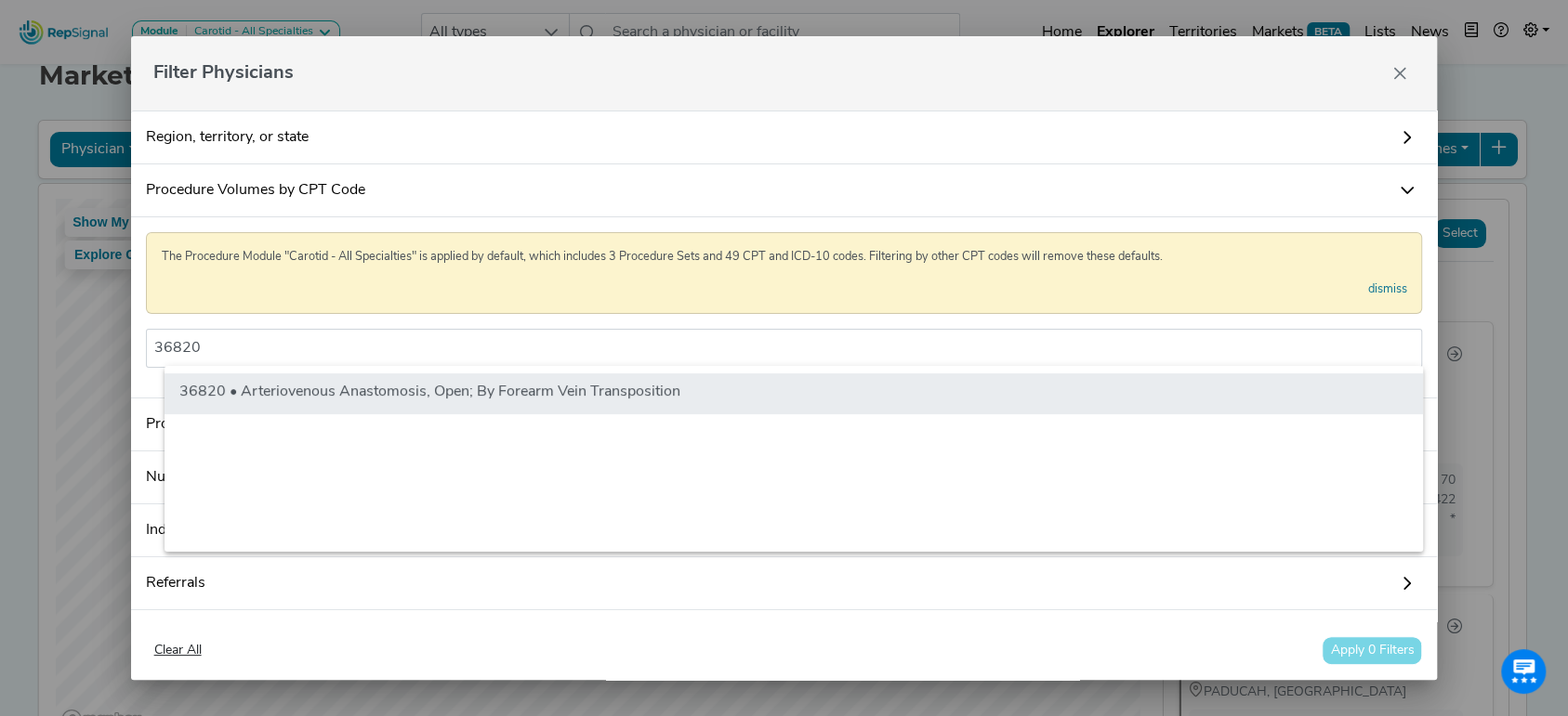
click at [922, 388] on li "36820 • Arteriovenous Anastomosis, Open; By Forearm Vein Transposition" at bounding box center [794, 394] width 1258 height 41
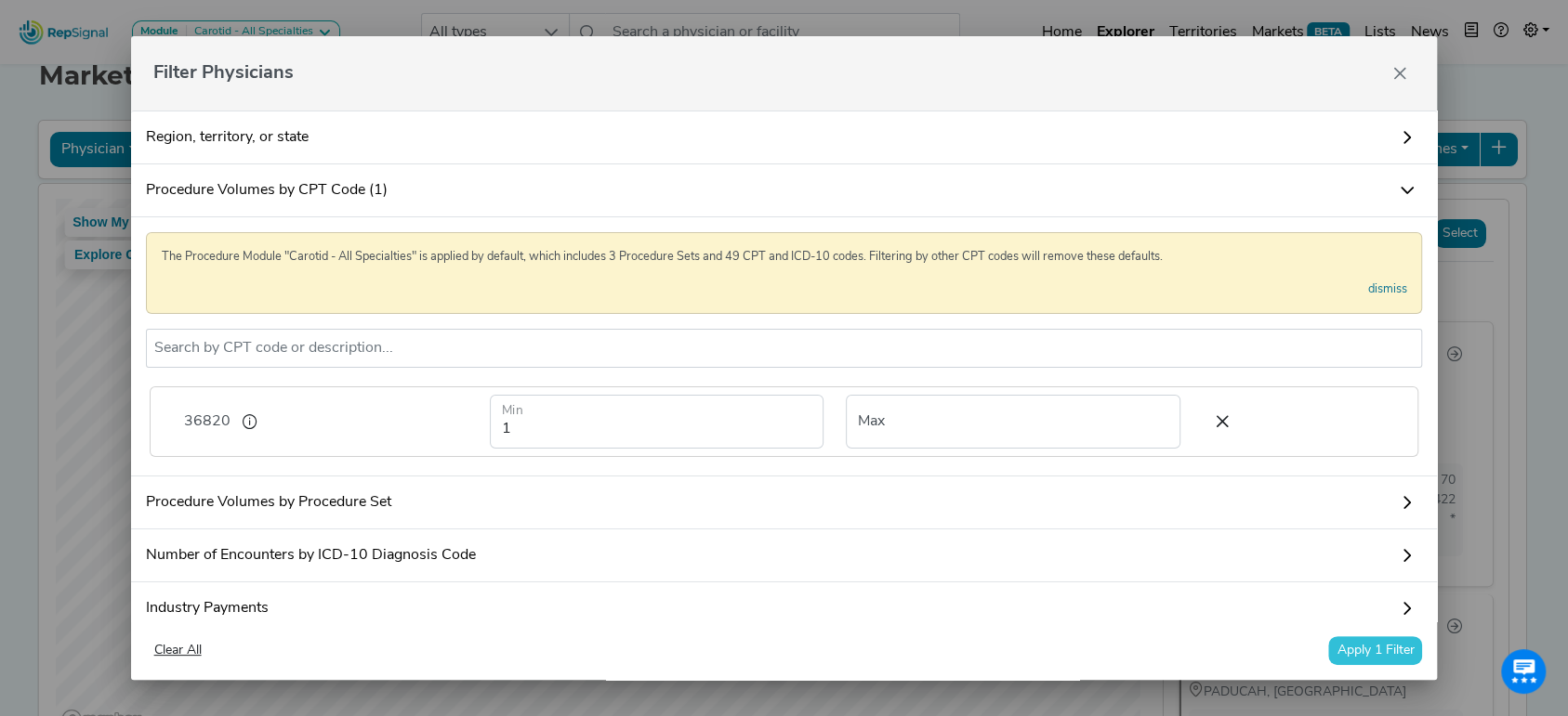
click at [1368, 655] on button "Apply 1 Filter" at bounding box center [1375, 650] width 94 height 29
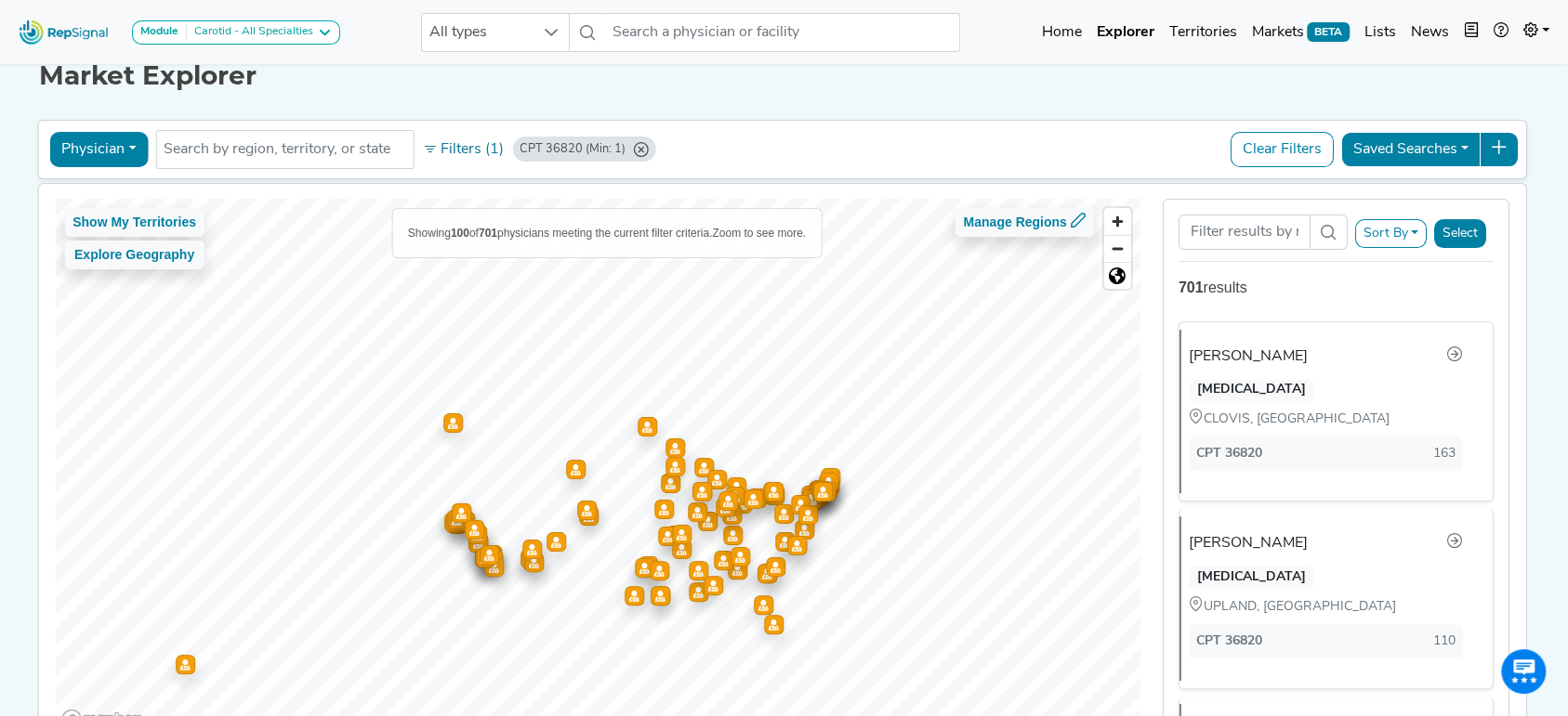
click at [633, 145] on icon "CPT 36820 (Min: 1)" at bounding box center [640, 149] width 15 height 15
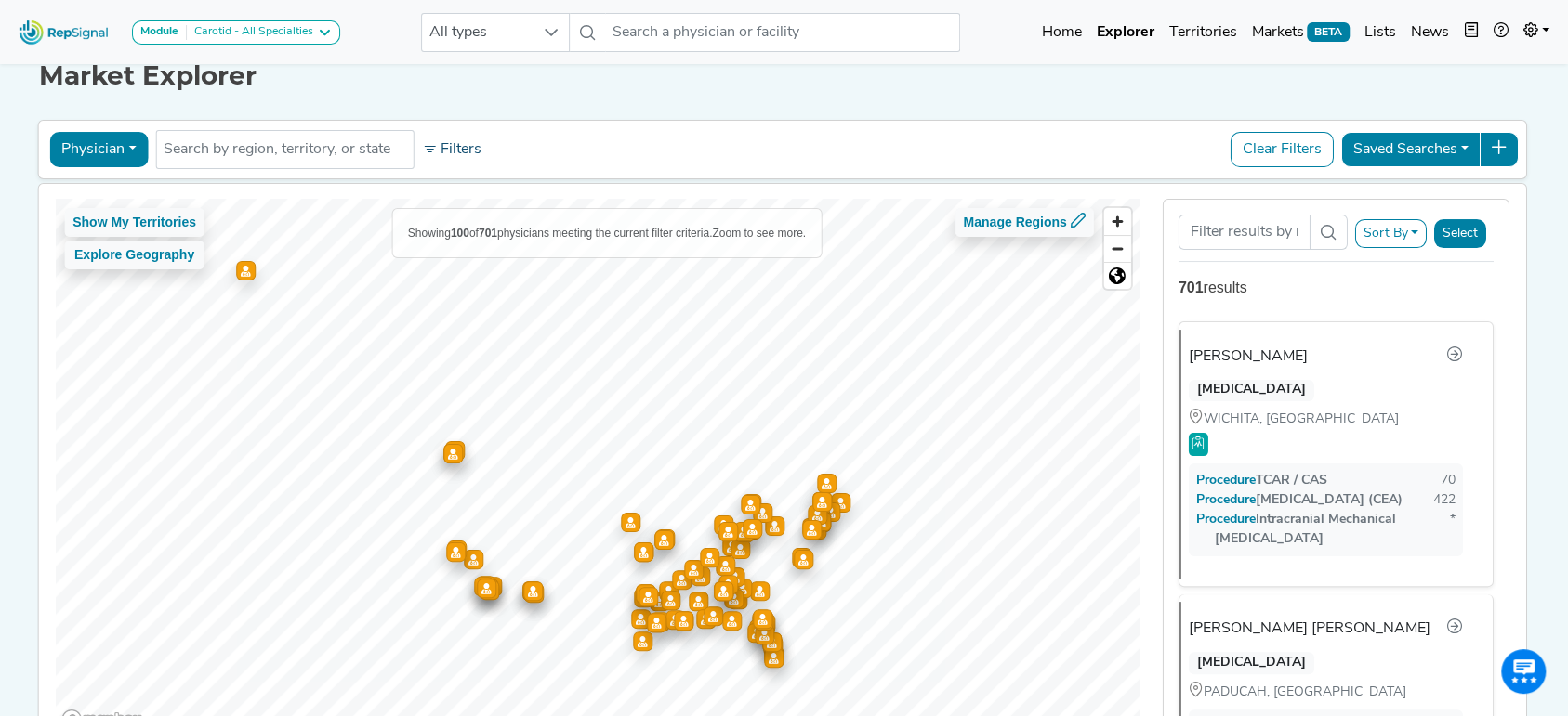
click at [437, 148] on button "Filters" at bounding box center [452, 149] width 69 height 31
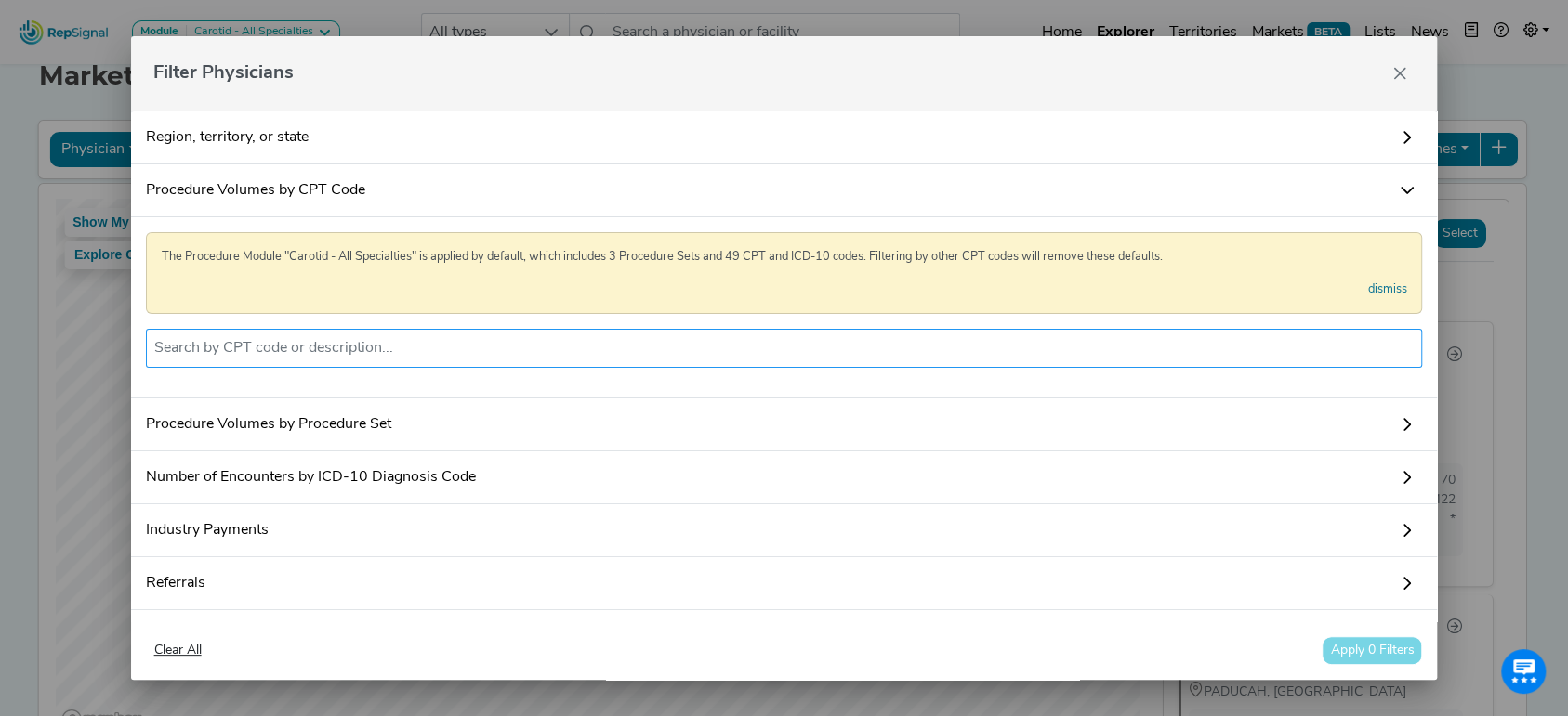
click at [461, 347] on input "text" at bounding box center [784, 348] width 1260 height 22
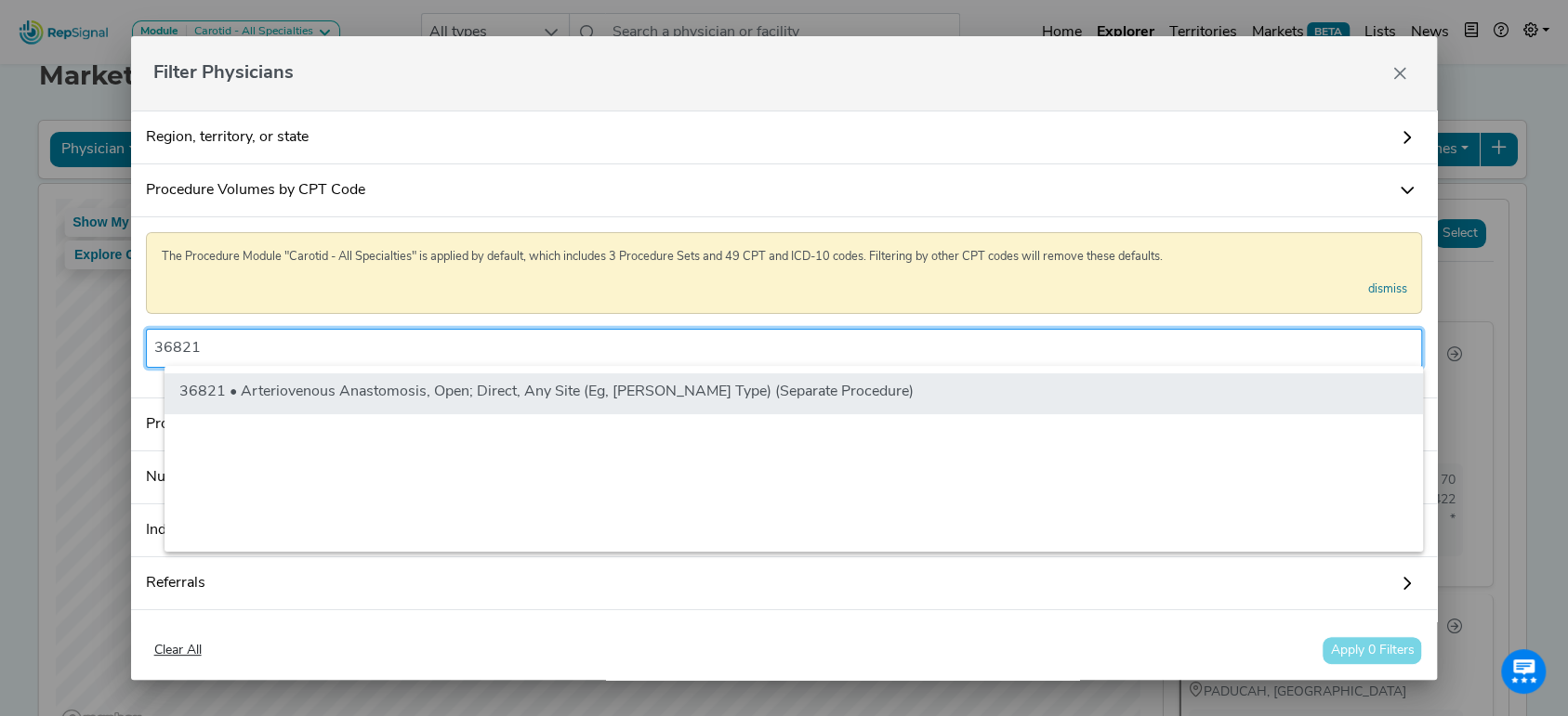
type input "36821"
click at [468, 380] on li "36821 • Arteriovenous Anastomosis, Open; Direct, Any Site (Eg, [PERSON_NAME] Ty…" at bounding box center [794, 394] width 1258 height 41
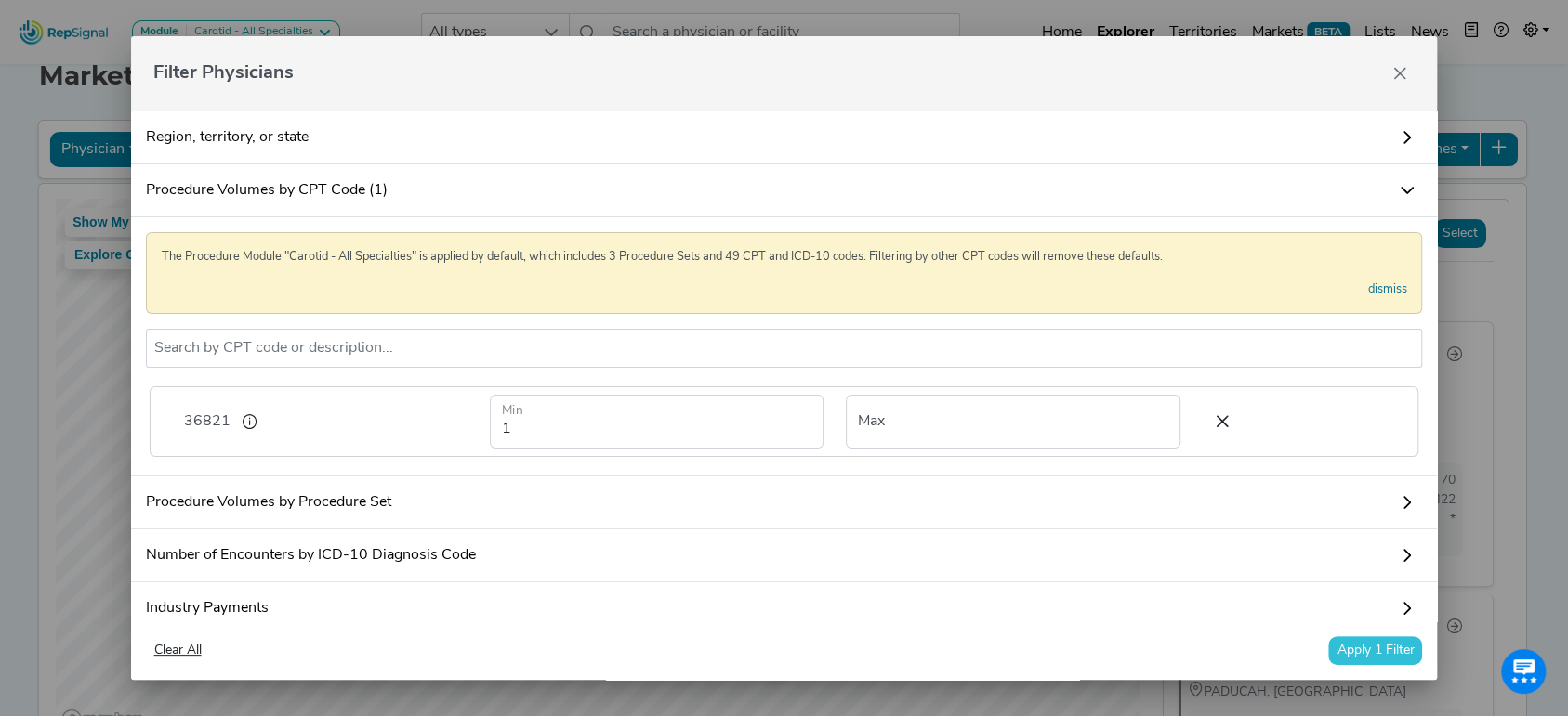
click at [1348, 639] on button "Apply 1 Filter" at bounding box center [1375, 650] width 94 height 29
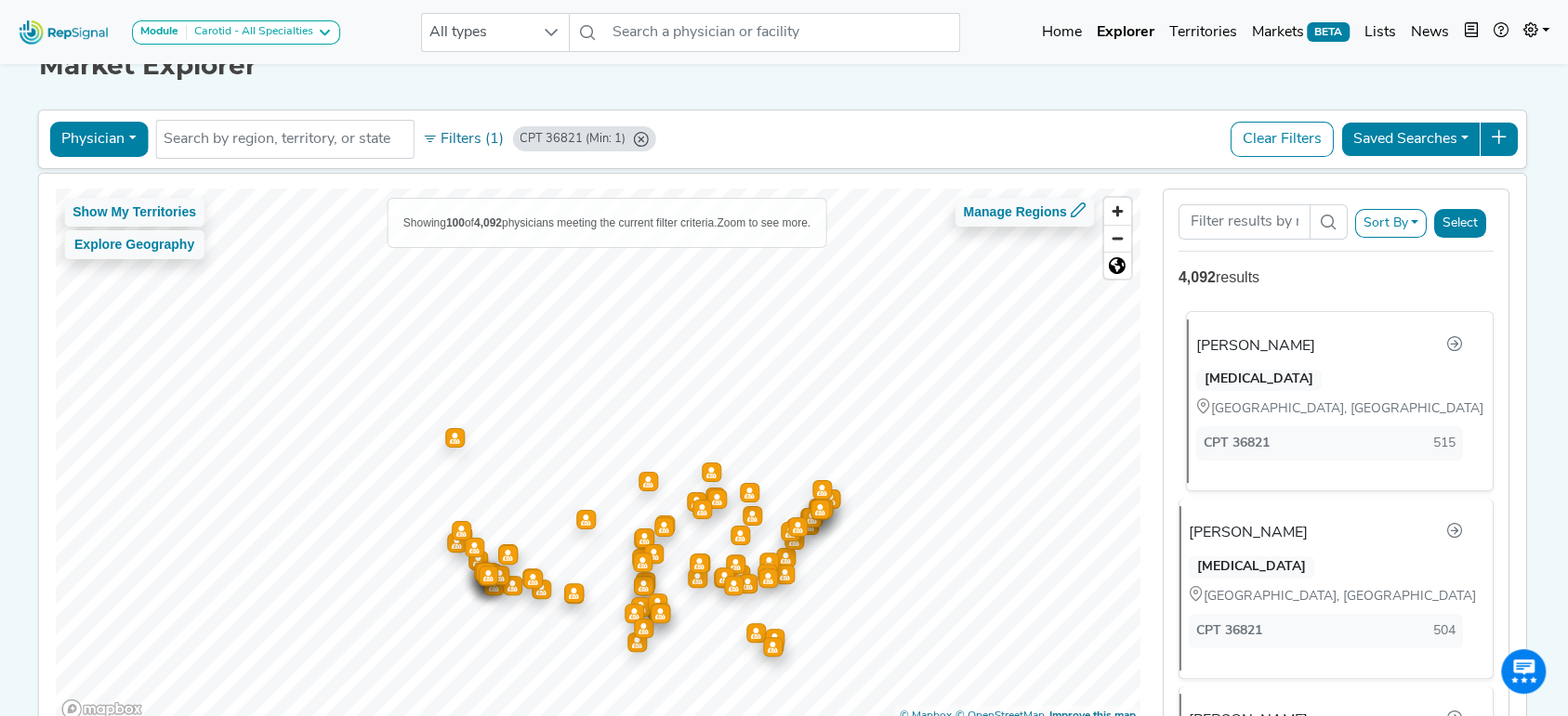
click at [1328, 353] on div "[PERSON_NAME]" at bounding box center [1329, 346] width 266 height 24
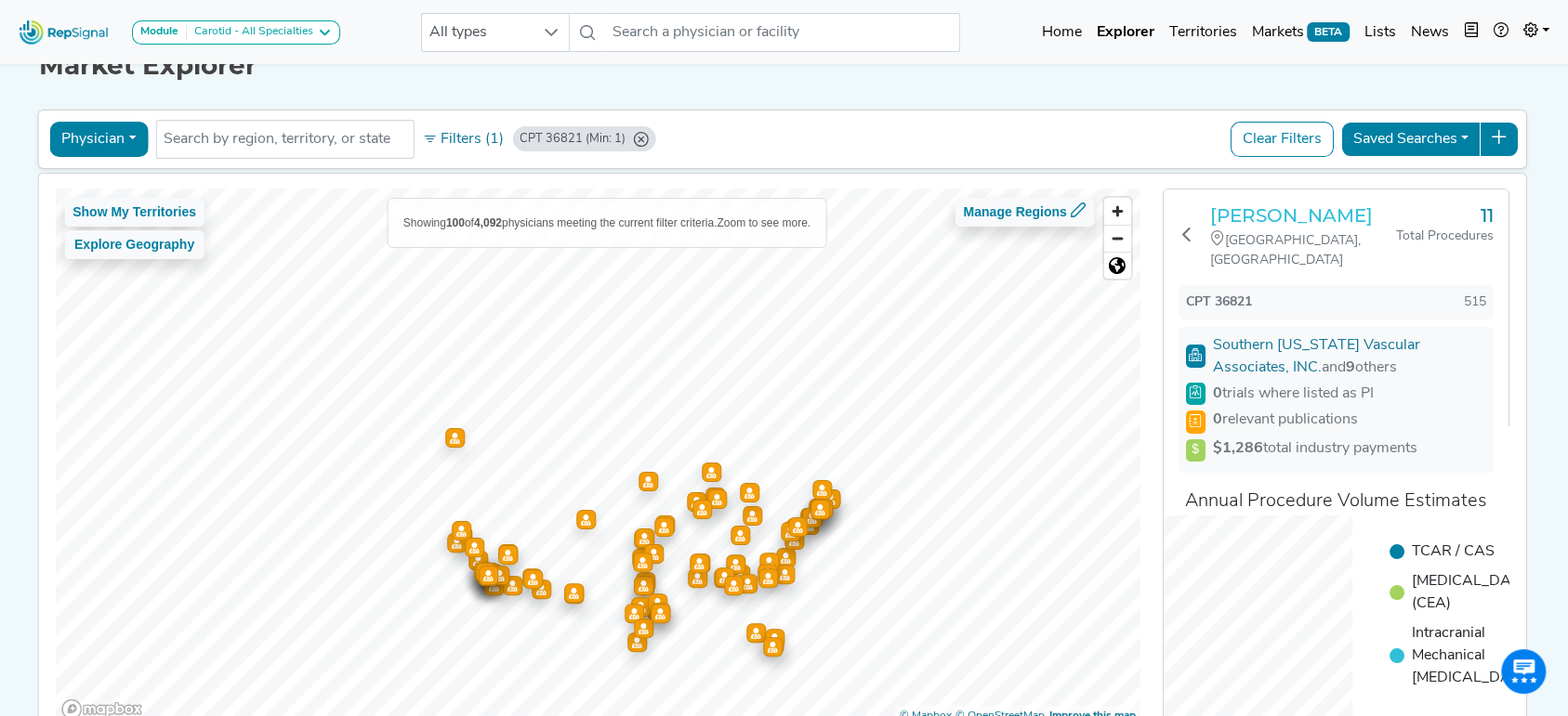
click at [1232, 216] on h3 "[PERSON_NAME]" at bounding box center [1303, 215] width 186 height 22
click at [1179, 226] on icon at bounding box center [1186, 234] width 15 height 15
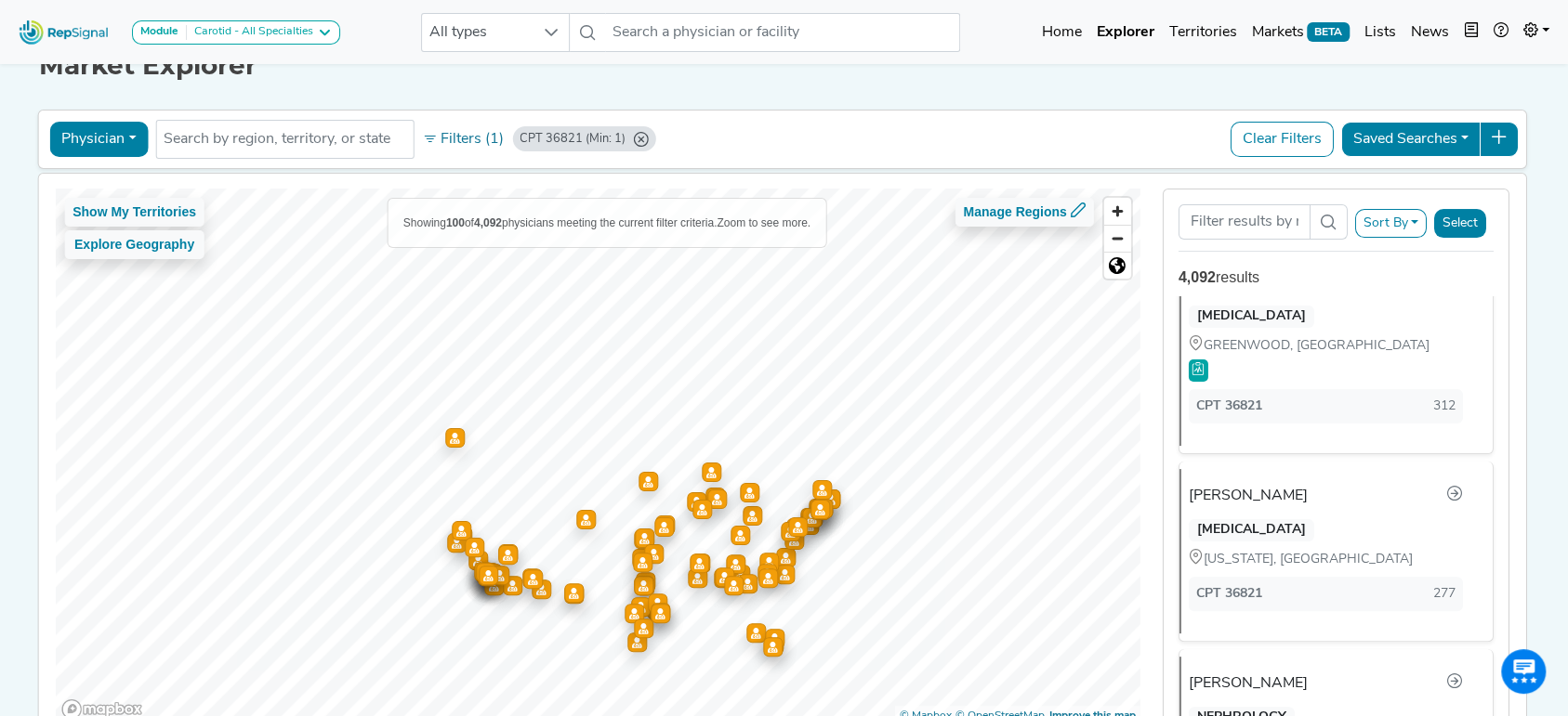
scroll to position [1155, 0]
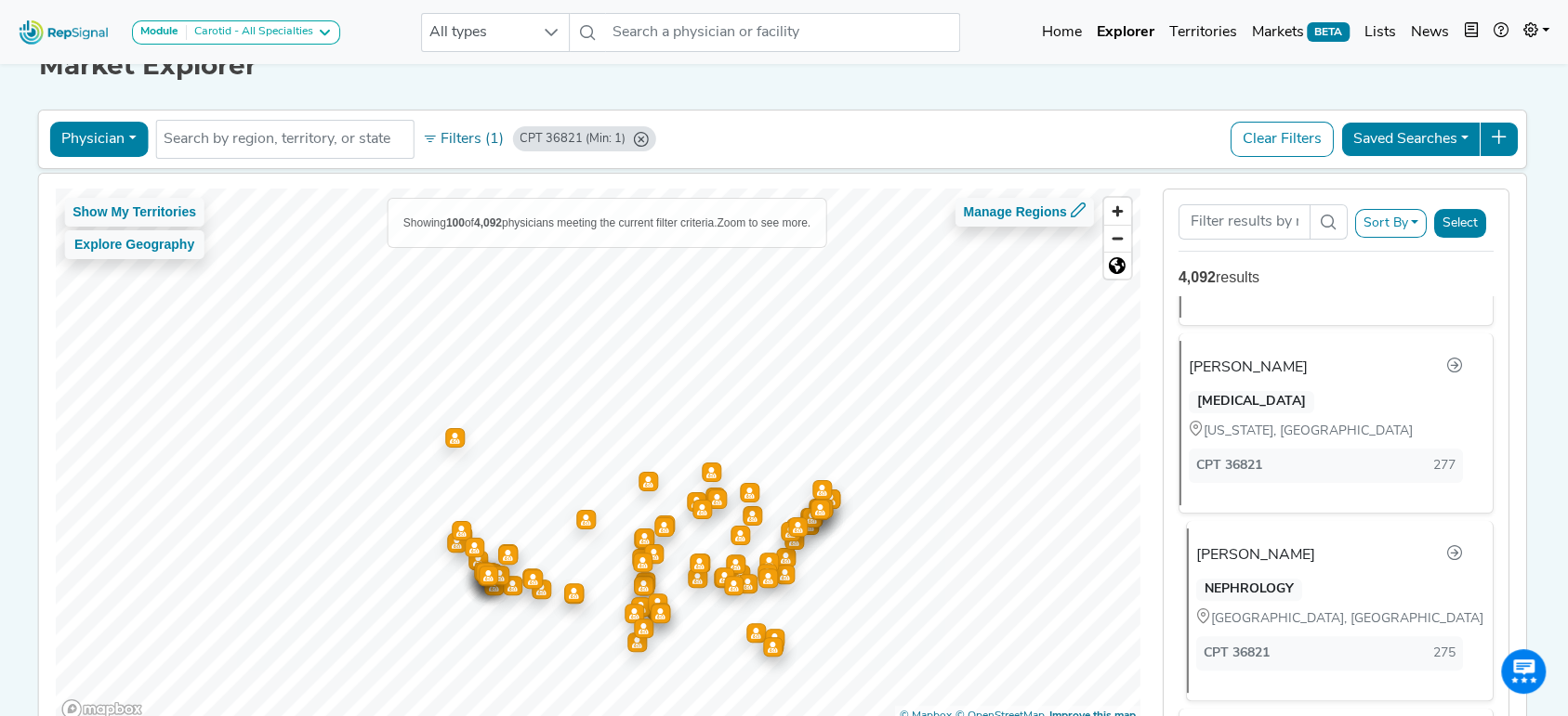
click at [1295, 583] on div "NEPHROLOGY [GEOGRAPHIC_DATA], [GEOGRAPHIC_DATA]" at bounding box center [1329, 600] width 289 height 58
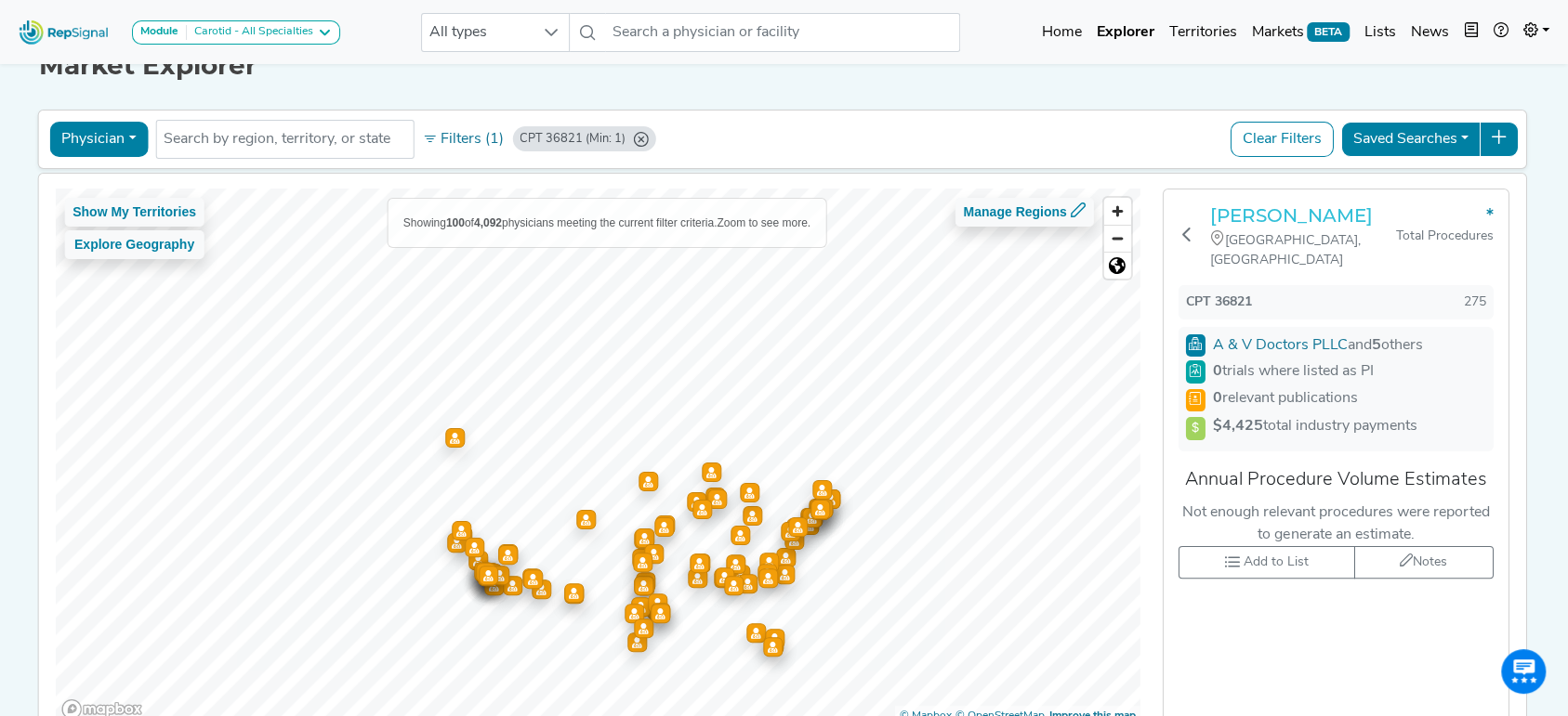
click at [1226, 217] on h3 "[PERSON_NAME]" at bounding box center [1303, 215] width 186 height 22
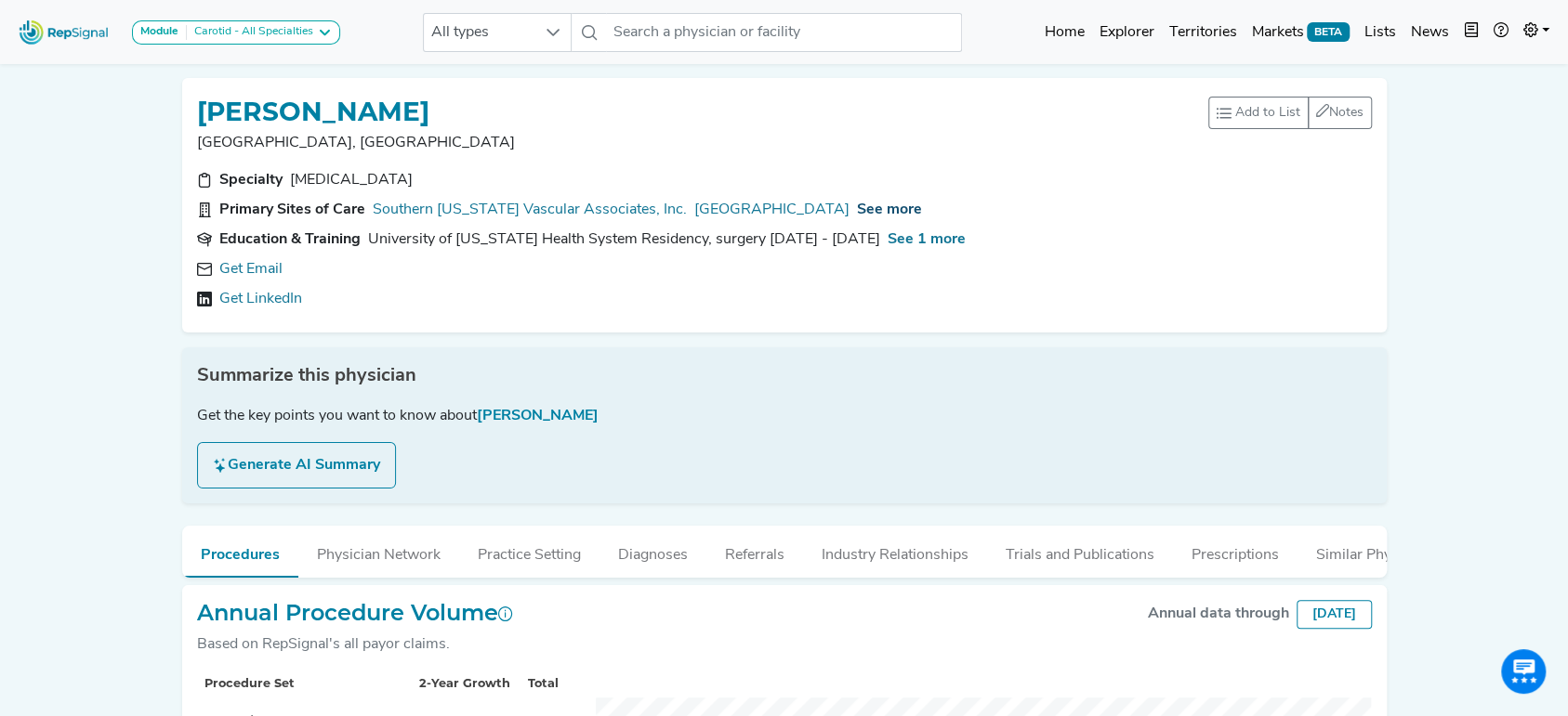
click at [922, 210] on span "See more" at bounding box center [890, 210] width 65 height 15
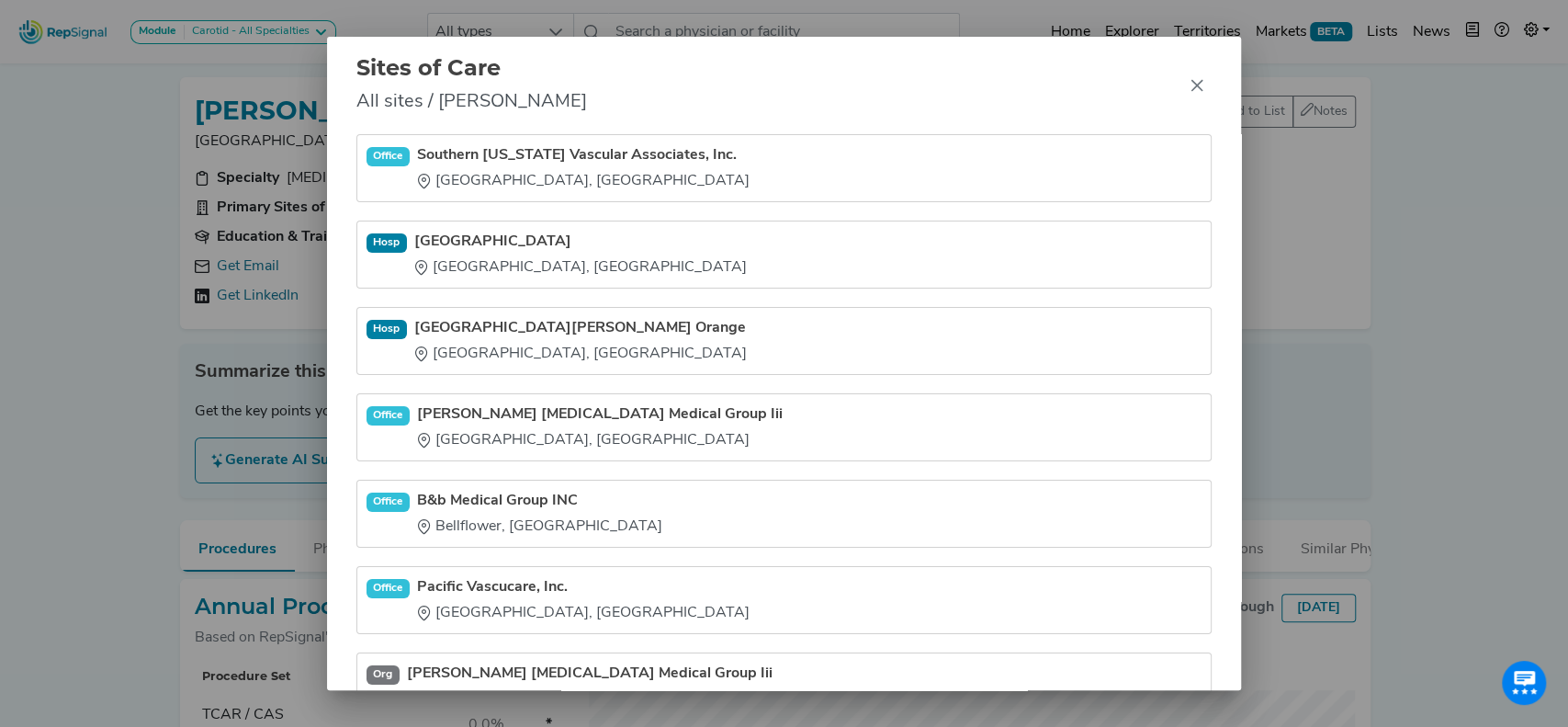
click at [1184, 100] on div "Sites of Care All sites / Steven Posner" at bounding box center [784, 86] width 915 height 99
click at [1188, 93] on button "Close" at bounding box center [1196, 85] width 29 height 29
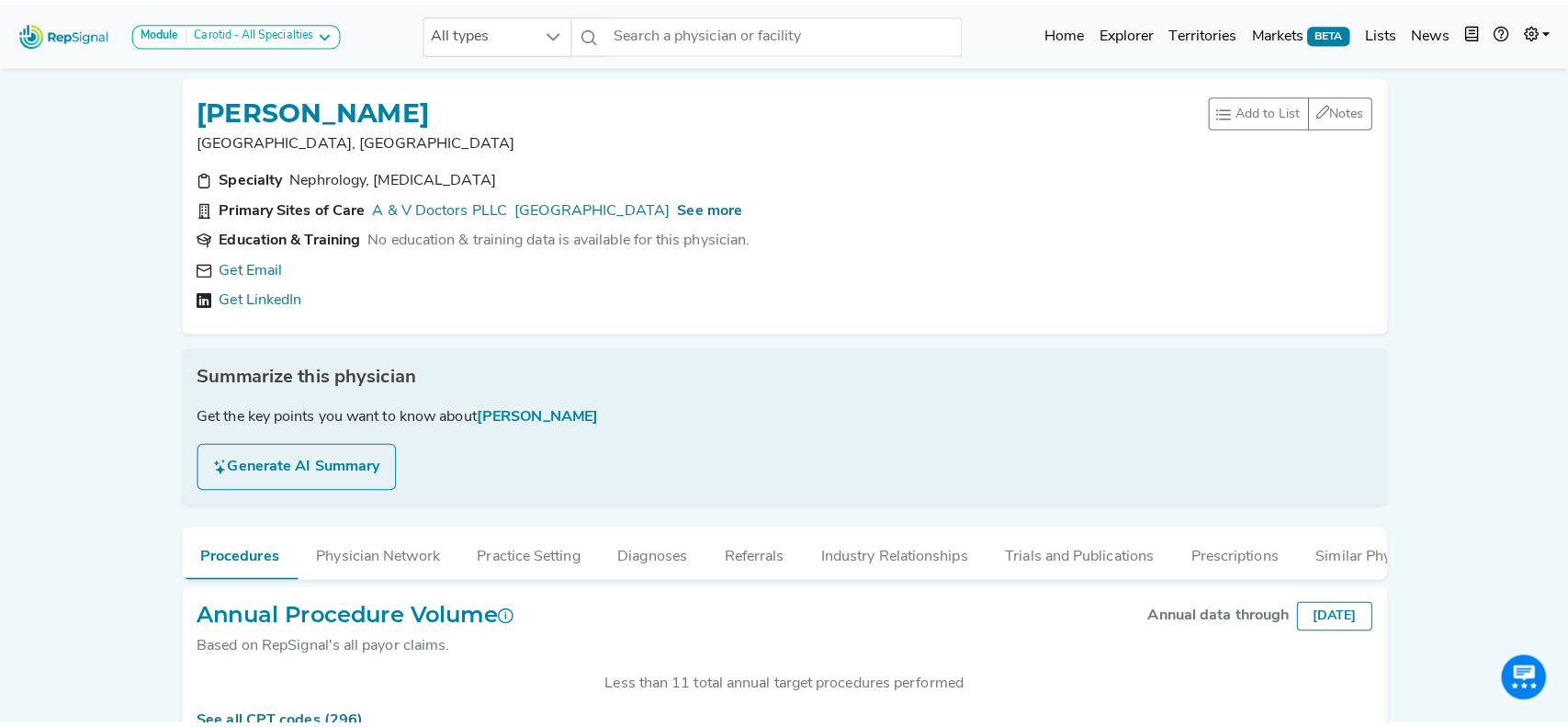
scroll to position [2, 0]
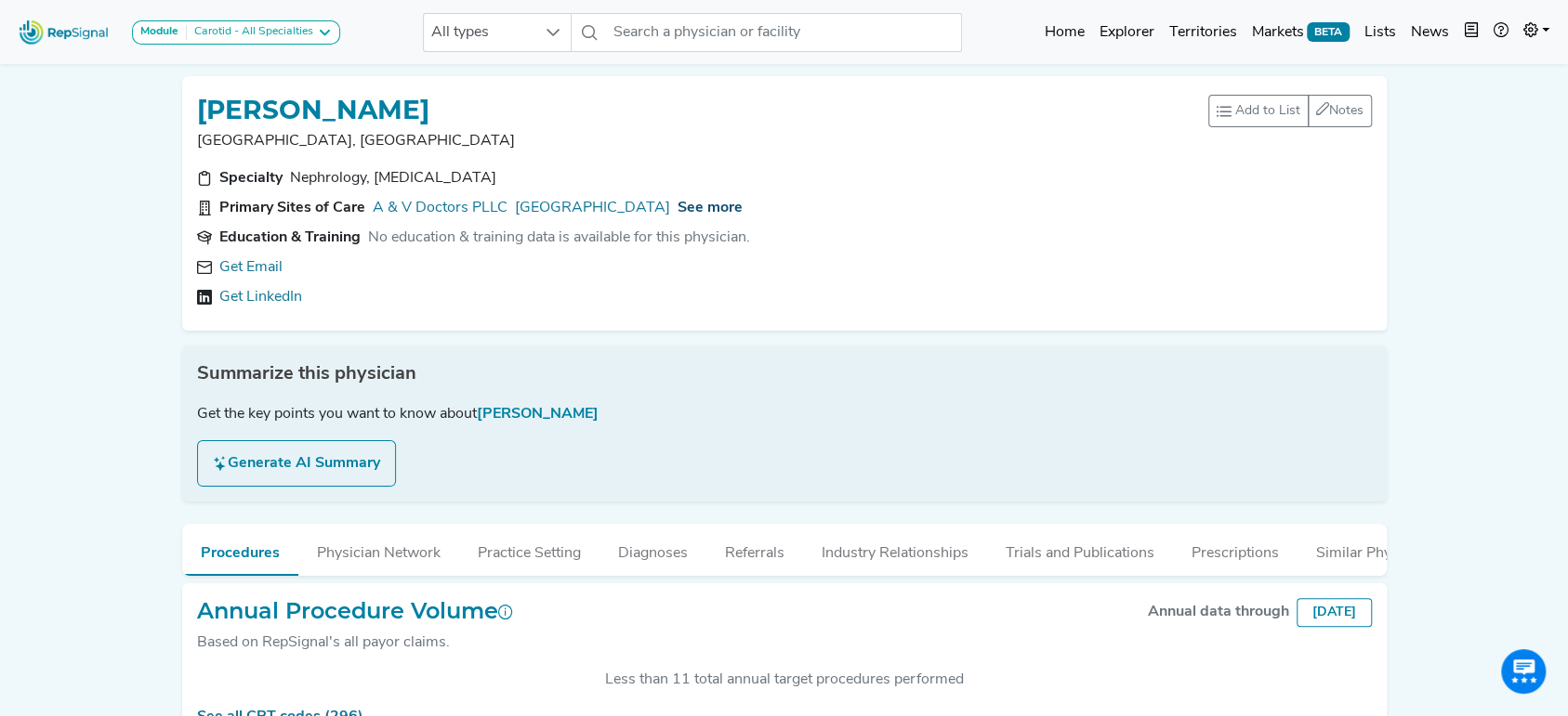
click at [710, 206] on span "See more" at bounding box center [710, 208] width 65 height 15
